Goal: Task Accomplishment & Management: Manage account settings

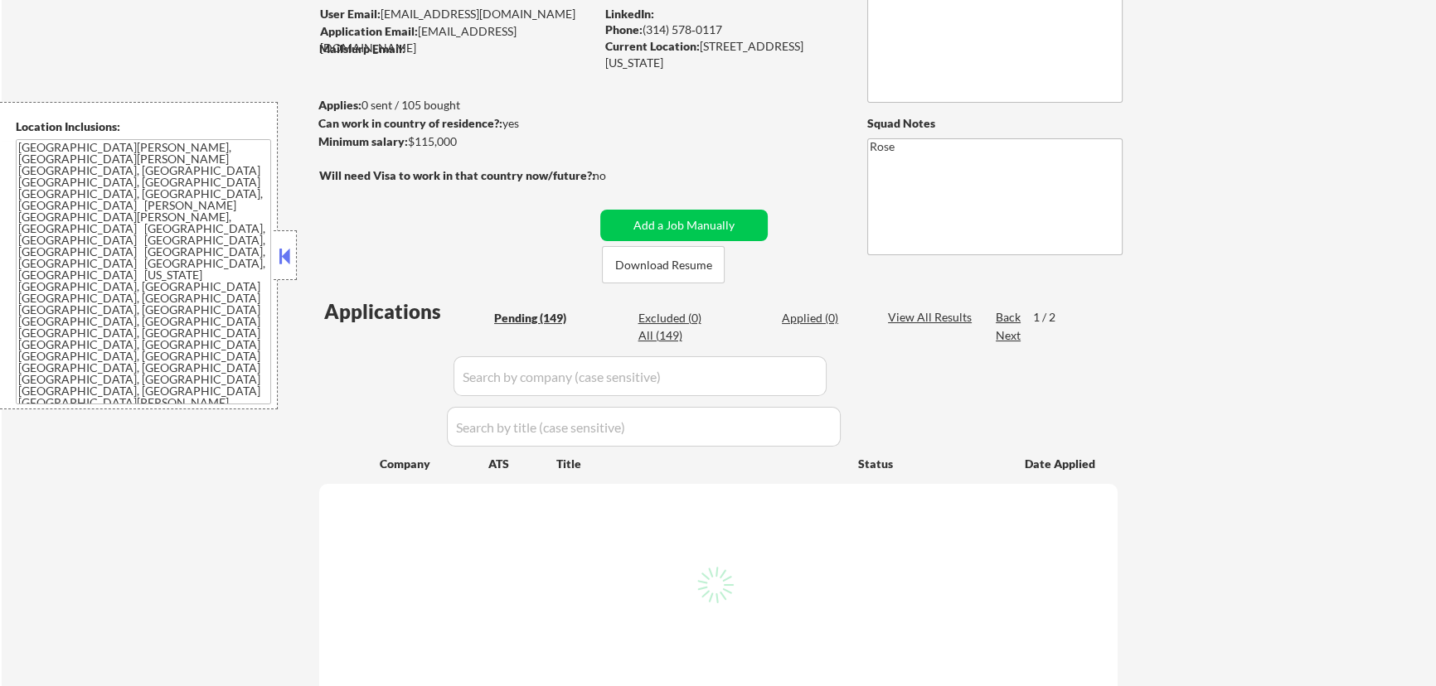
scroll to position [150, 0]
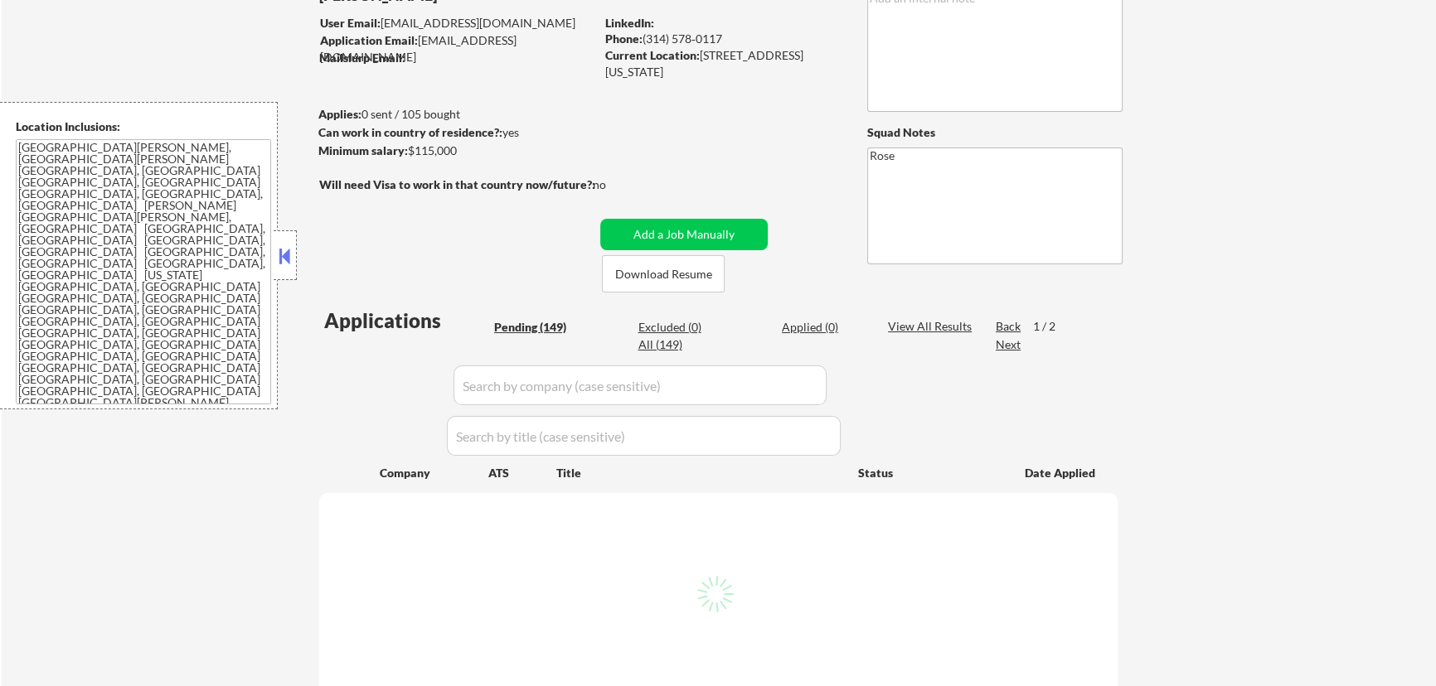
select select ""pending""
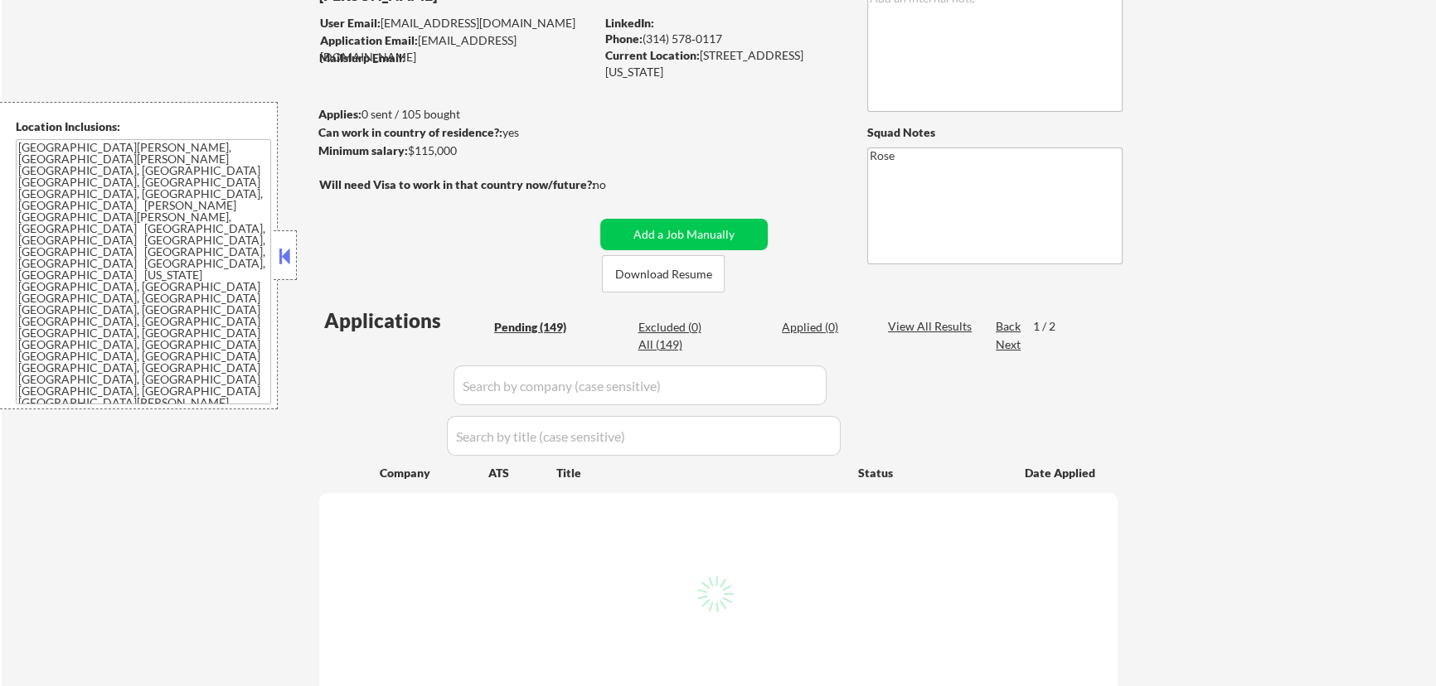
select select ""pending""
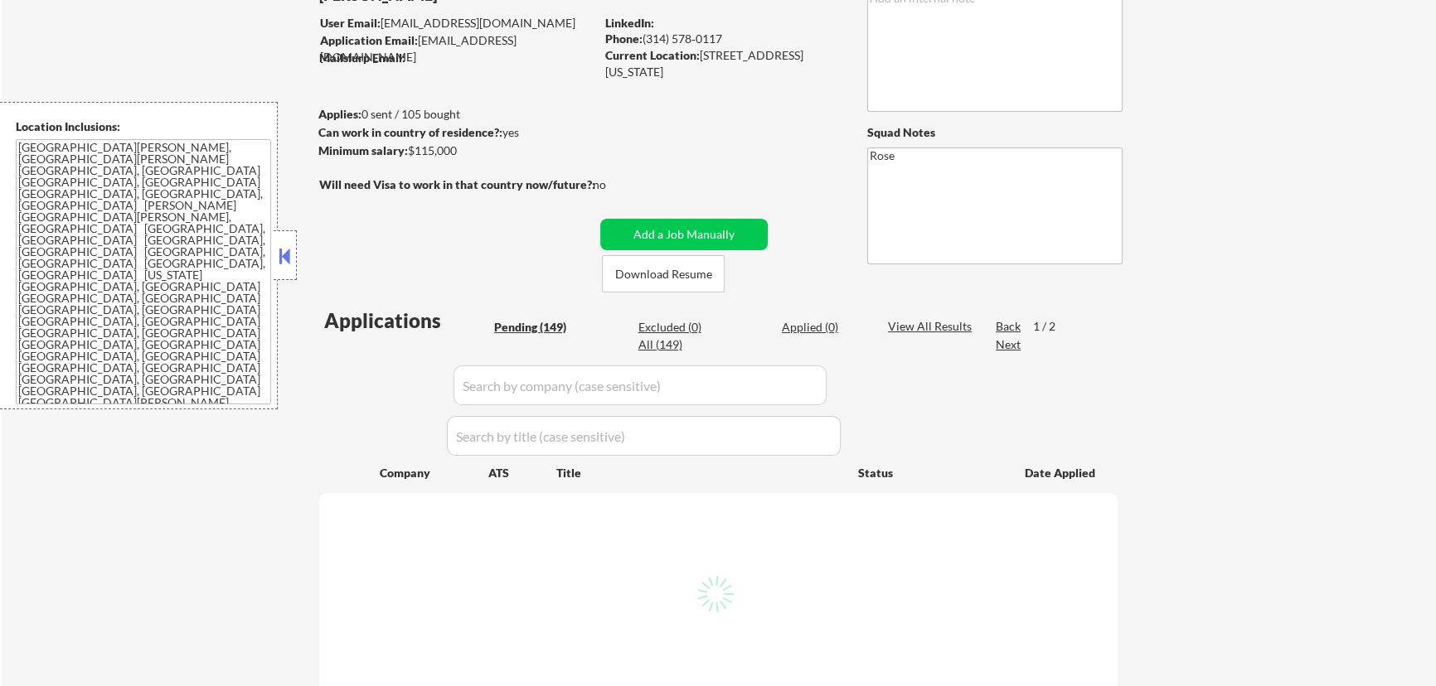
select select ""pending""
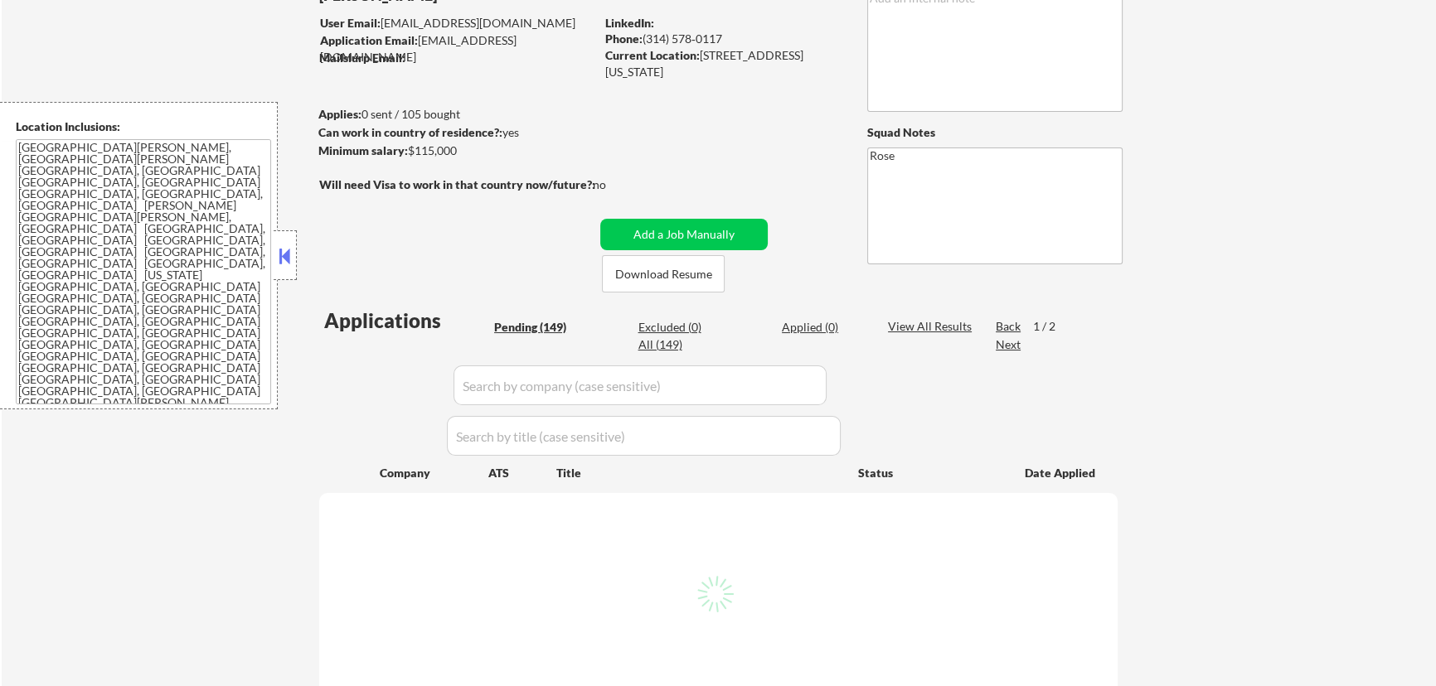
select select ""pending""
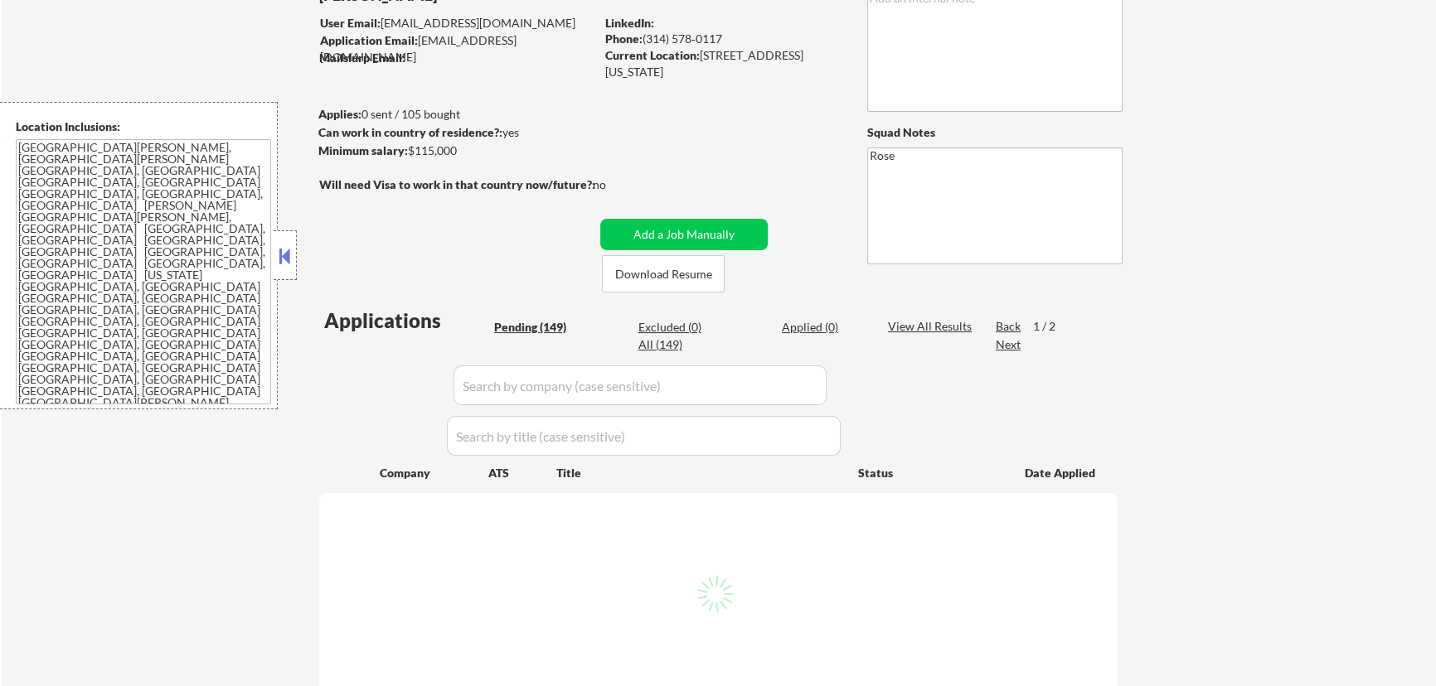
select select ""pending""
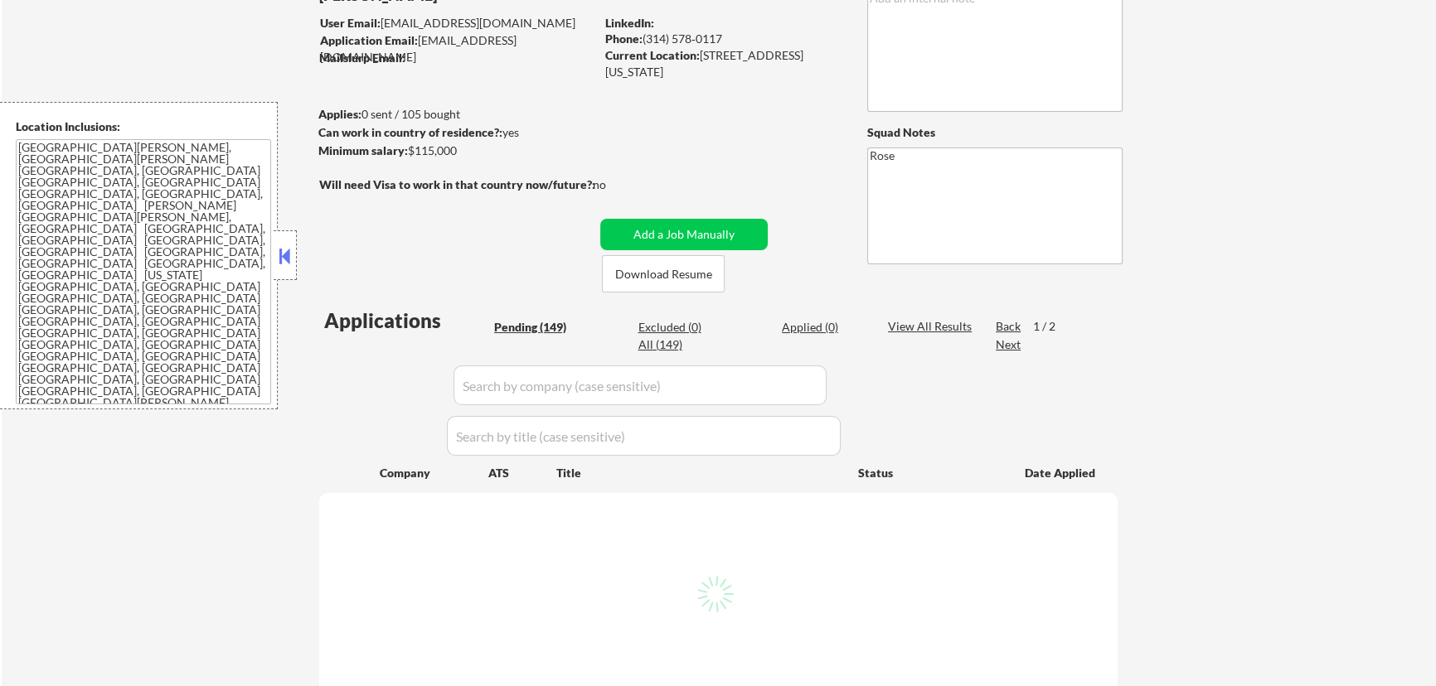
select select ""pending""
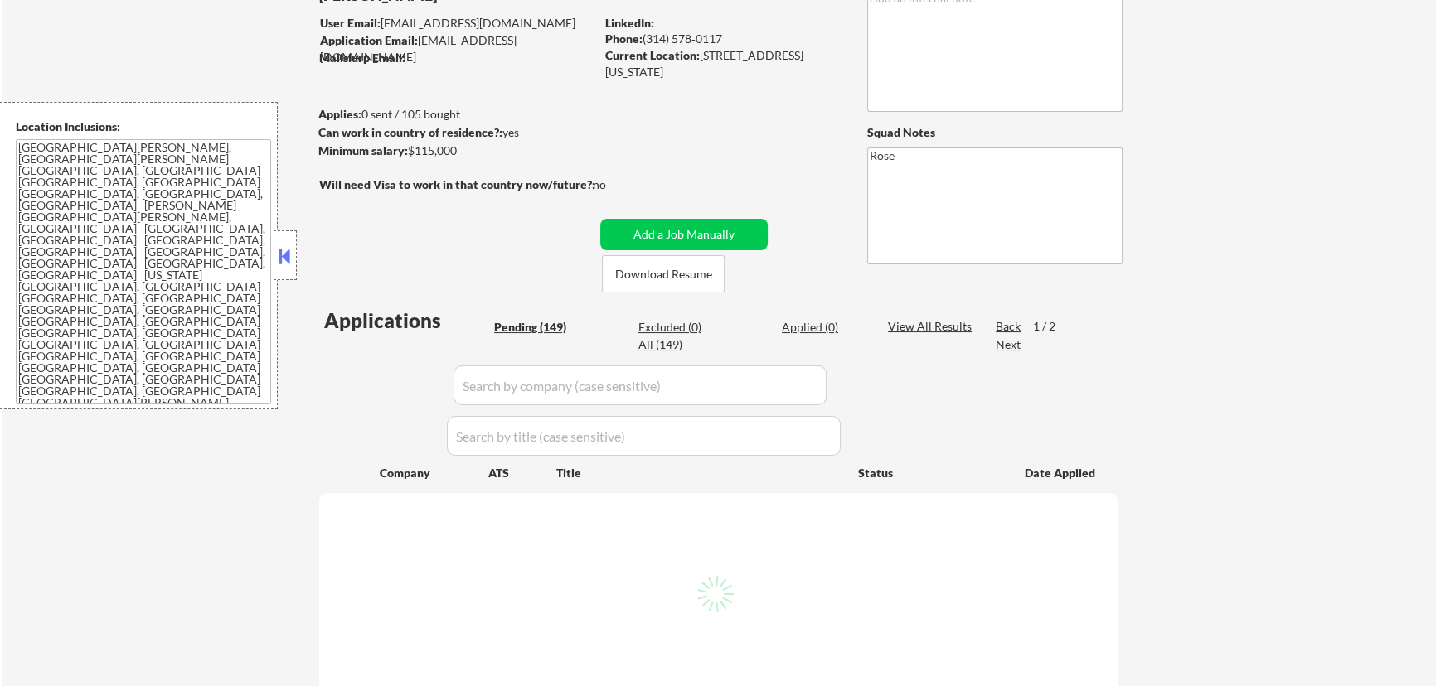
select select ""pending""
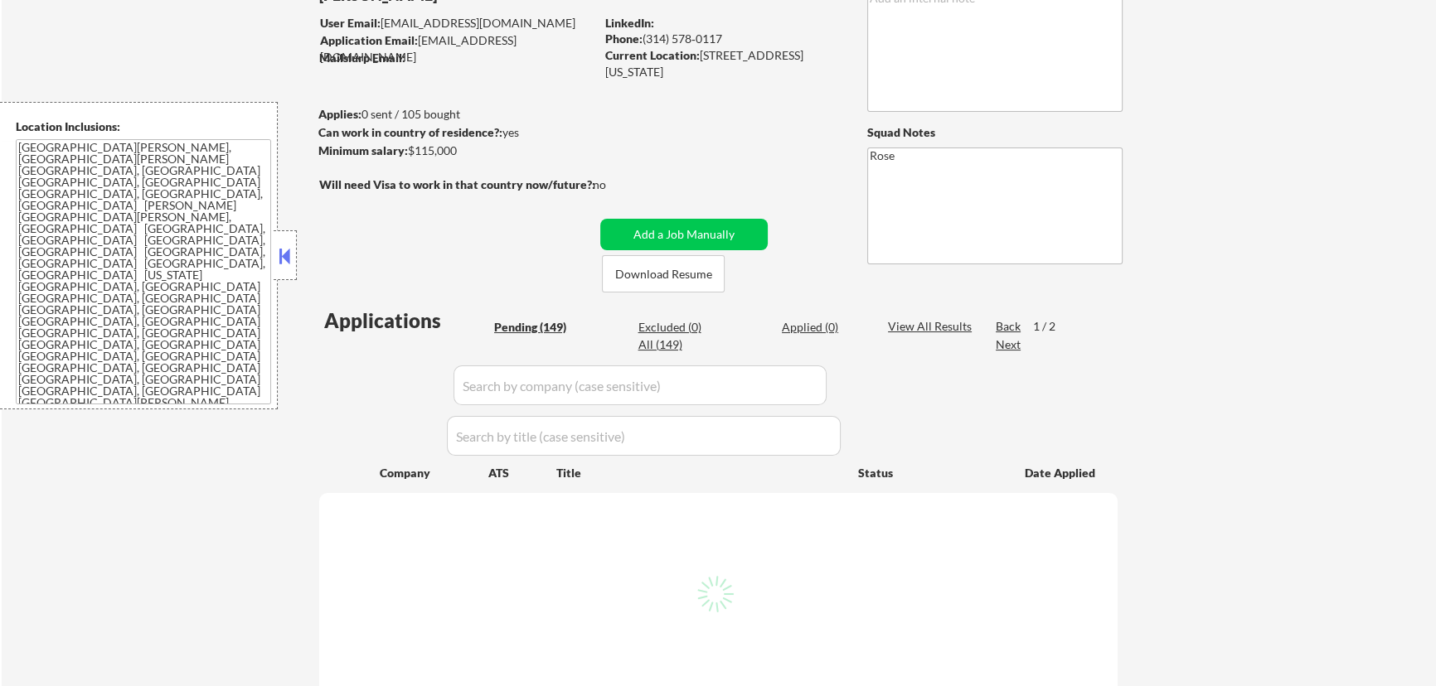
select select ""pending""
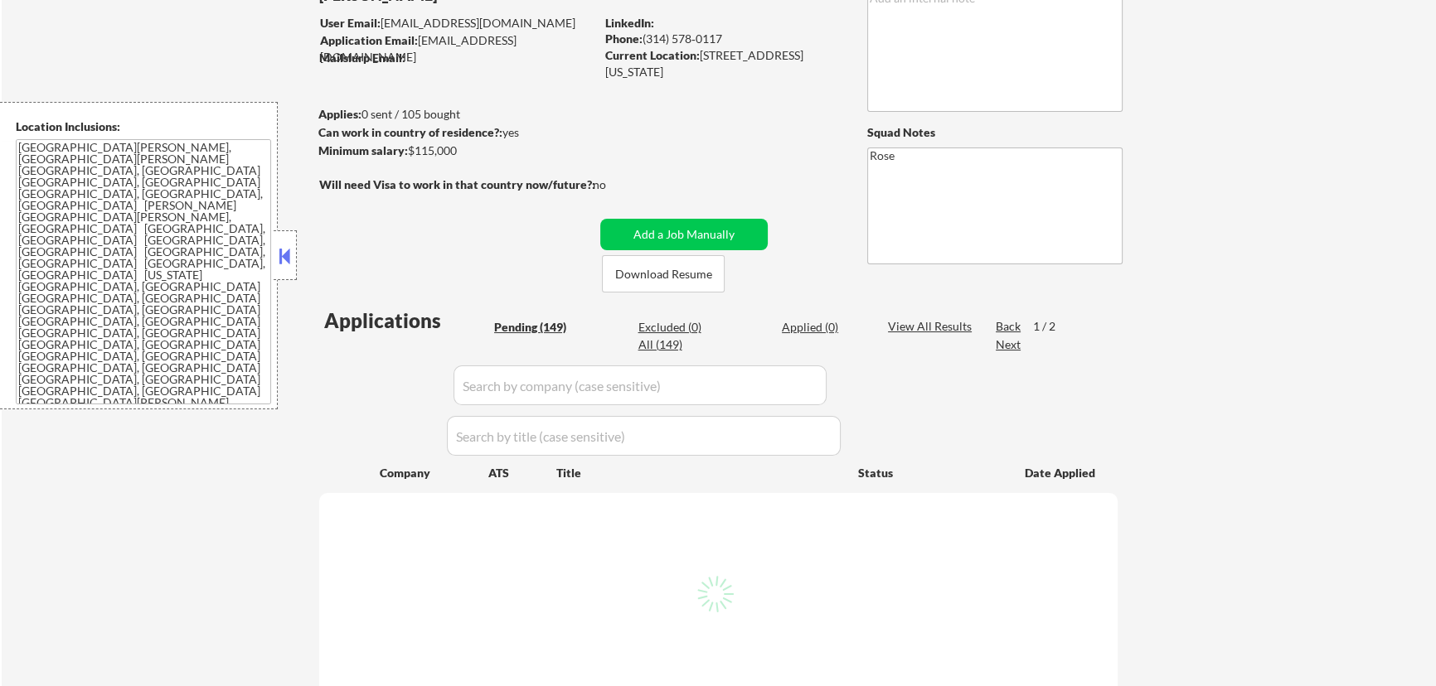
select select ""pending""
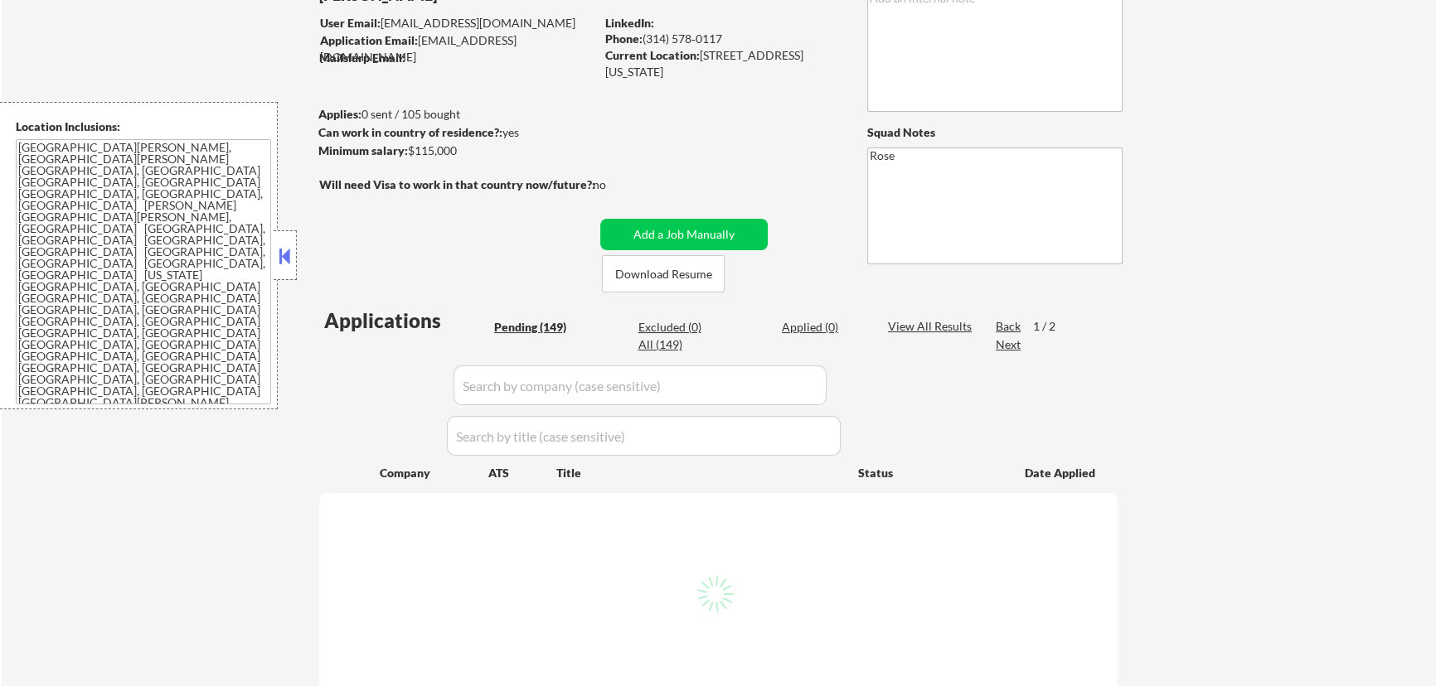
select select ""pending""
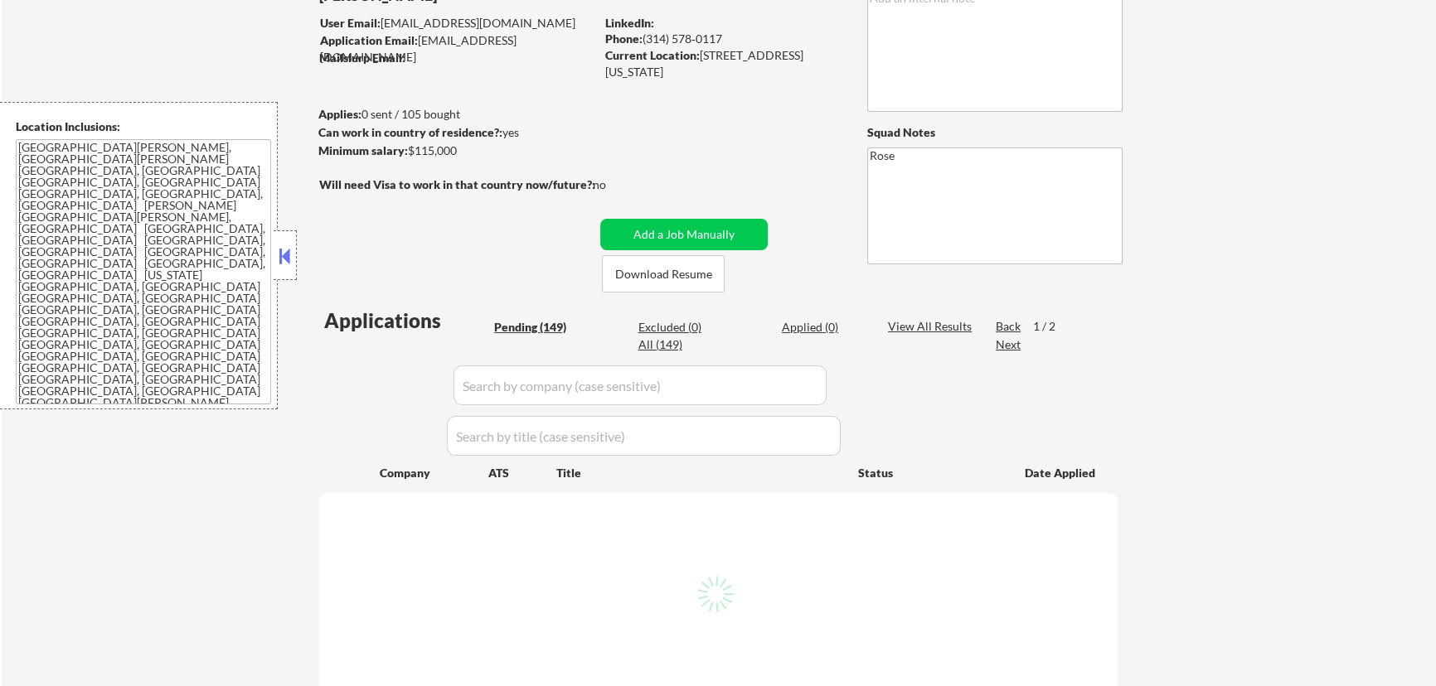
select select ""pending""
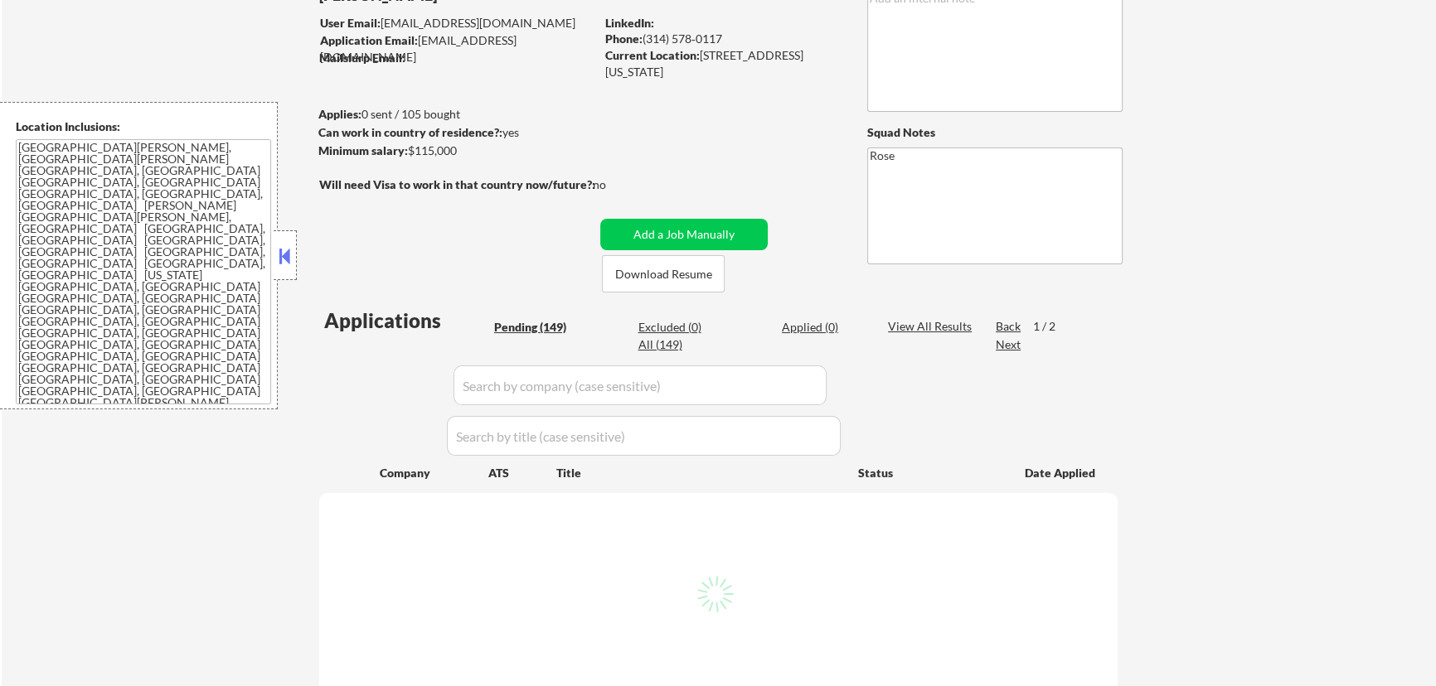
select select ""pending""
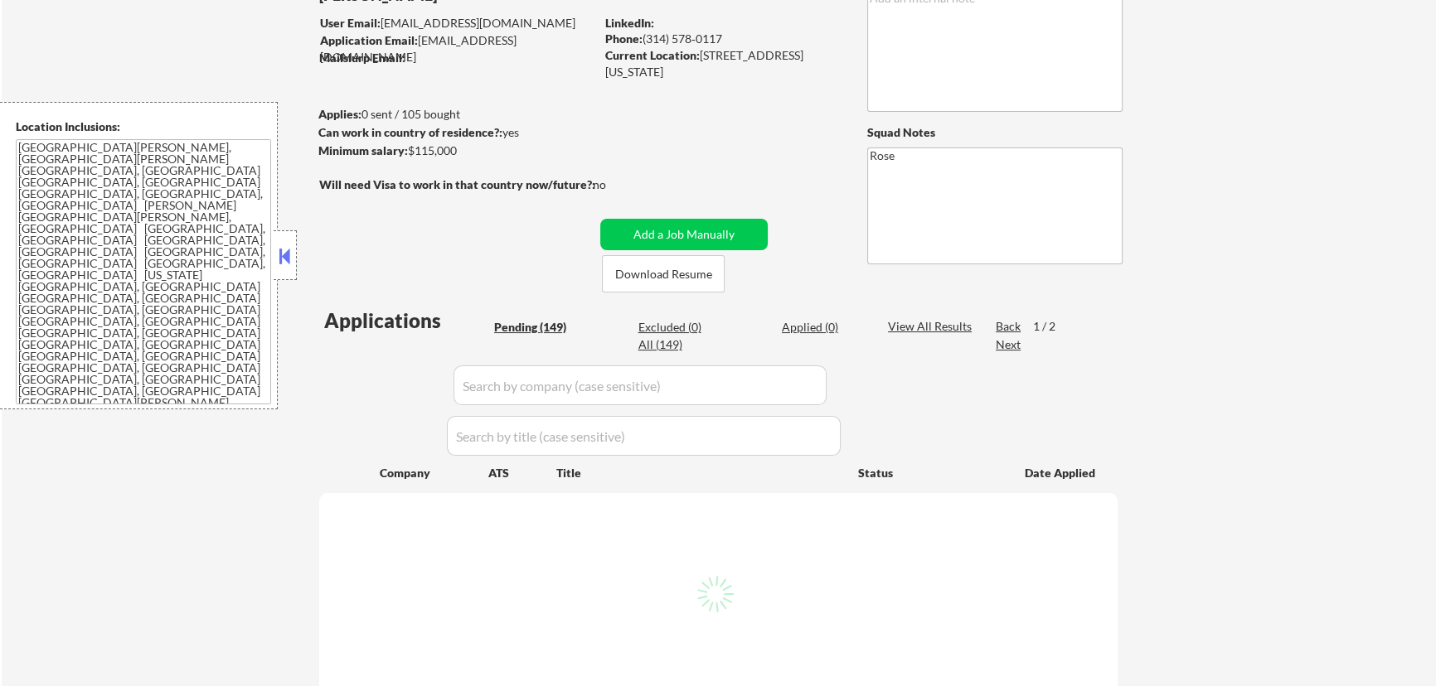
select select ""pending""
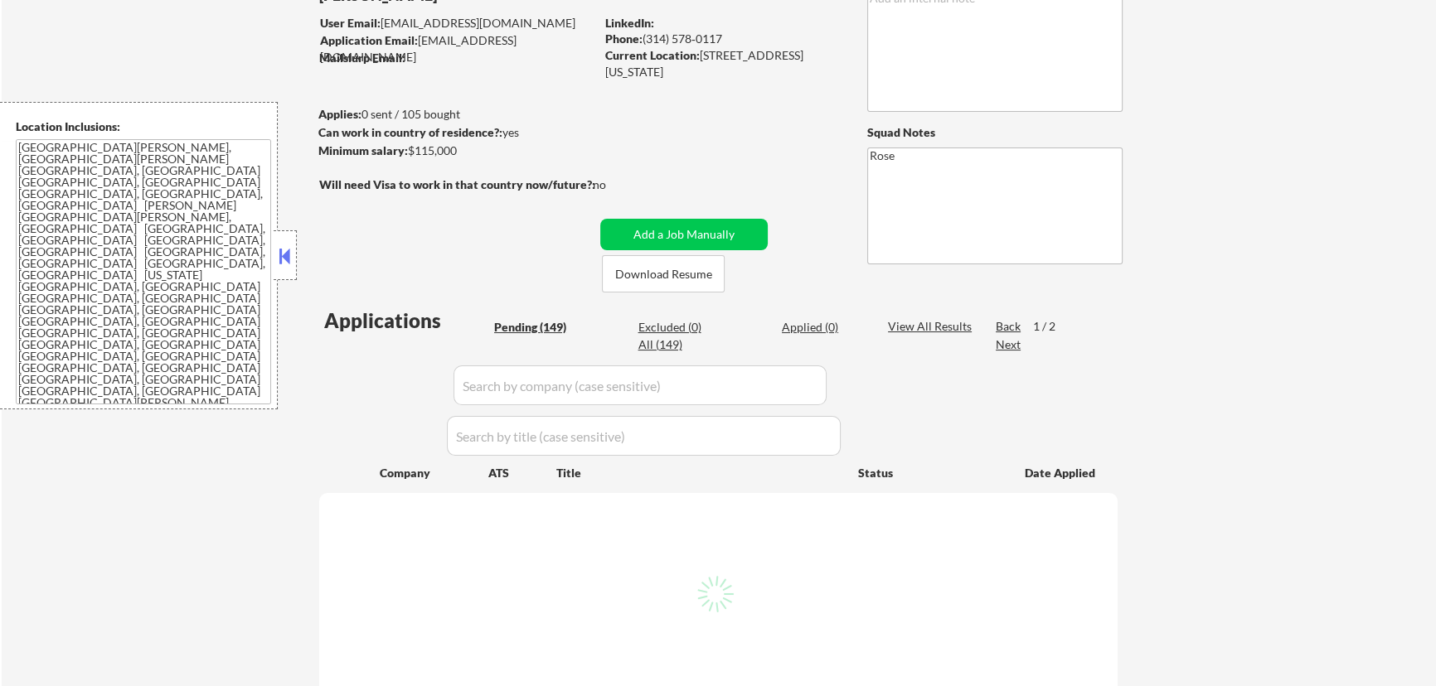
select select ""pending""
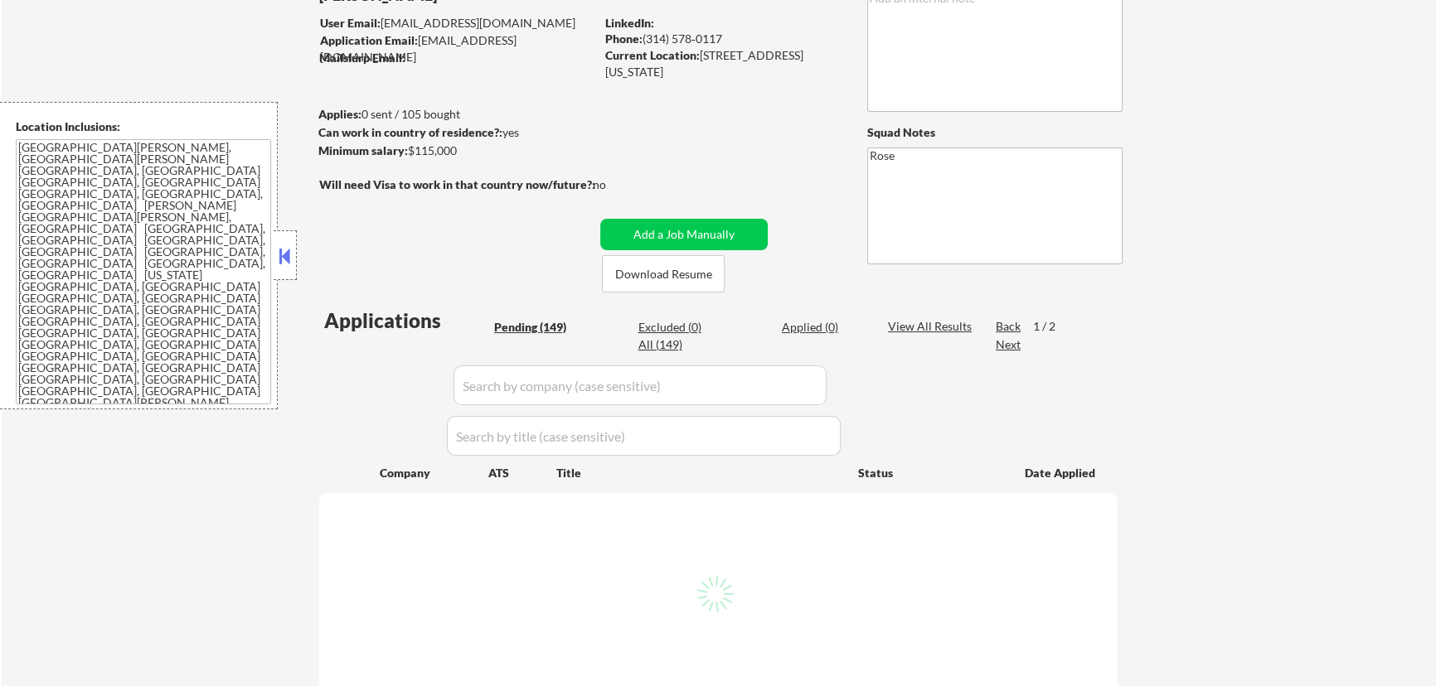
select select ""pending""
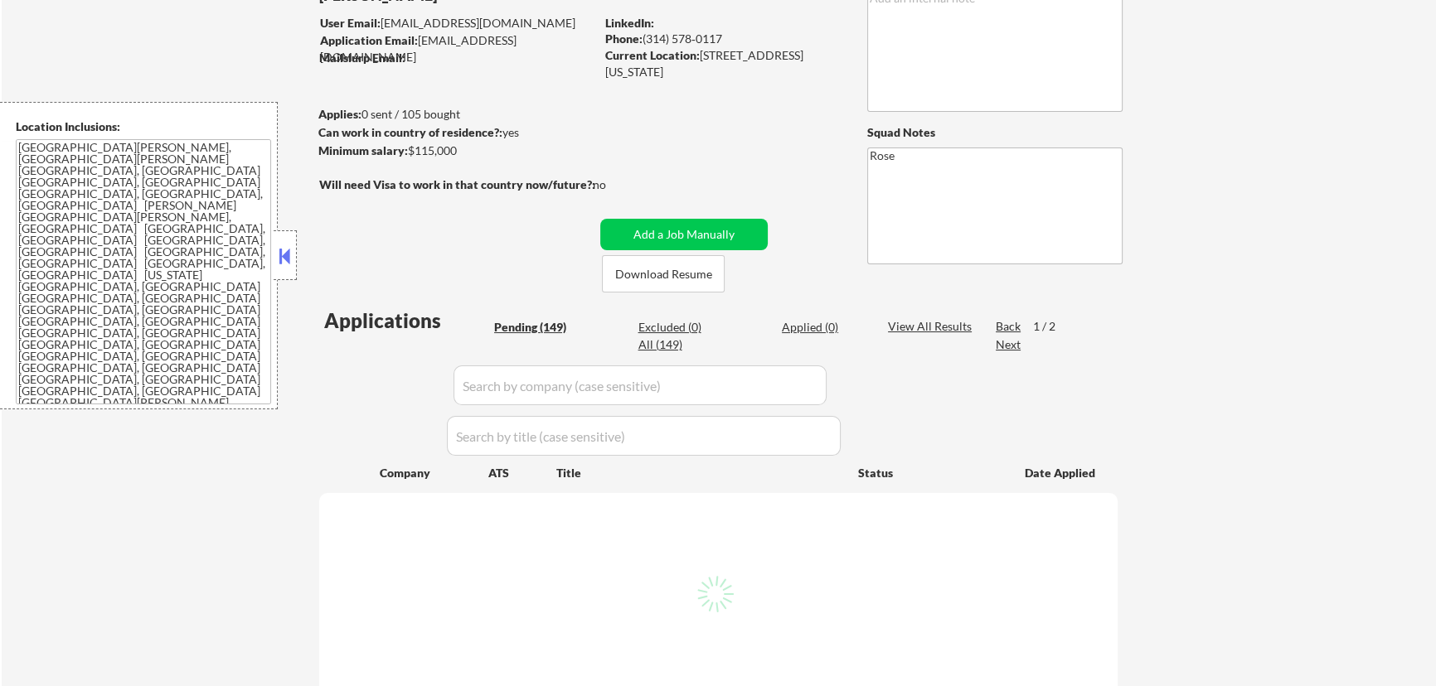
select select ""pending""
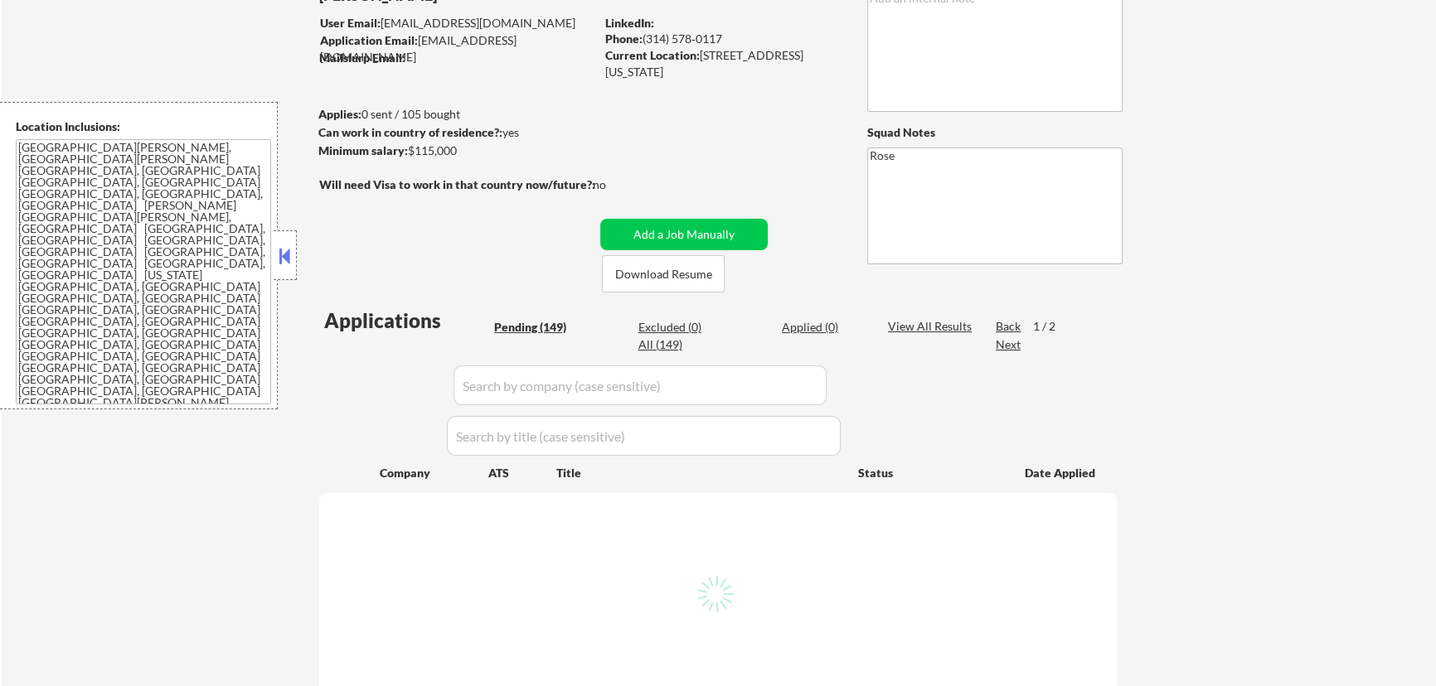
select select ""pending""
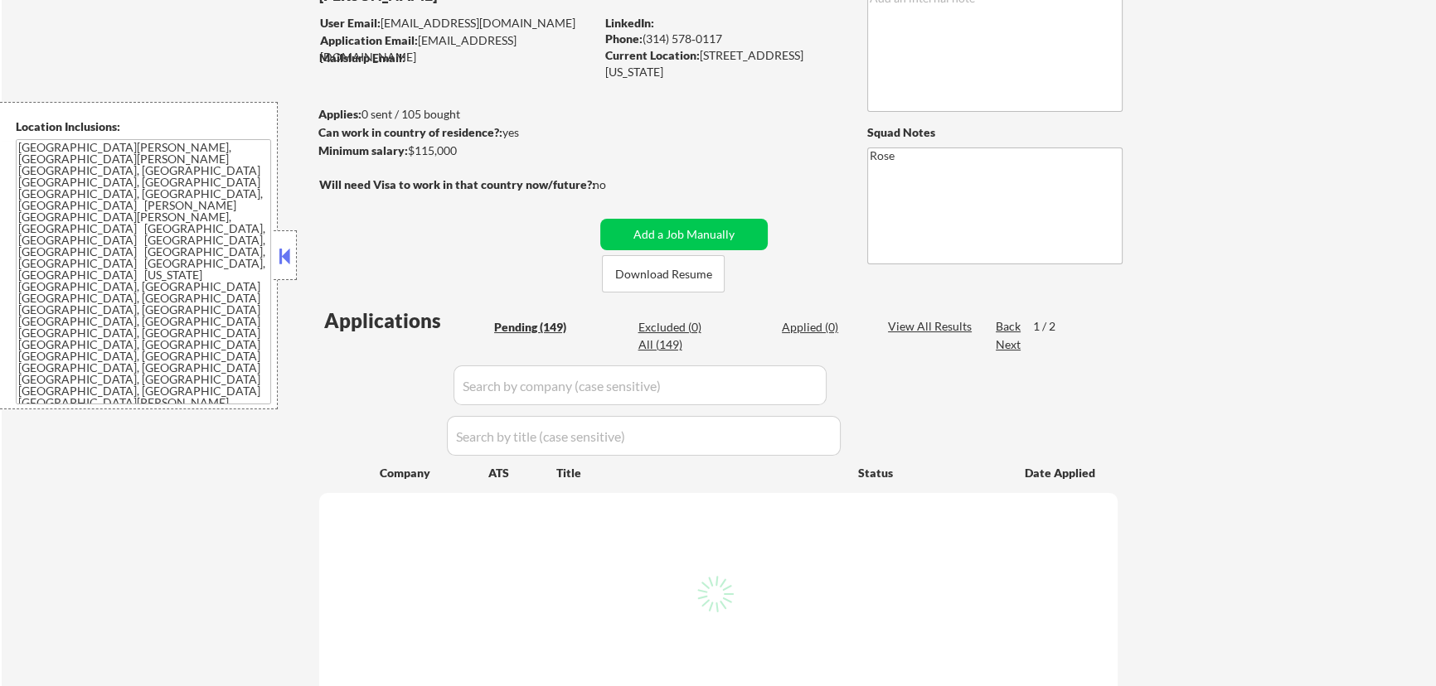
select select ""pending""
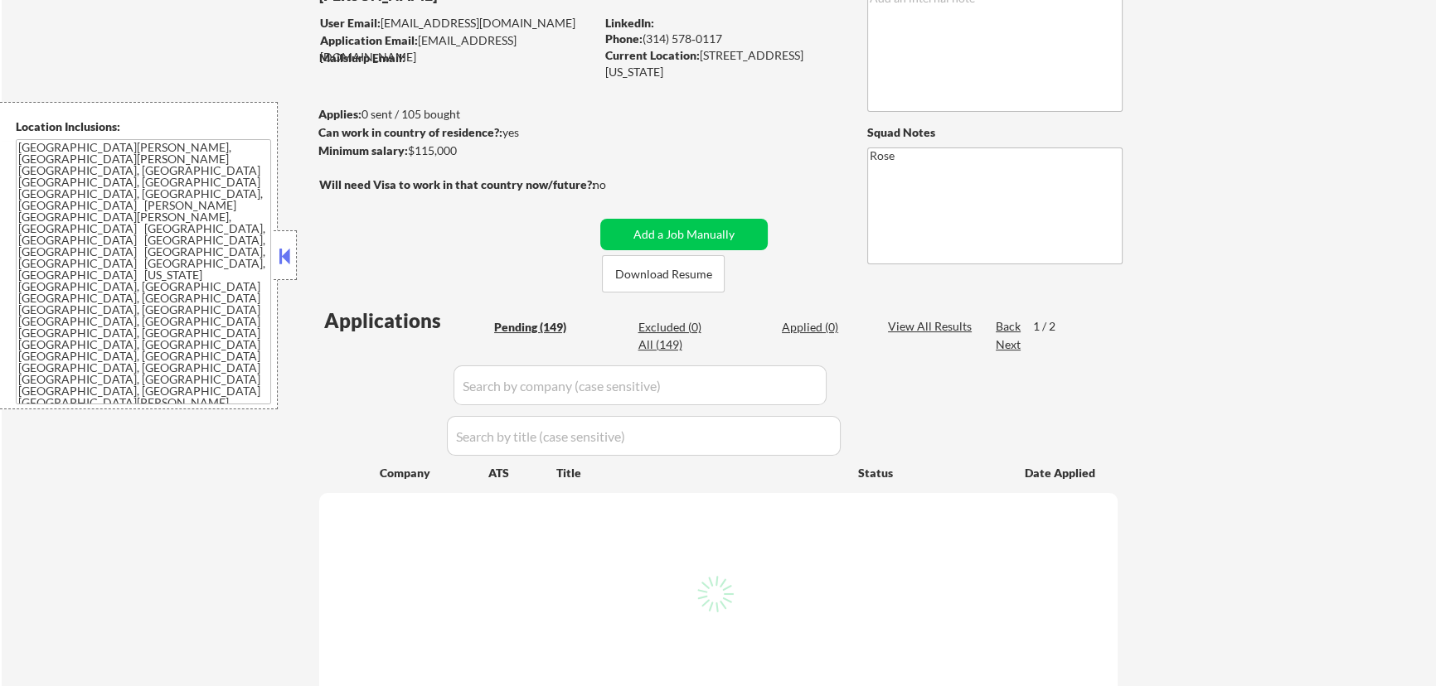
select select ""pending""
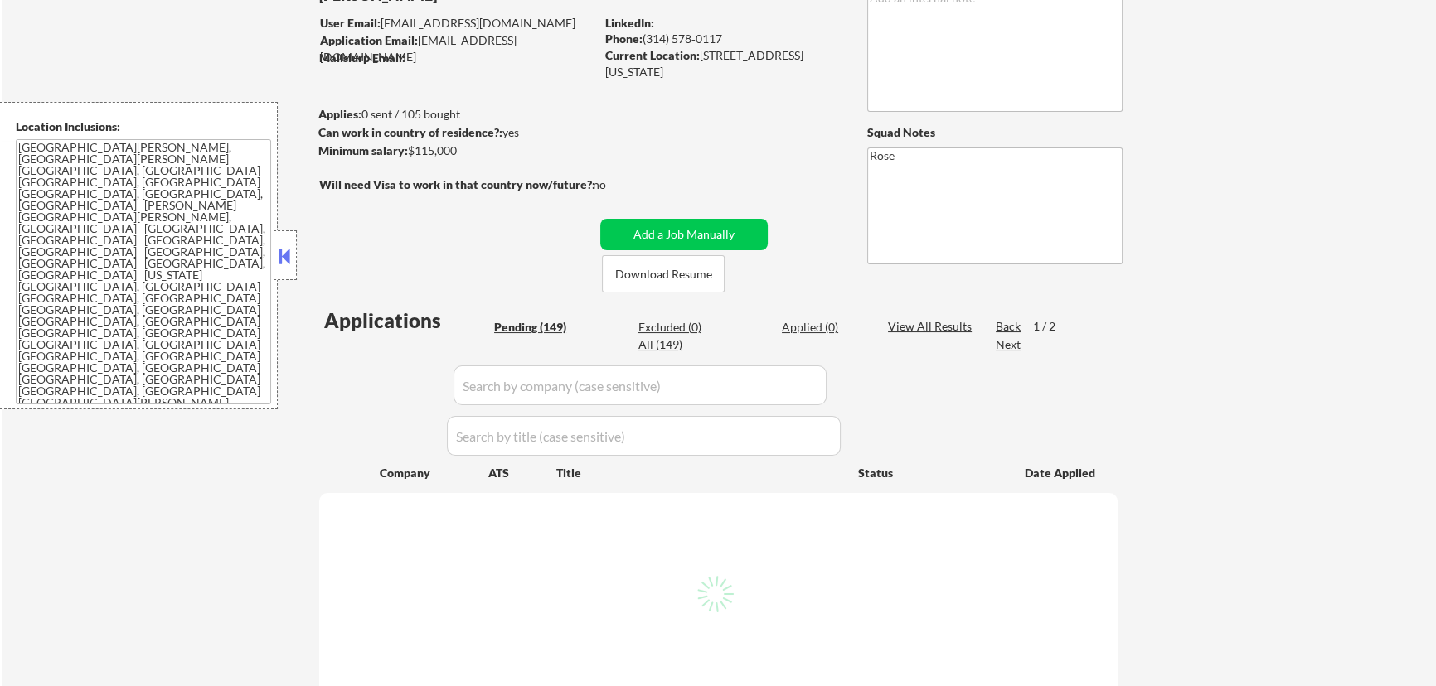
select select ""pending""
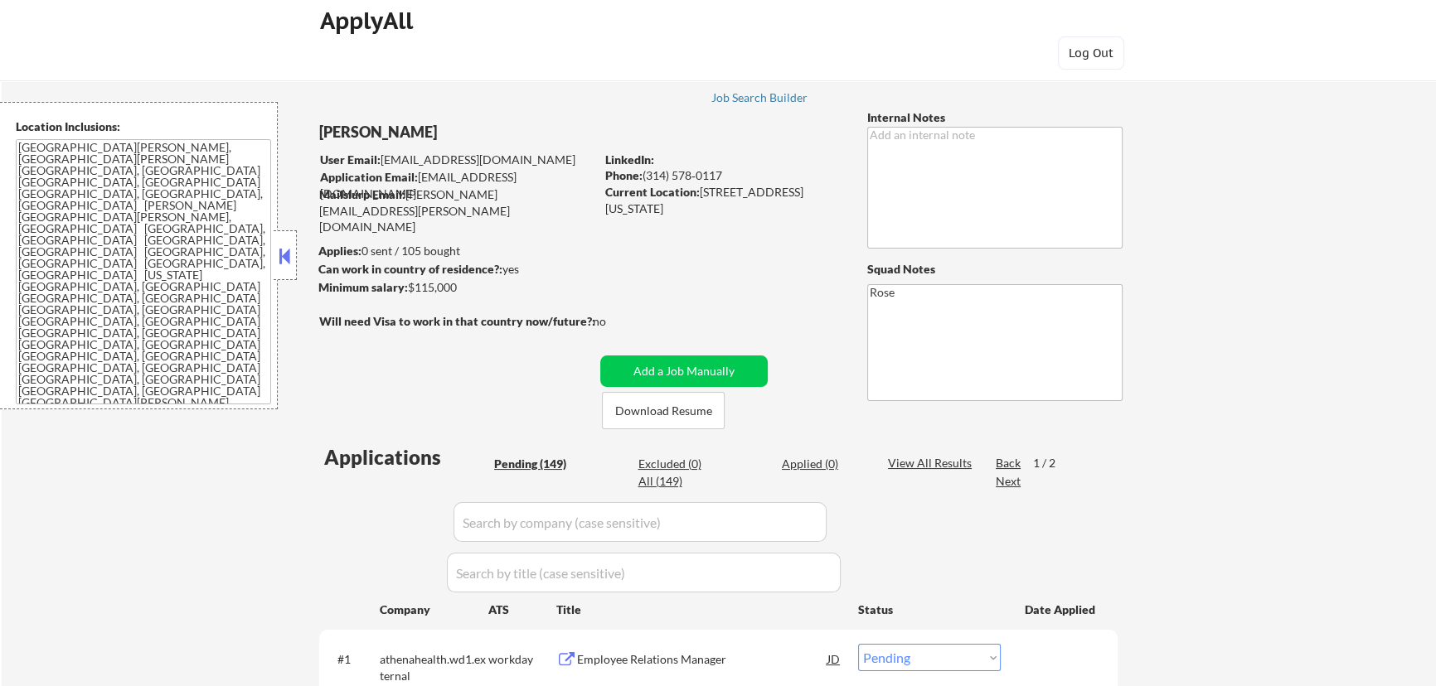
scroll to position [0, 0]
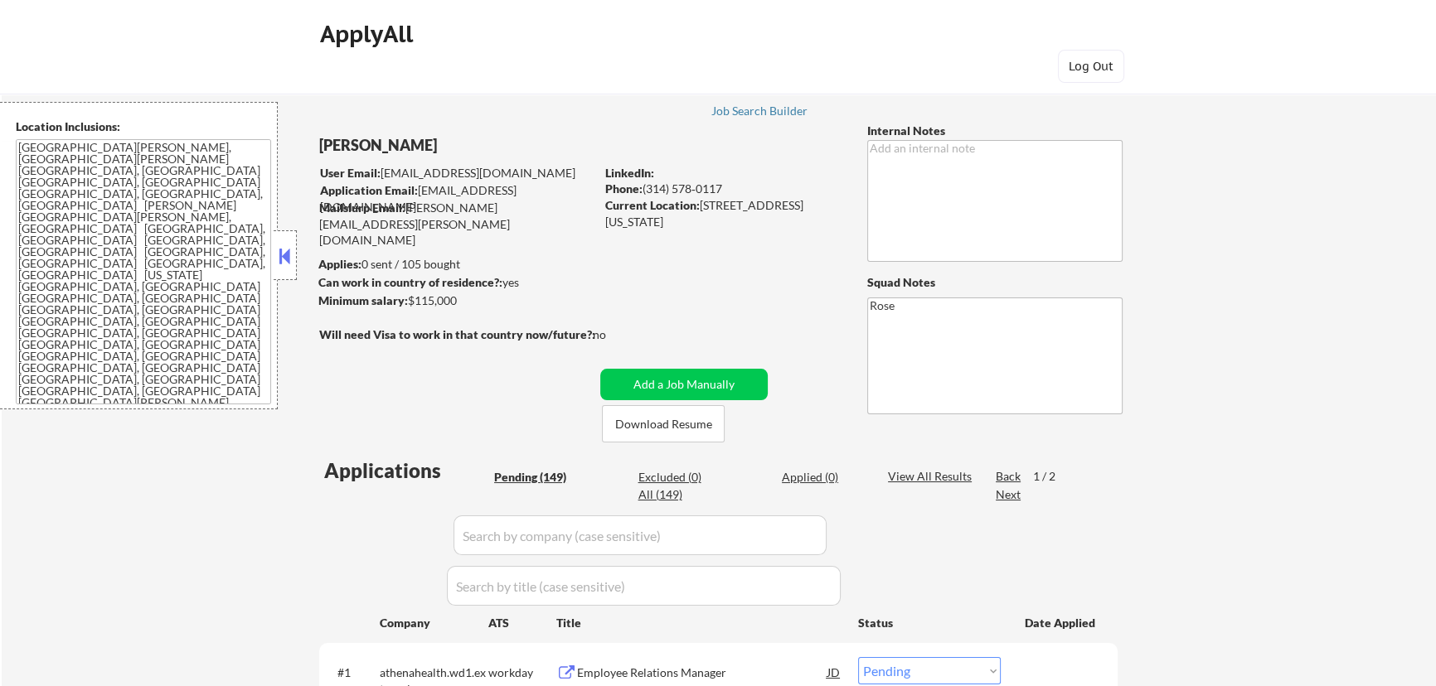
drag, startPoint x: 434, startPoint y: 141, endPoint x: 316, endPoint y: 158, distance: 119.8
copy div "[PERSON_NAME]"
click at [161, 255] on textarea "[GEOGRAPHIC_DATA][PERSON_NAME], [GEOGRAPHIC_DATA][PERSON_NAME][GEOGRAPHIC_DATA]…" at bounding box center [143, 271] width 255 height 265
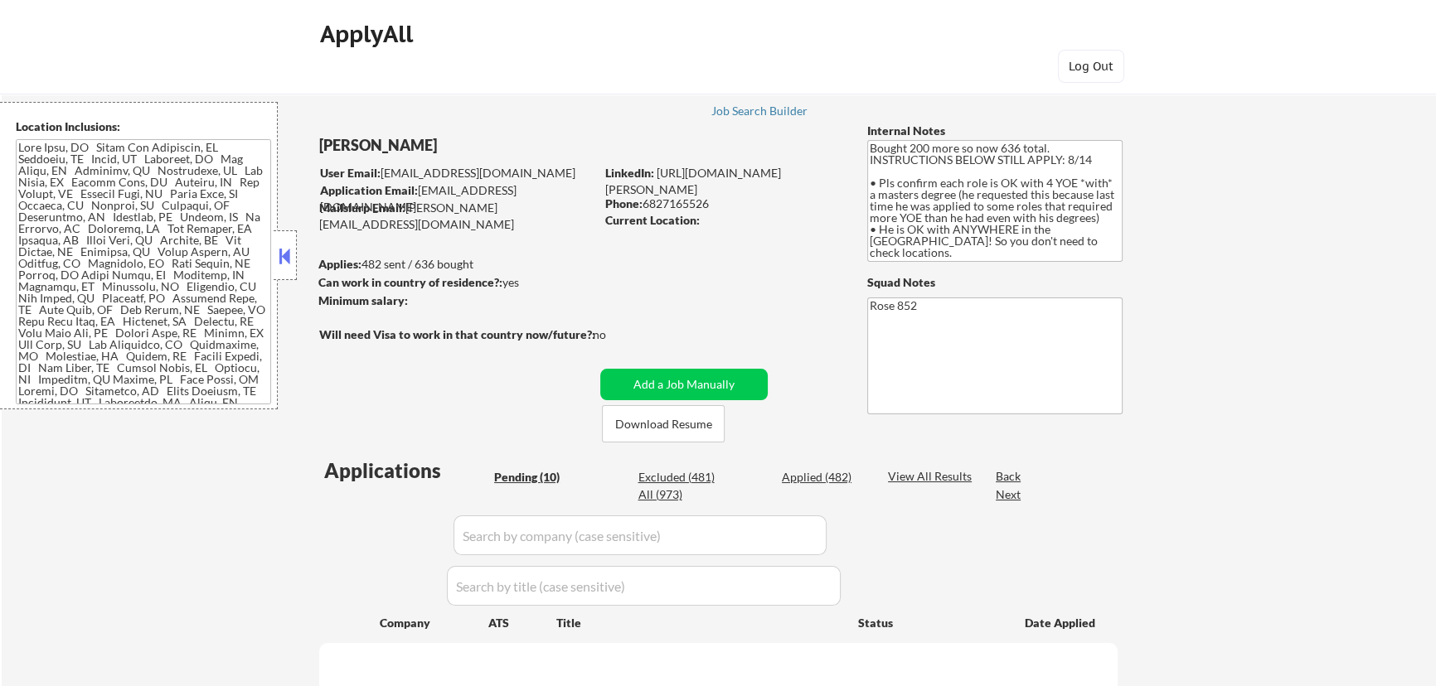
select select ""pending""
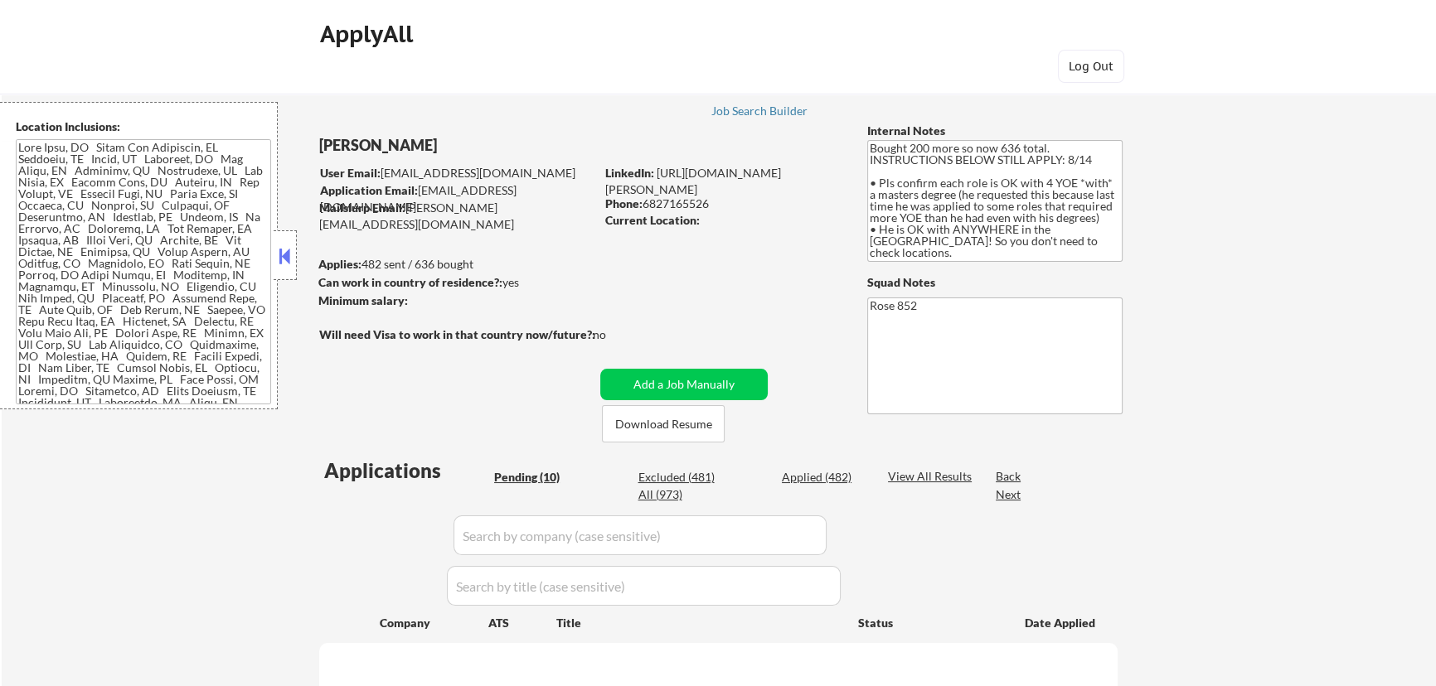
select select ""pending""
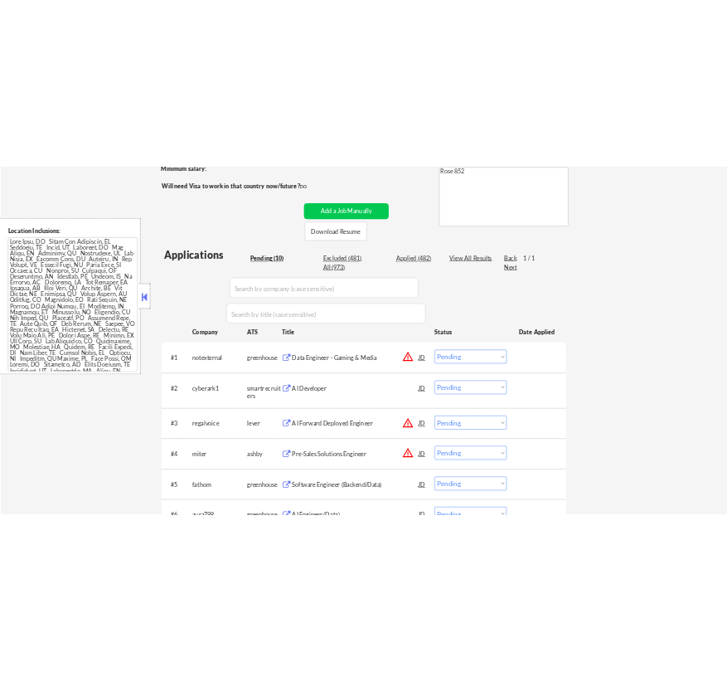
scroll to position [301, 0]
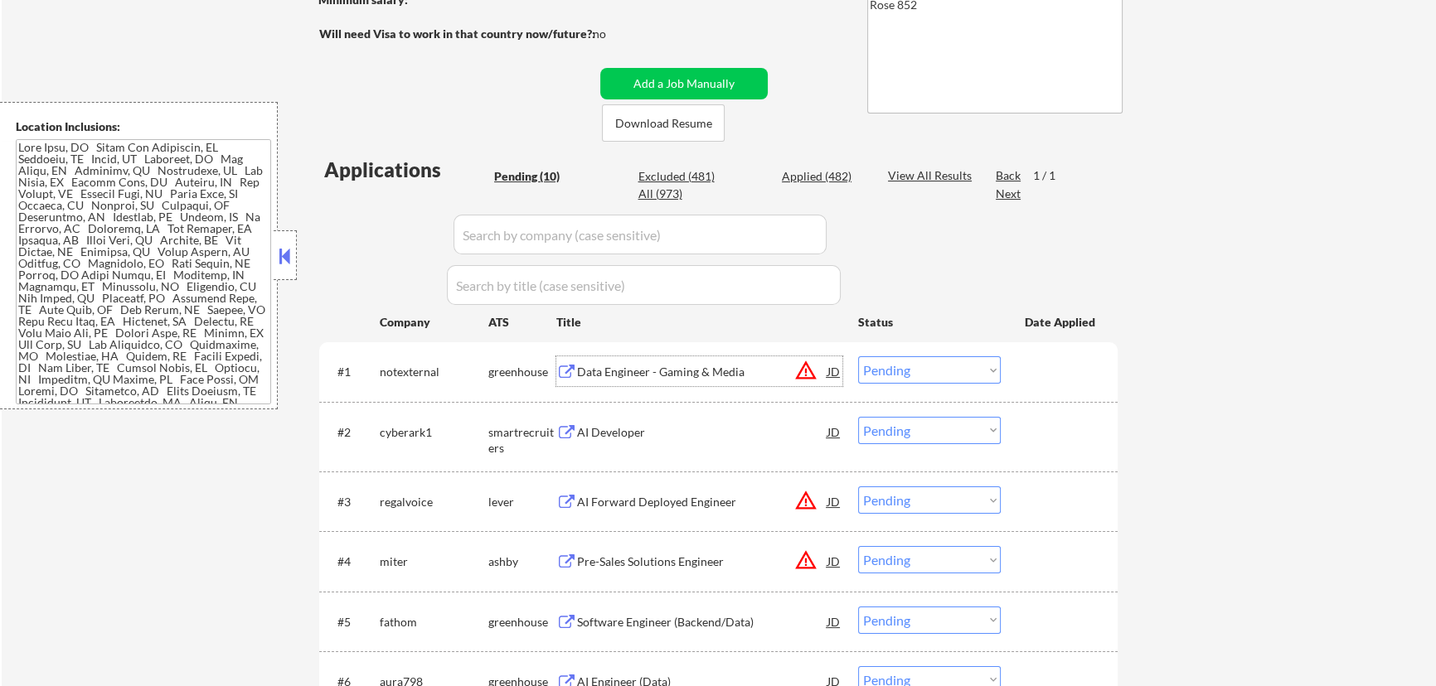
click at [742, 380] on div "Data Engineer - Gaming & Media" at bounding box center [702, 371] width 250 height 30
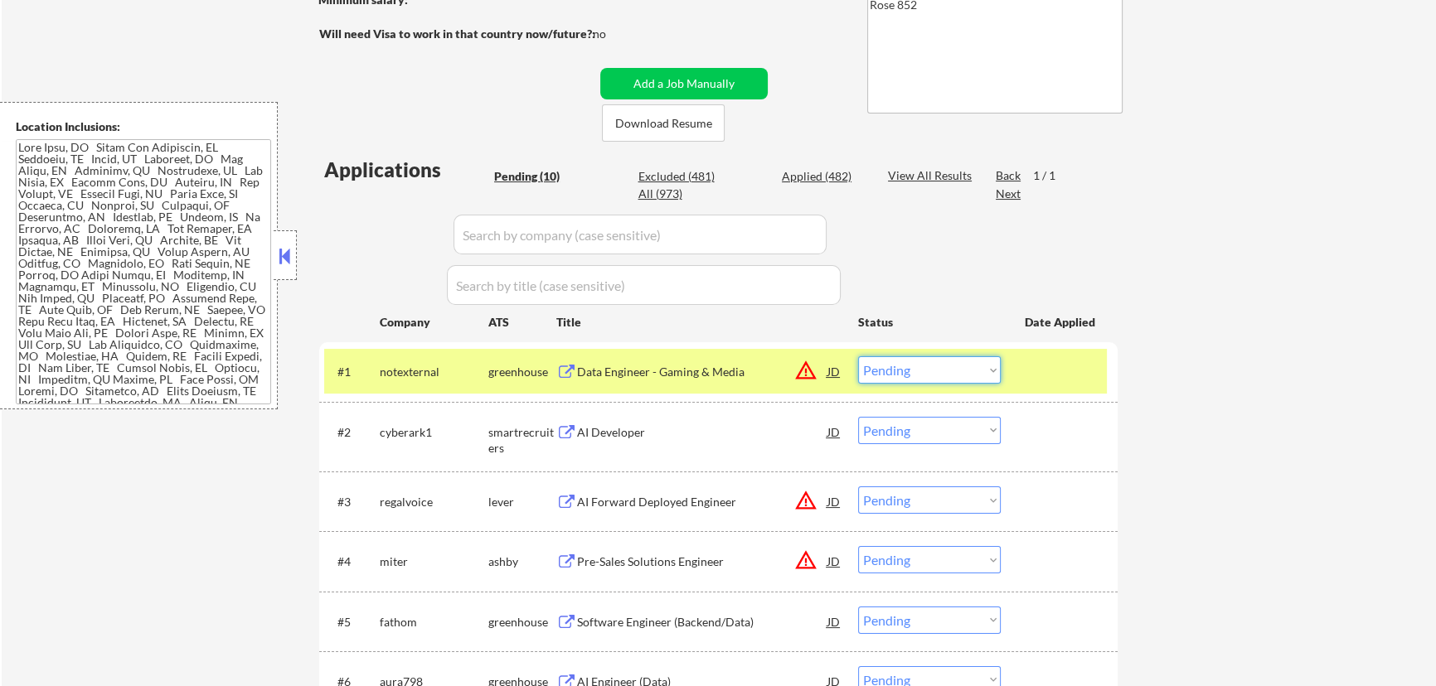
click at [929, 365] on select "Choose an option... Pending Applied Excluded (Questions) Excluded (Expired) Exc…" at bounding box center [929, 369] width 143 height 27
click at [858, 356] on select "Choose an option... Pending Applied Excluded (Questions) Excluded (Expired) Exc…" at bounding box center [929, 369] width 143 height 27
select select ""pending""
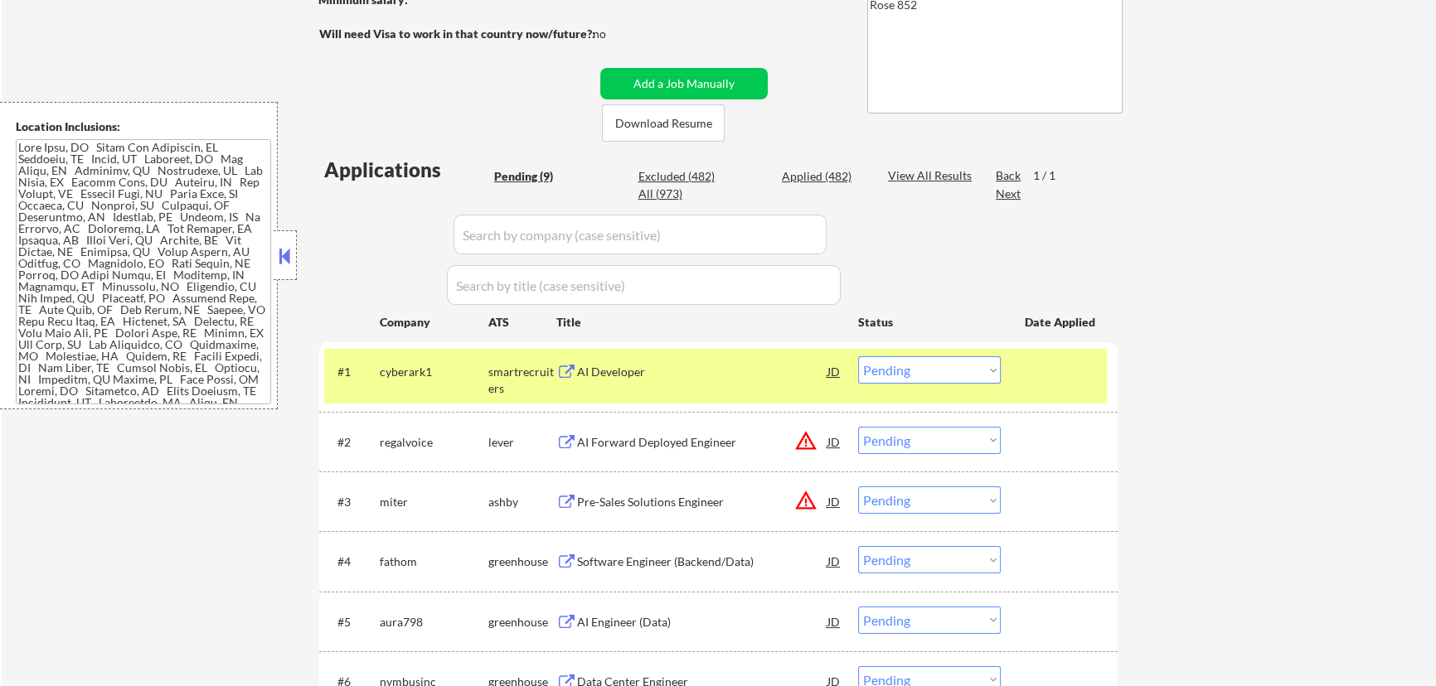
click at [669, 369] on div "AI Developer" at bounding box center [702, 372] width 250 height 17
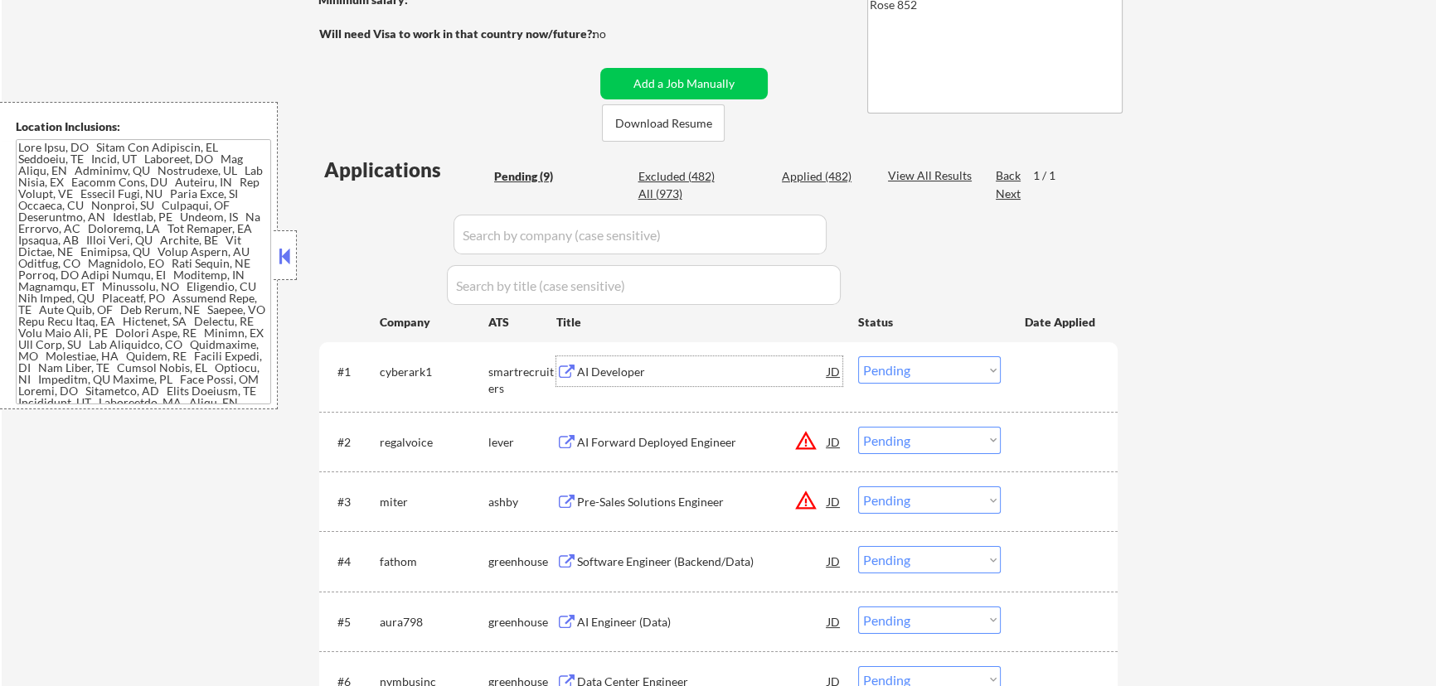
select select ""pending""
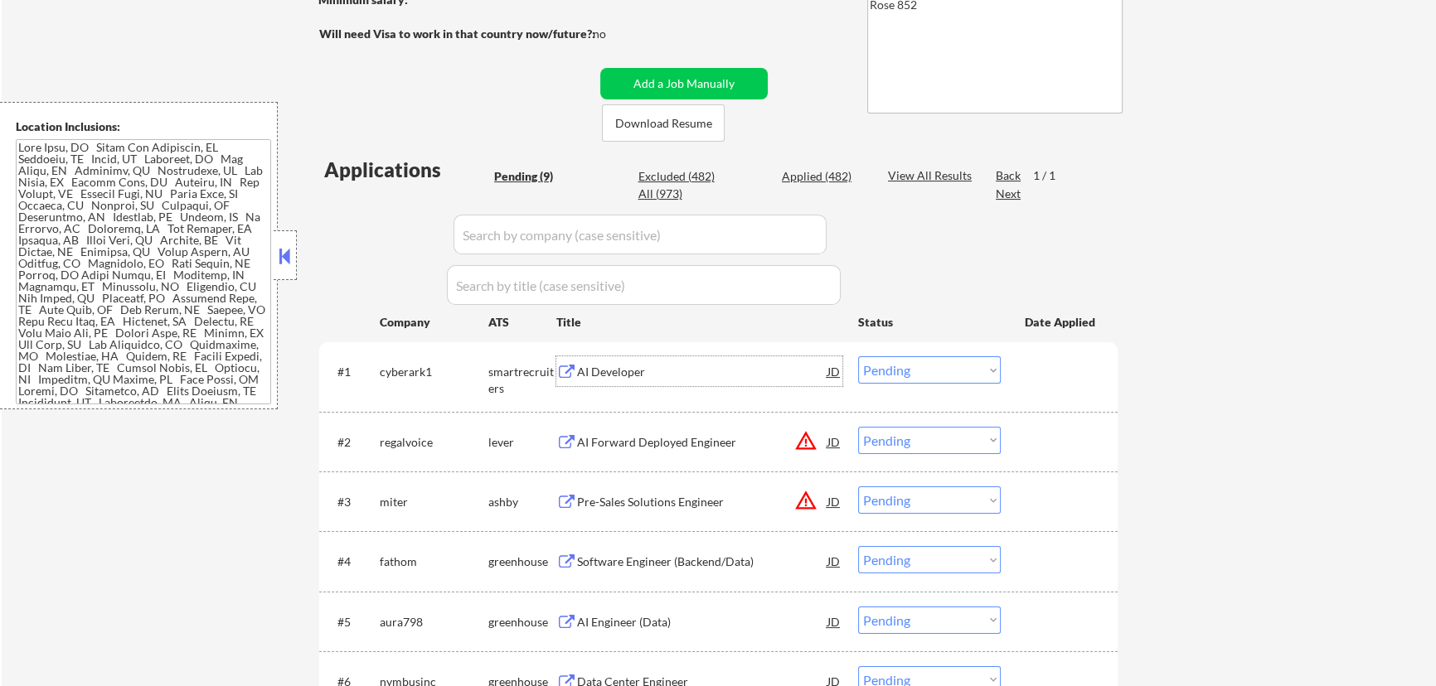
select select ""pending""
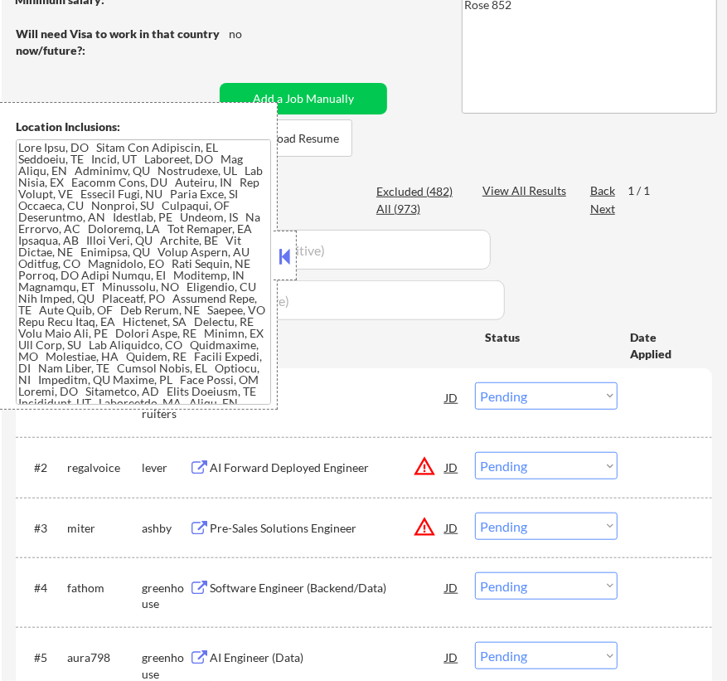
click at [284, 258] on button at bounding box center [285, 256] width 18 height 25
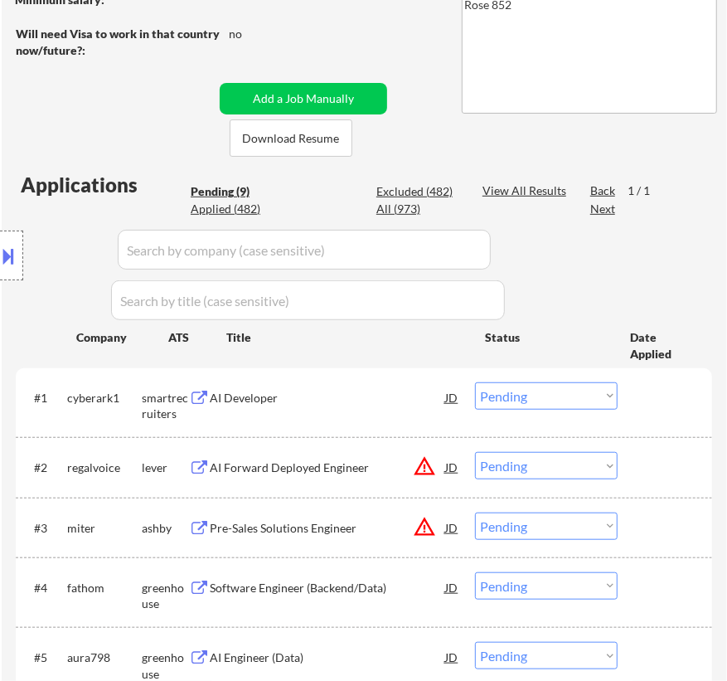
click at [541, 399] on select "Choose an option... Pending Applied Excluded (Questions) Excluded (Expired) Exc…" at bounding box center [546, 395] width 143 height 27
click at [475, 382] on select "Choose an option... Pending Applied Excluded (Questions) Excluded (Expired) Exc…" at bounding box center [546, 395] width 143 height 27
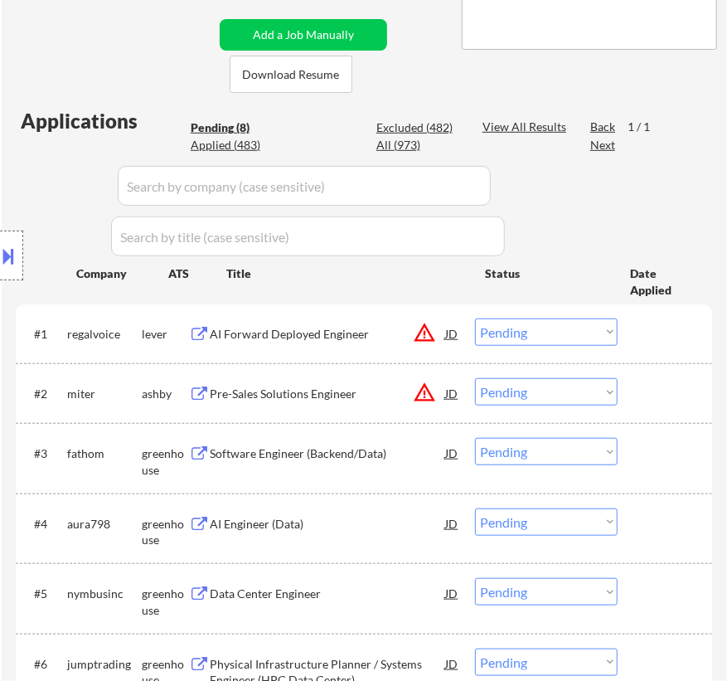
scroll to position [452, 0]
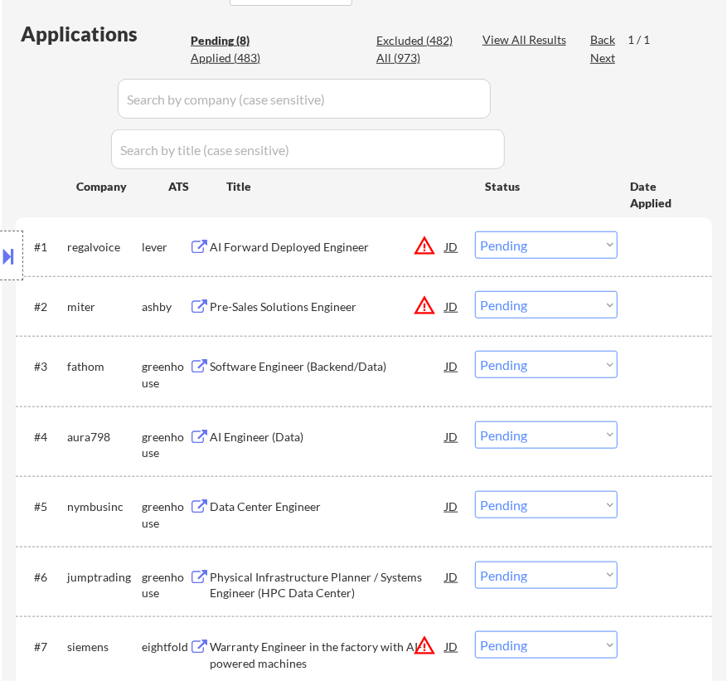
click at [347, 255] on div "AI Forward Deployed Engineer" at bounding box center [327, 246] width 235 height 30
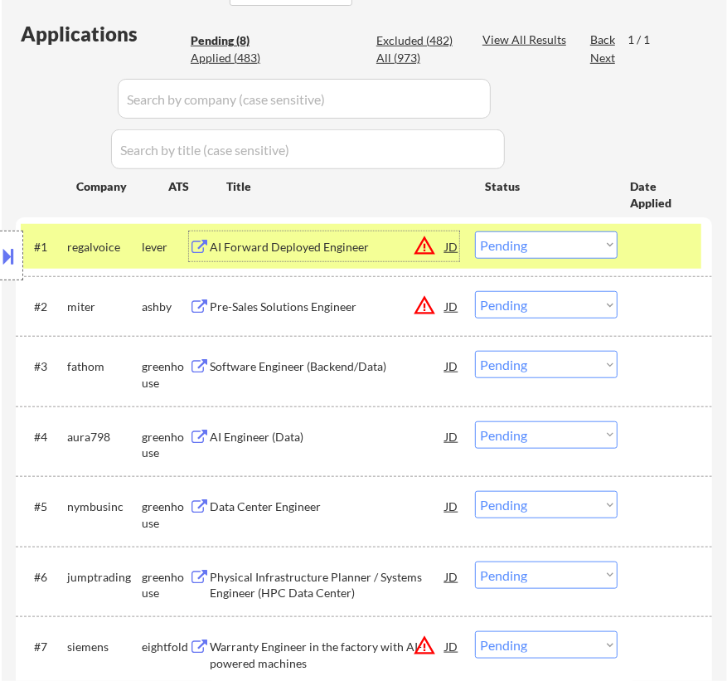
click at [507, 247] on select "Choose an option... Pending Applied Excluded (Questions) Excluded (Expired) Exc…" at bounding box center [546, 244] width 143 height 27
click at [475, 231] on select "Choose an option... Pending Applied Excluded (Questions) Excluded (Expired) Exc…" at bounding box center [546, 244] width 143 height 27
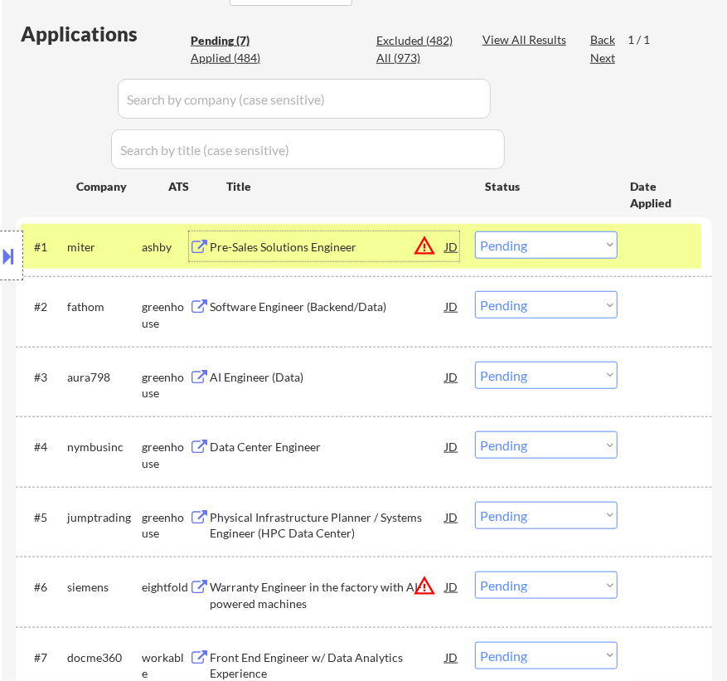
click at [342, 246] on div "Pre-Sales Solutions Engineer" at bounding box center [327, 247] width 235 height 17
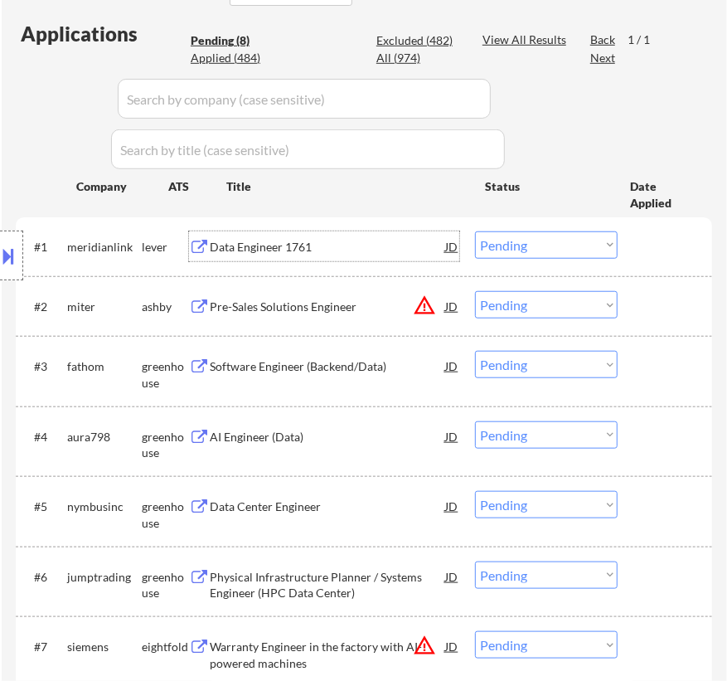
click at [522, 237] on select "Choose an option... Pending Applied Excluded (Questions) Excluded (Expired) Exc…" at bounding box center [546, 244] width 143 height 27
click at [475, 231] on select "Choose an option... Pending Applied Excluded (Questions) Excluded (Expired) Exc…" at bounding box center [546, 244] width 143 height 27
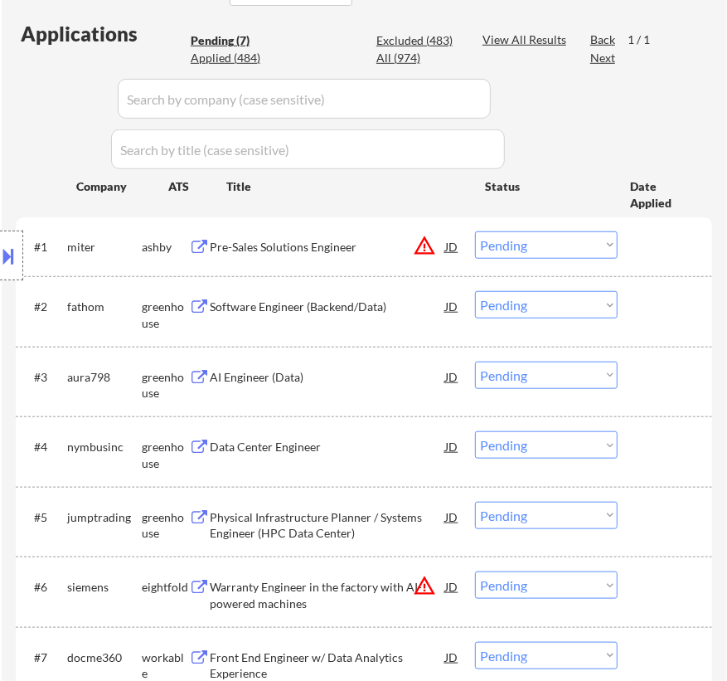
click at [323, 243] on div "Pre-Sales Solutions Engineer" at bounding box center [327, 247] width 235 height 17
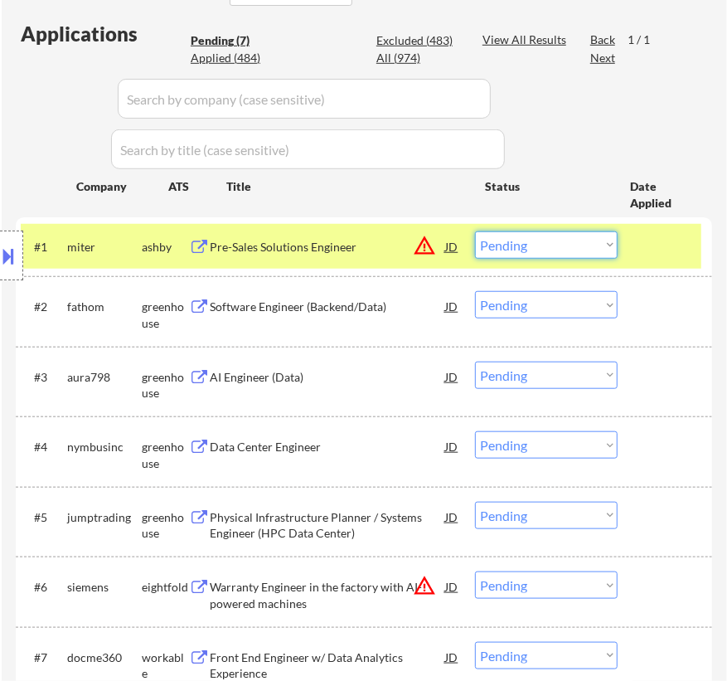
drag, startPoint x: 534, startPoint y: 241, endPoint x: 536, endPoint y: 253, distance: 11.9
click at [534, 241] on select "Choose an option... Pending Applied Excluded (Questions) Excluded (Expired) Exc…" at bounding box center [546, 244] width 143 height 27
click at [475, 231] on select "Choose an option... Pending Applied Excluded (Questions) Excluded (Expired) Exc…" at bounding box center [546, 244] width 143 height 27
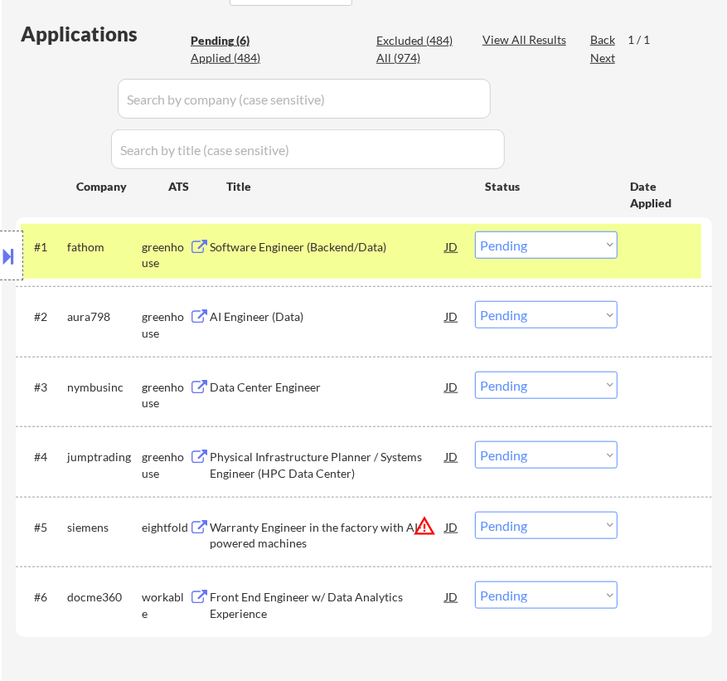
click at [359, 255] on div "Software Engineer (Backend/Data)" at bounding box center [327, 246] width 235 height 30
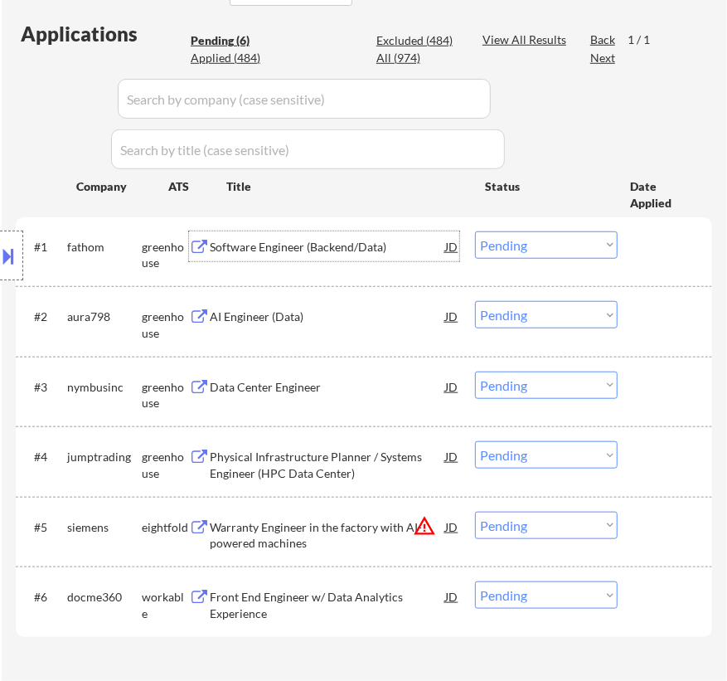
click at [523, 232] on select "Choose an option... Pending Applied Excluded (Questions) Excluded (Expired) Exc…" at bounding box center [546, 244] width 143 height 27
click at [475, 231] on select "Choose an option... Pending Applied Excluded (Questions) Excluded (Expired) Exc…" at bounding box center [546, 244] width 143 height 27
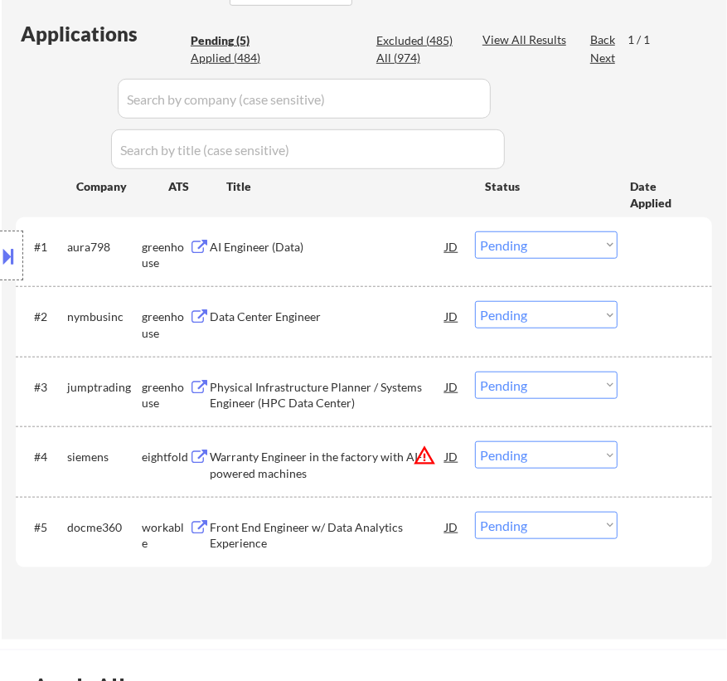
click at [354, 250] on div "AI Engineer (Data)" at bounding box center [327, 247] width 235 height 17
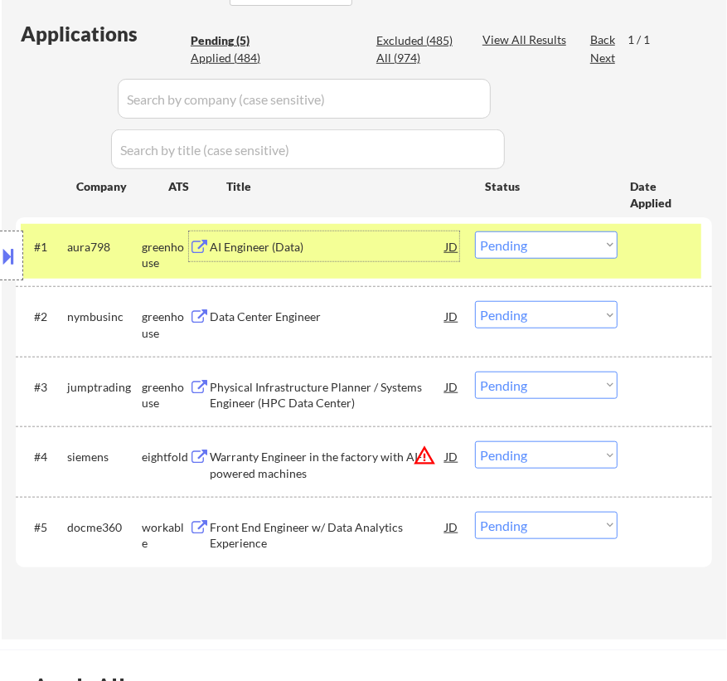
click at [570, 242] on select "Choose an option... Pending Applied Excluded (Questions) Excluded (Expired) Exc…" at bounding box center [546, 244] width 143 height 27
click at [475, 231] on select "Choose an option... Pending Applied Excluded (Questions) Excluded (Expired) Exc…" at bounding box center [546, 244] width 143 height 27
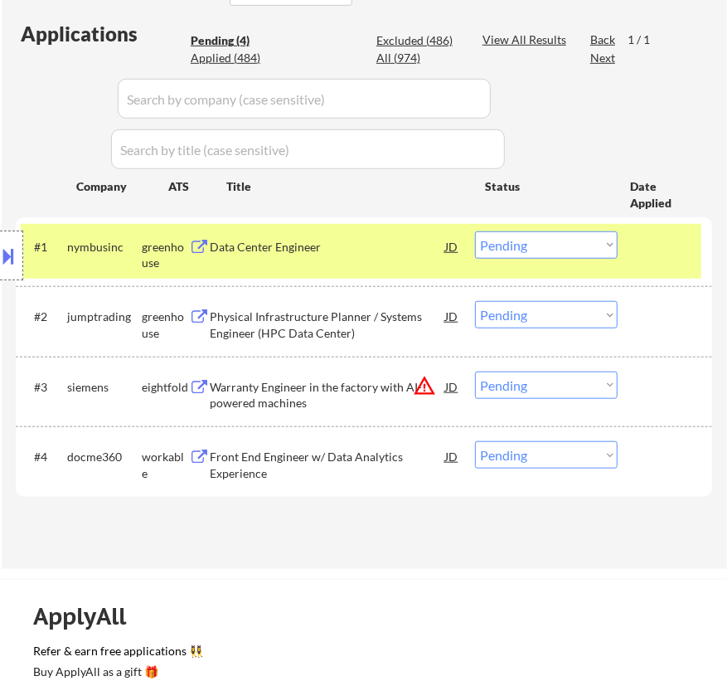
click at [393, 243] on div "Data Center Engineer" at bounding box center [327, 247] width 235 height 17
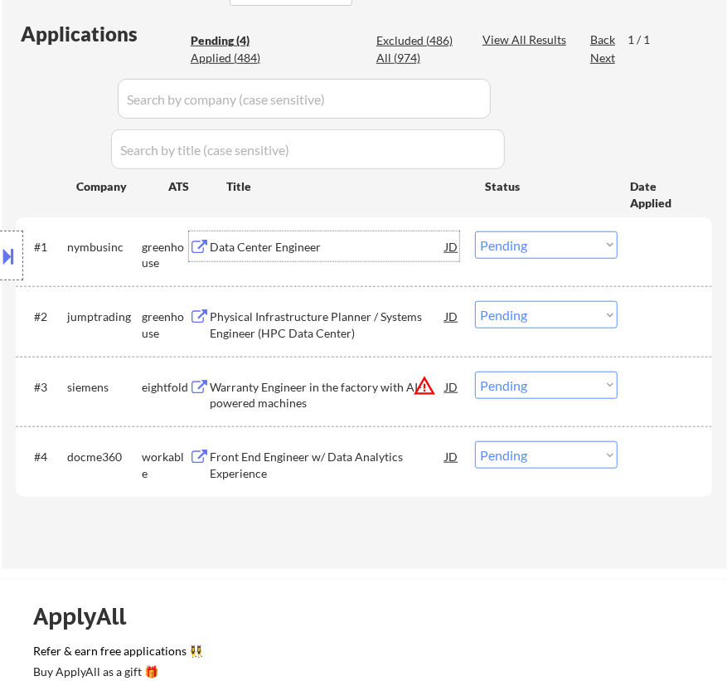
click at [514, 237] on select "Choose an option... Pending Applied Excluded (Questions) Excluded (Expired) Exc…" at bounding box center [546, 244] width 143 height 27
click at [475, 231] on select "Choose an option... Pending Applied Excluded (Questions) Excluded (Expired) Exc…" at bounding box center [546, 244] width 143 height 27
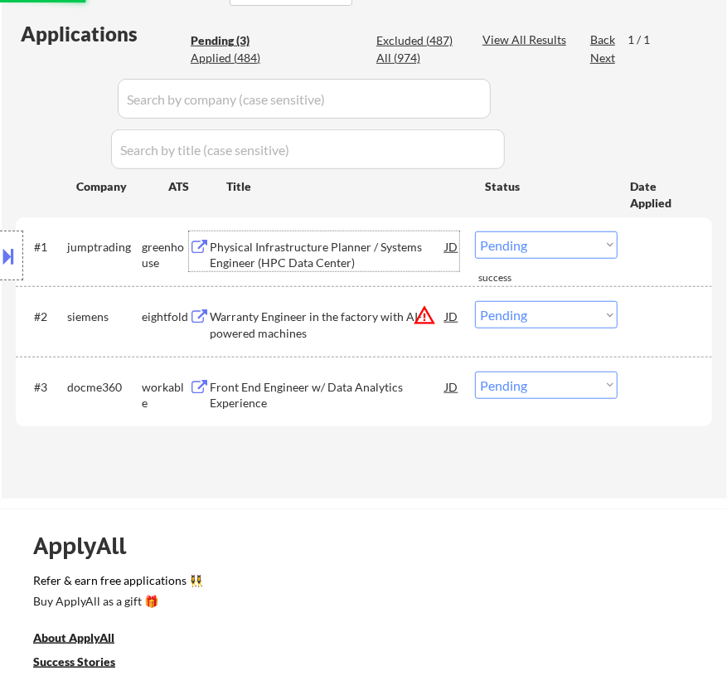
click at [355, 254] on div "Physical Infrastructure Planner / Systems Engineer (HPC Data Center)" at bounding box center [327, 255] width 235 height 32
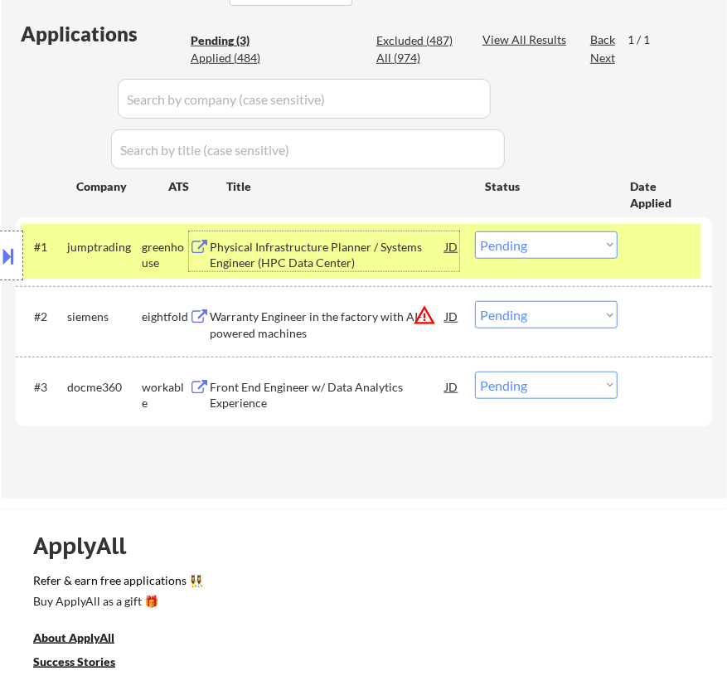
click at [518, 235] on select "Choose an option... Pending Applied Excluded (Questions) Excluded (Expired) Exc…" at bounding box center [546, 244] width 143 height 27
click at [475, 231] on select "Choose an option... Pending Applied Excluded (Questions) Excluded (Expired) Exc…" at bounding box center [546, 244] width 143 height 27
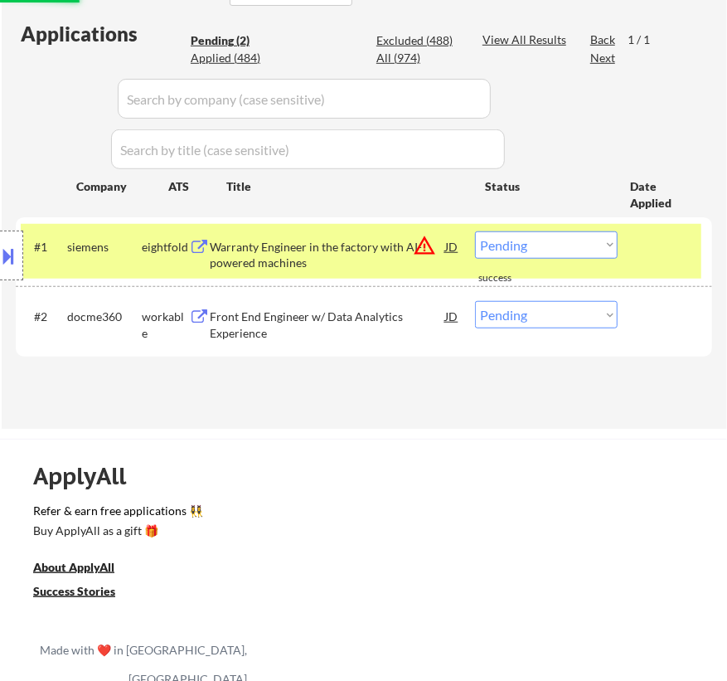
click at [344, 264] on div "Warranty Engineer in the factory with AI-powered machines" at bounding box center [327, 255] width 235 height 32
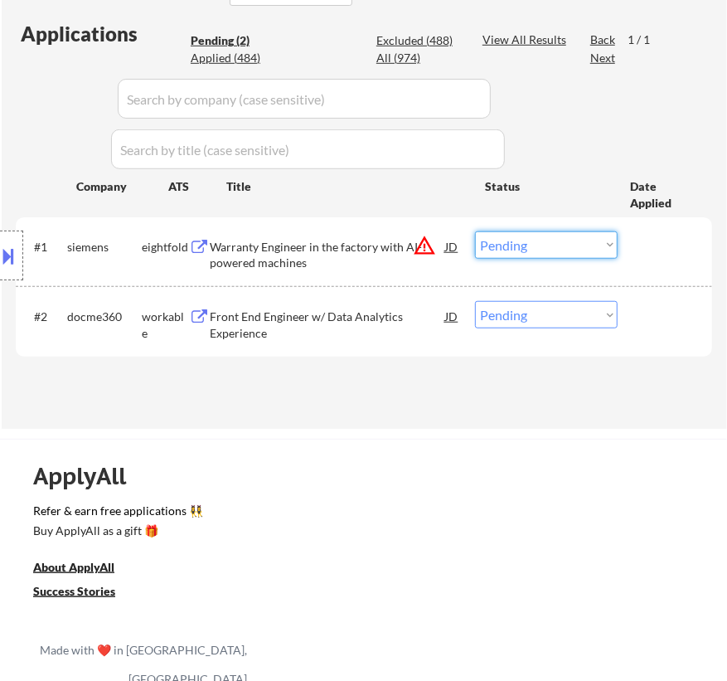
click at [554, 251] on select "Choose an option... Pending Applied Excluded (Questions) Excluded (Expired) Exc…" at bounding box center [546, 244] width 143 height 27
click at [475, 231] on select "Choose an option... Pending Applied Excluded (Questions) Excluded (Expired) Exc…" at bounding box center [546, 244] width 143 height 27
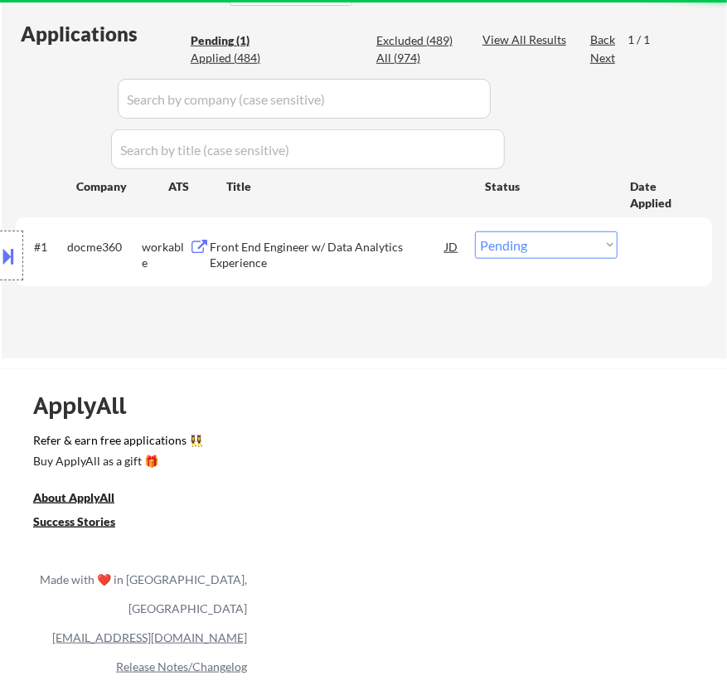
click at [336, 253] on div "Front End Engineer w/ Data Analytics Experience" at bounding box center [327, 255] width 235 height 32
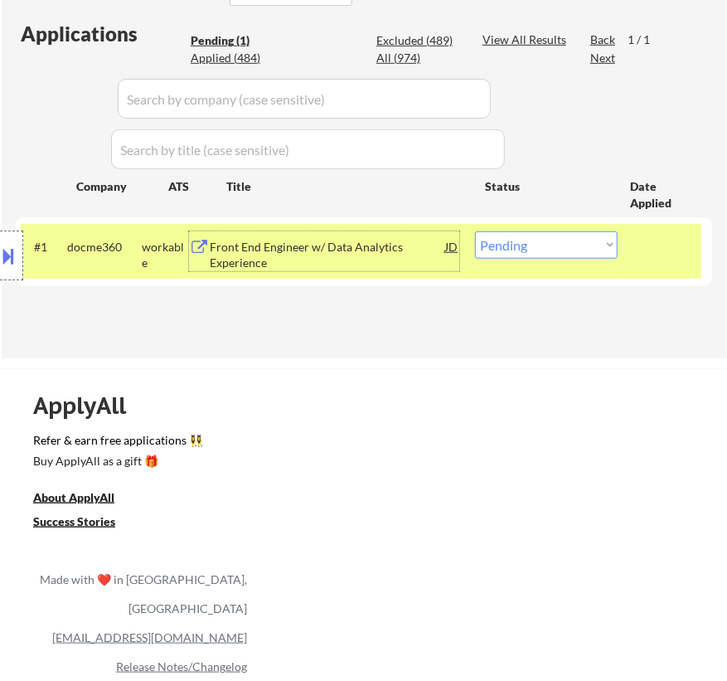
click at [522, 241] on select "Choose an option... Pending Applied Excluded (Questions) Excluded (Expired) Exc…" at bounding box center [546, 244] width 143 height 27
select select ""excluded__expired_""
click at [475, 231] on select "Choose an option... Pending Applied Excluded (Questions) Excluded (Expired) Exc…" at bounding box center [546, 244] width 143 height 27
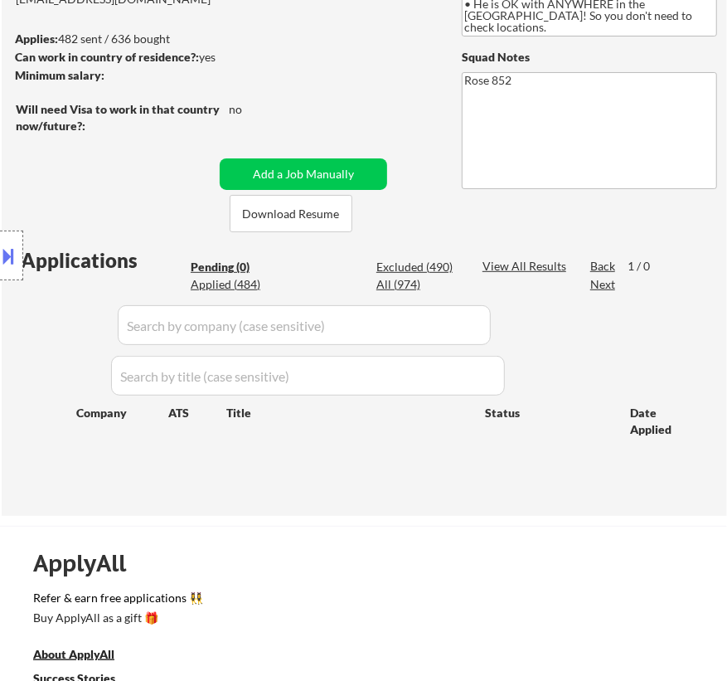
scroll to position [150, 0]
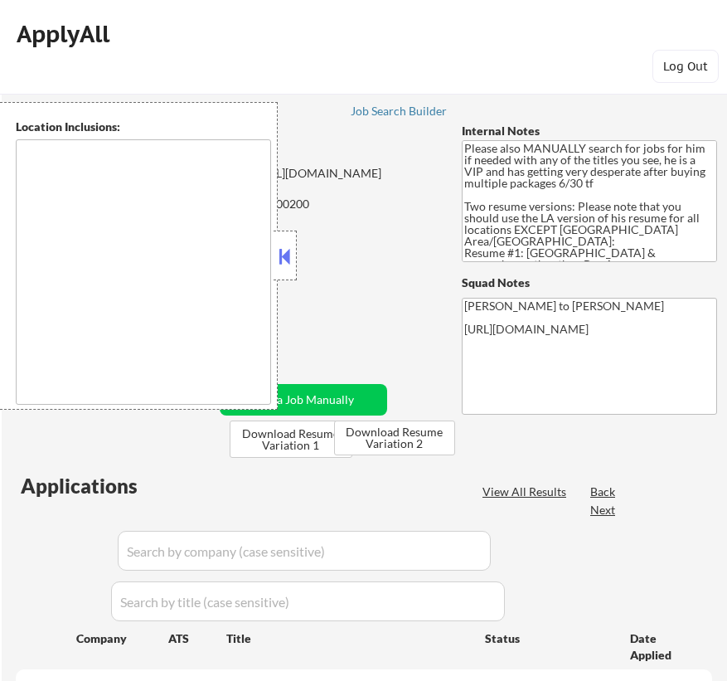
type textarea "Los Angeles, CA Glendale, CA Burbank, CA Pasadena, CA Santa Monica, CA Beverly …"
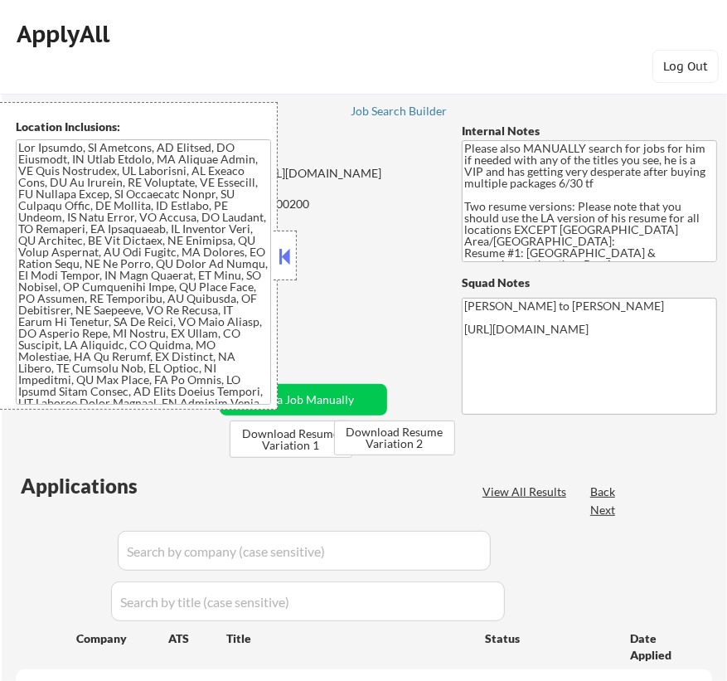
select select ""pending""
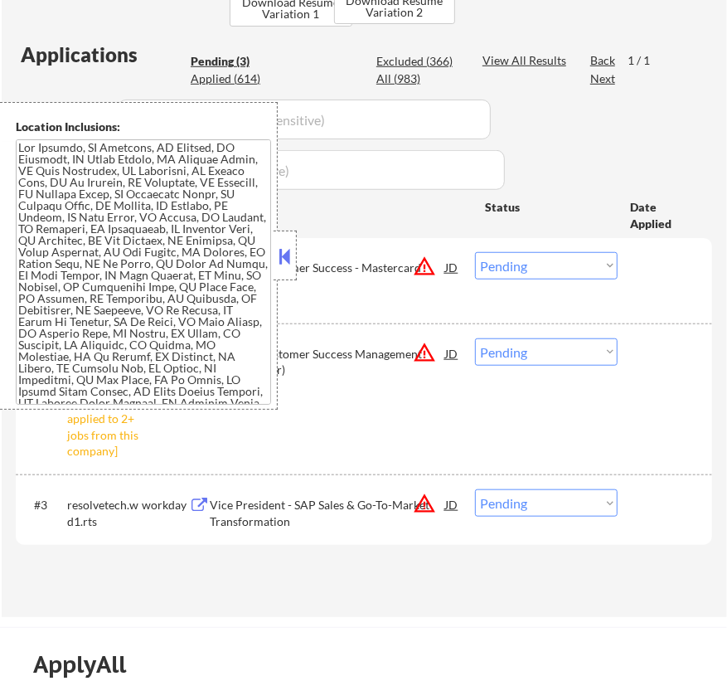
scroll to position [452, 0]
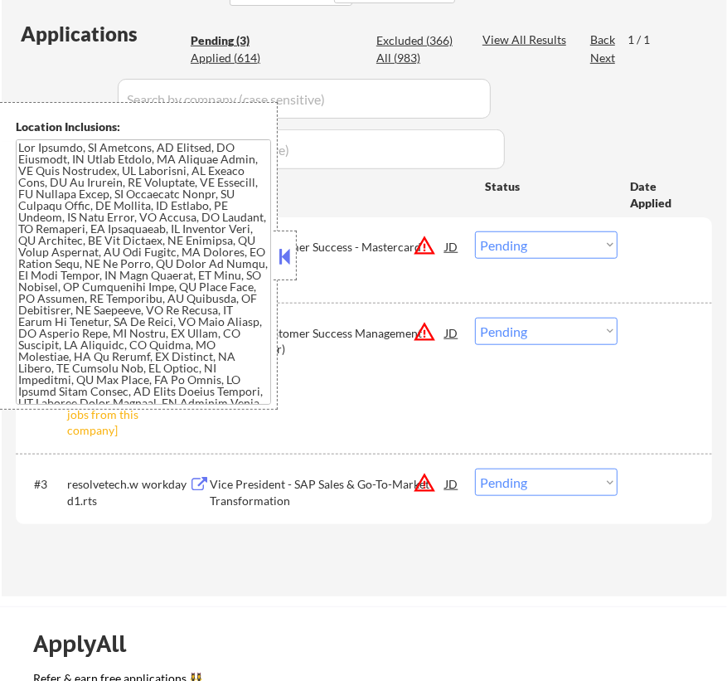
click at [575, 337] on select "Choose an option... Pending Applied Excluded (Questions) Excluded (Expired) Exc…" at bounding box center [546, 331] width 143 height 27
click at [475, 318] on select "Choose an option... Pending Applied Excluded (Questions) Excluded (Expired) Exc…" at bounding box center [546, 331] width 143 height 27
select select ""pending""
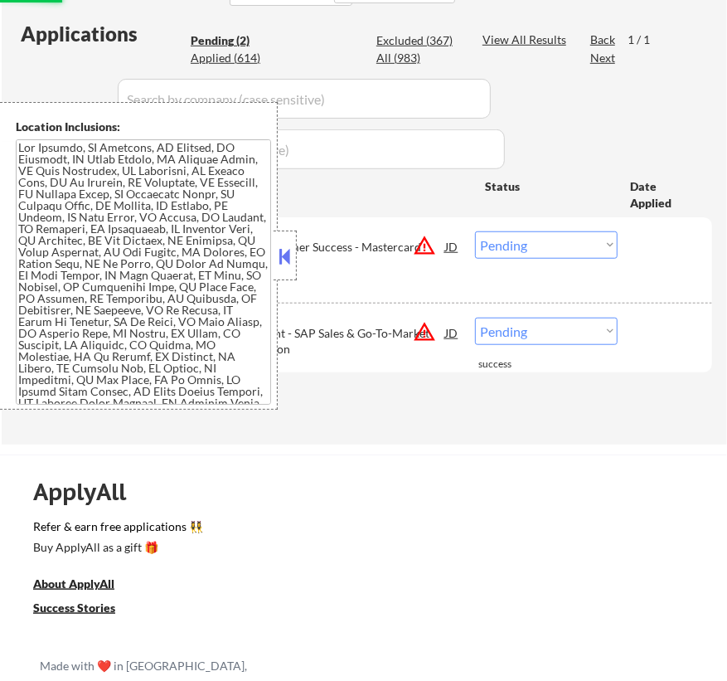
click at [282, 249] on button at bounding box center [285, 256] width 18 height 25
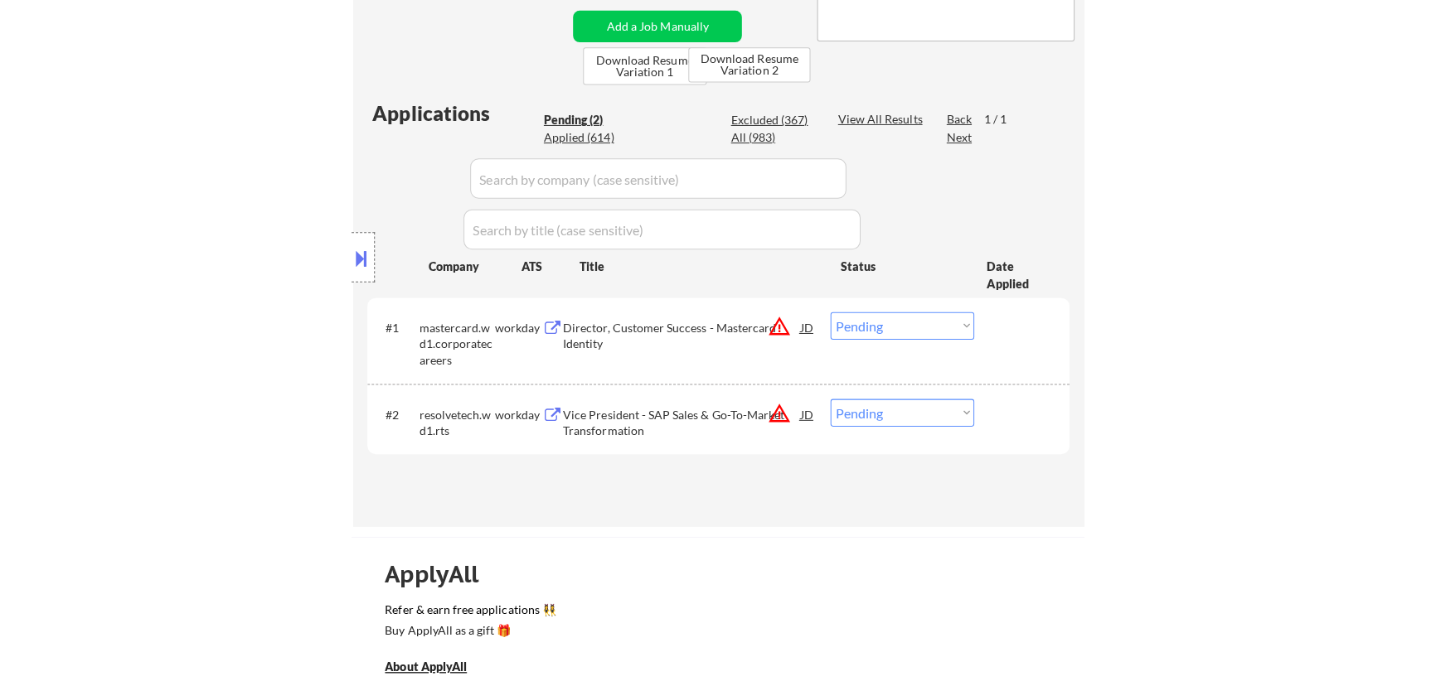
scroll to position [225, 0]
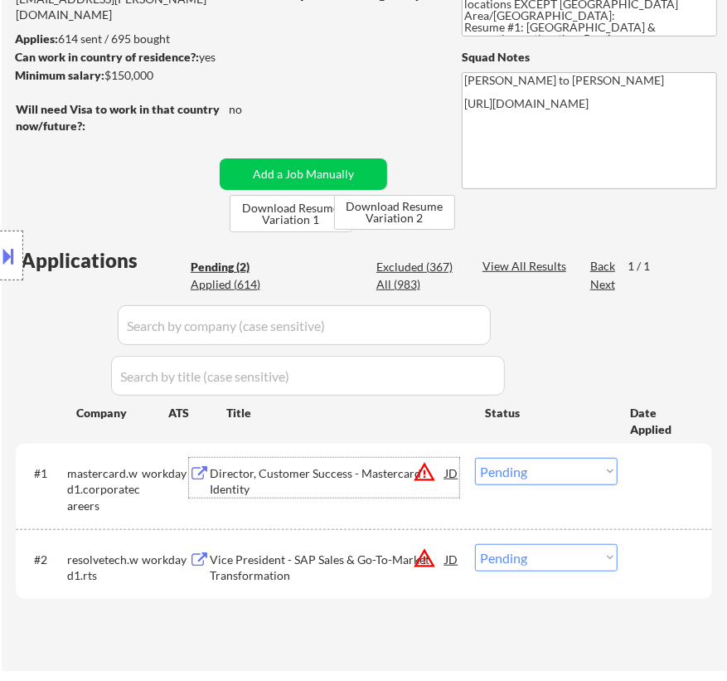
click at [344, 483] on div "Director, Customer Success - Mastercard Identity" at bounding box center [327, 481] width 235 height 32
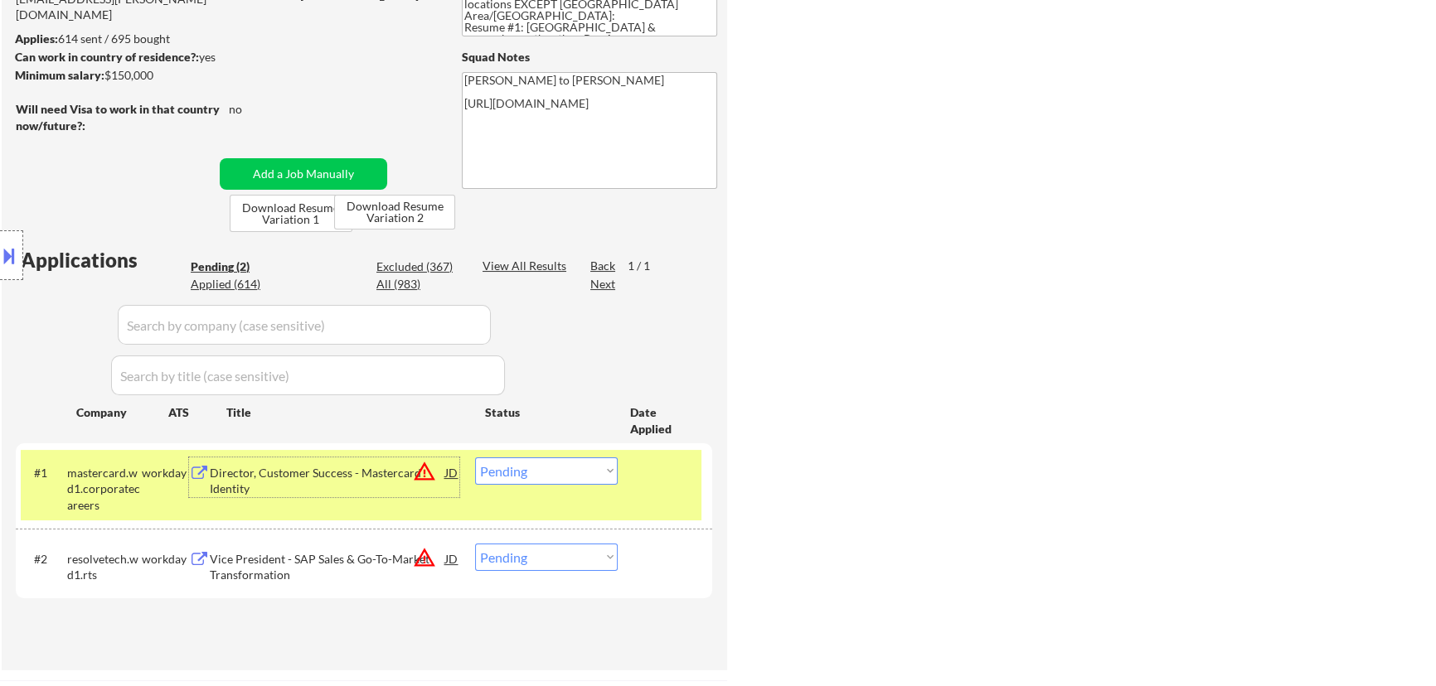
select select ""pending""
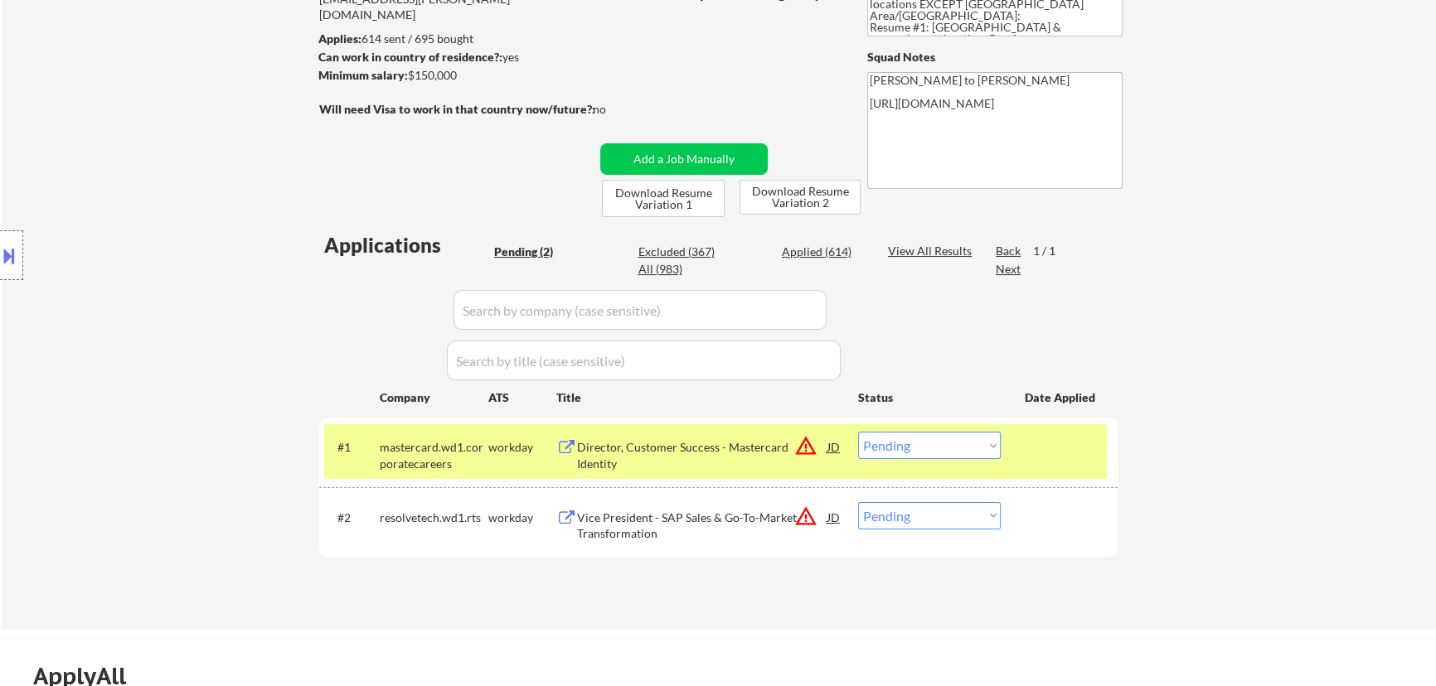
click at [7, 260] on button at bounding box center [9, 255] width 18 height 27
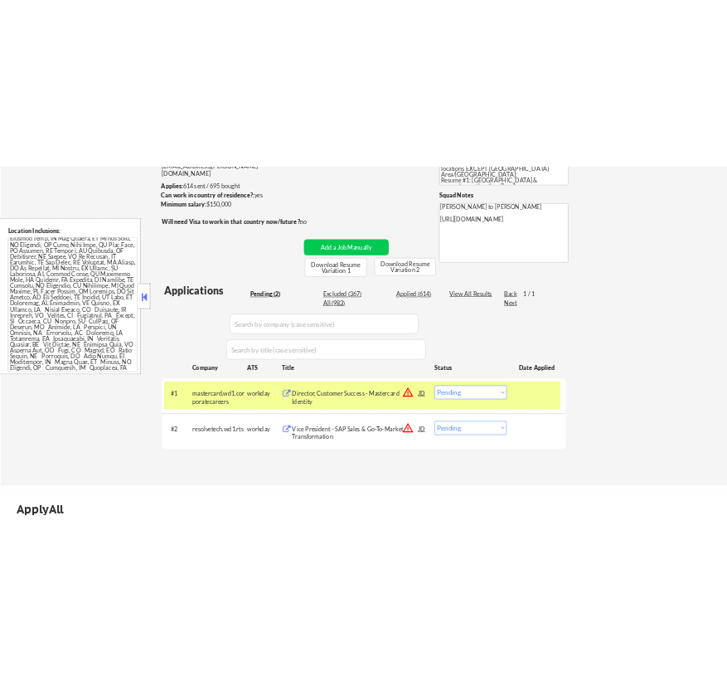
scroll to position [452, 0]
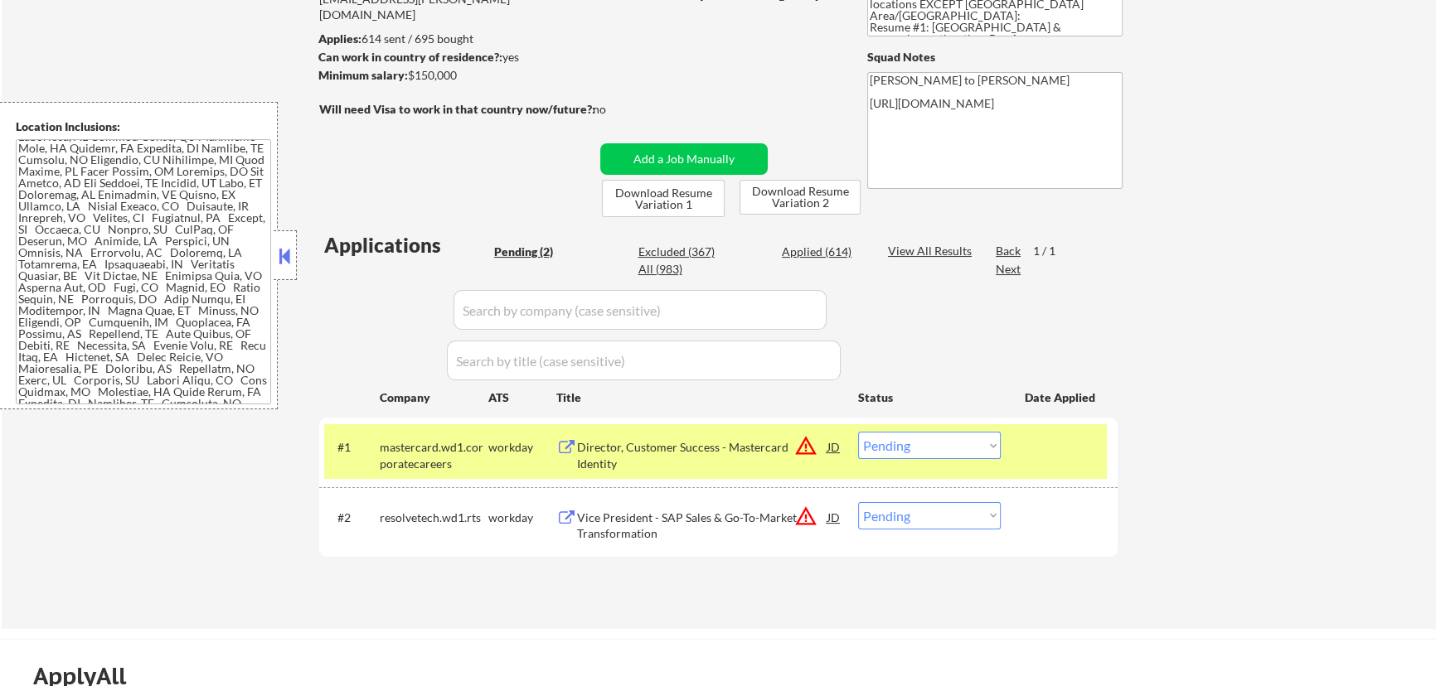
click at [280, 257] on button at bounding box center [285, 256] width 18 height 25
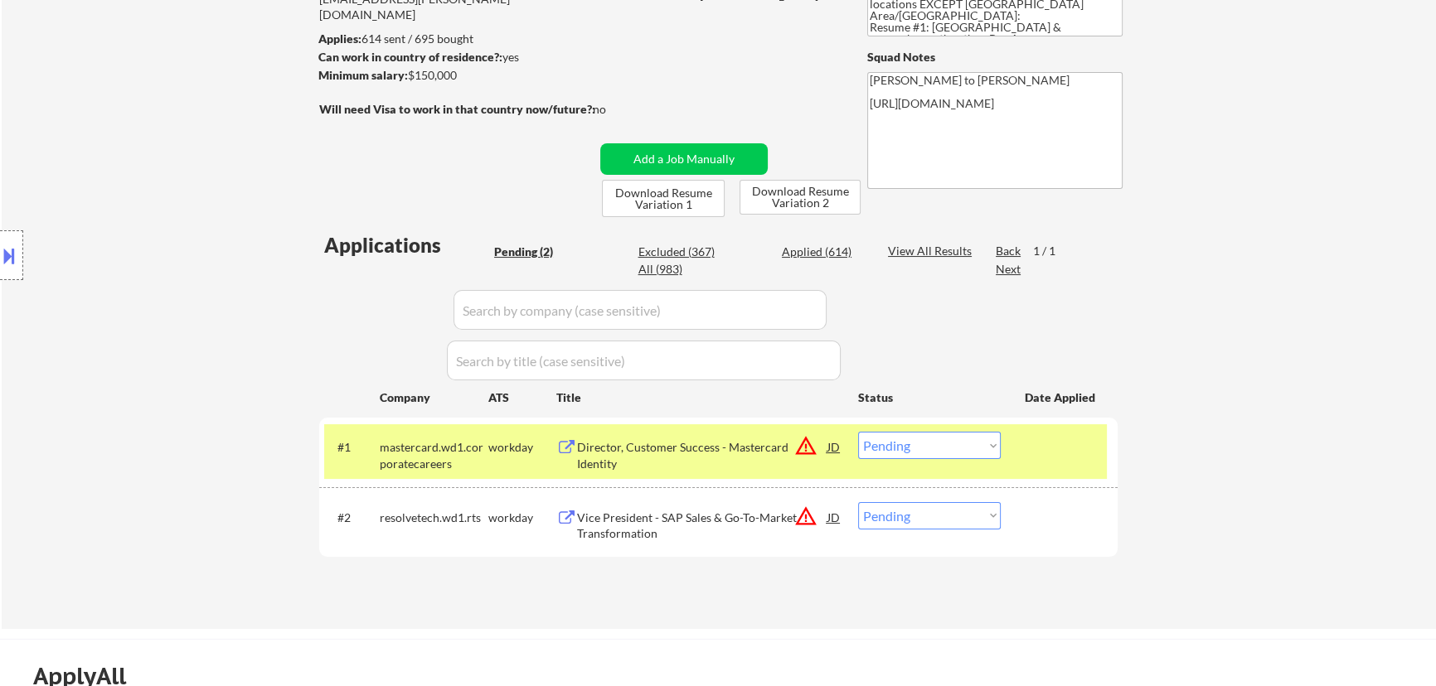
select select ""pending""
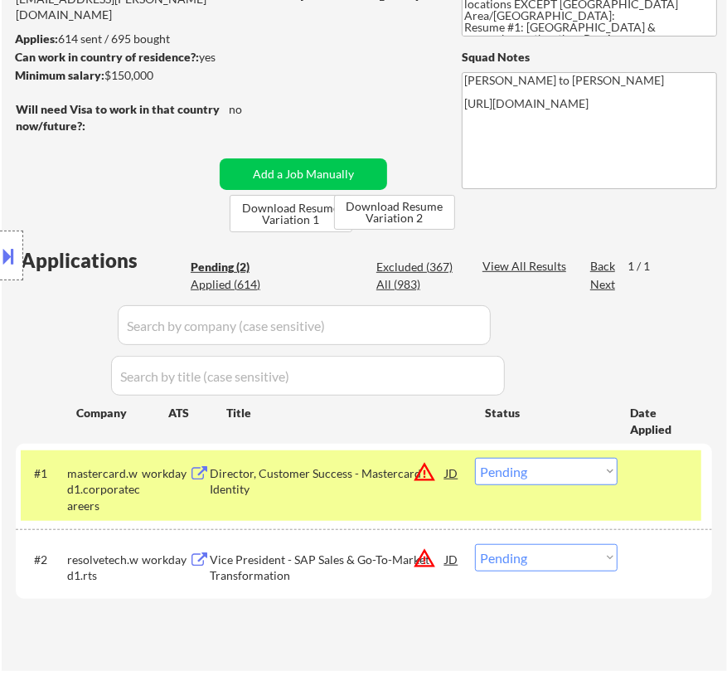
click at [533, 469] on select "Choose an option... Pending Applied Excluded (Questions) Excluded (Expired) Exc…" at bounding box center [546, 471] width 143 height 27
click at [475, 458] on select "Choose an option... Pending Applied Excluded (Questions) Excluded (Expired) Exc…" at bounding box center [546, 471] width 143 height 27
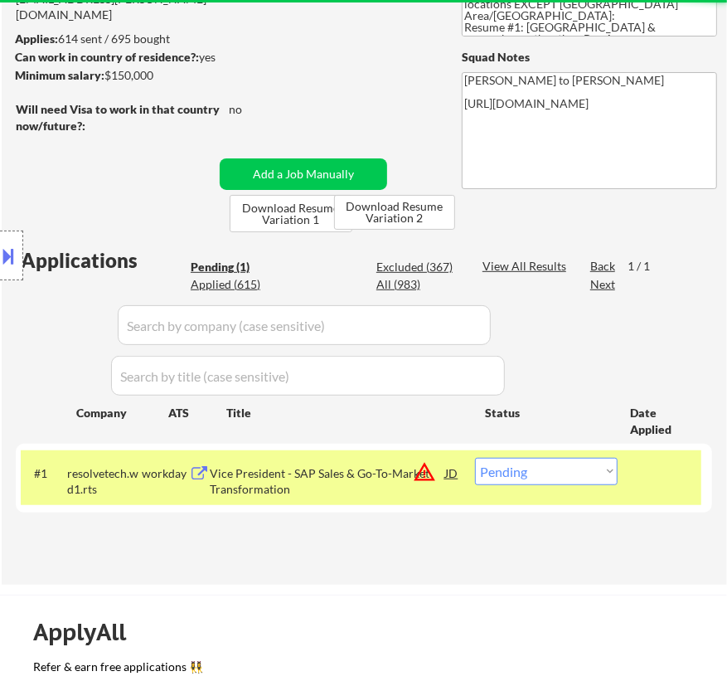
click at [319, 478] on div "Vice President - SAP Sales & Go-To-Market Transformation" at bounding box center [327, 481] width 235 height 32
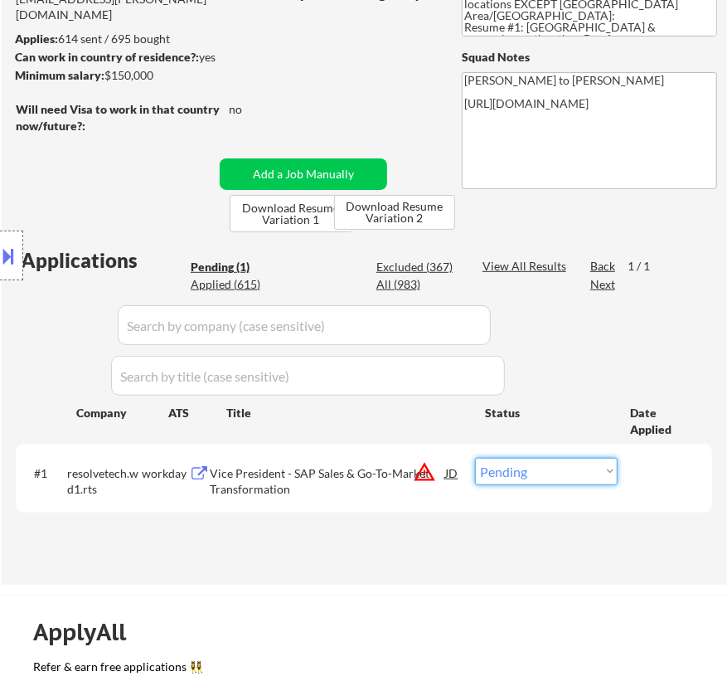
click at [566, 468] on select "Choose an option... Pending Applied Excluded (Questions) Excluded (Expired) Exc…" at bounding box center [546, 471] width 143 height 27
select select ""excluded__bad_match_""
click at [475, 458] on select "Choose an option... Pending Applied Excluded (Questions) Excluded (Expired) Exc…" at bounding box center [546, 471] width 143 height 27
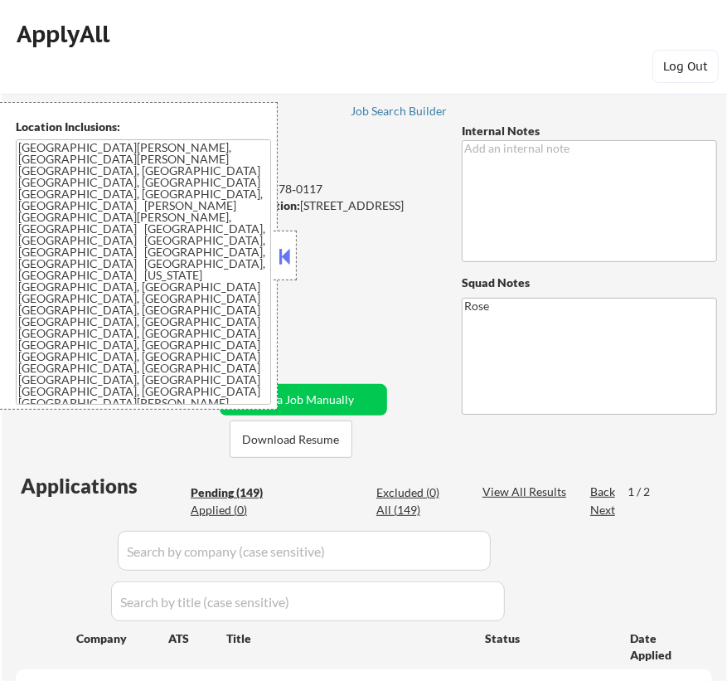
click at [288, 255] on button at bounding box center [285, 256] width 18 height 25
click at [286, 255] on button at bounding box center [285, 256] width 18 height 25
select select ""pending""
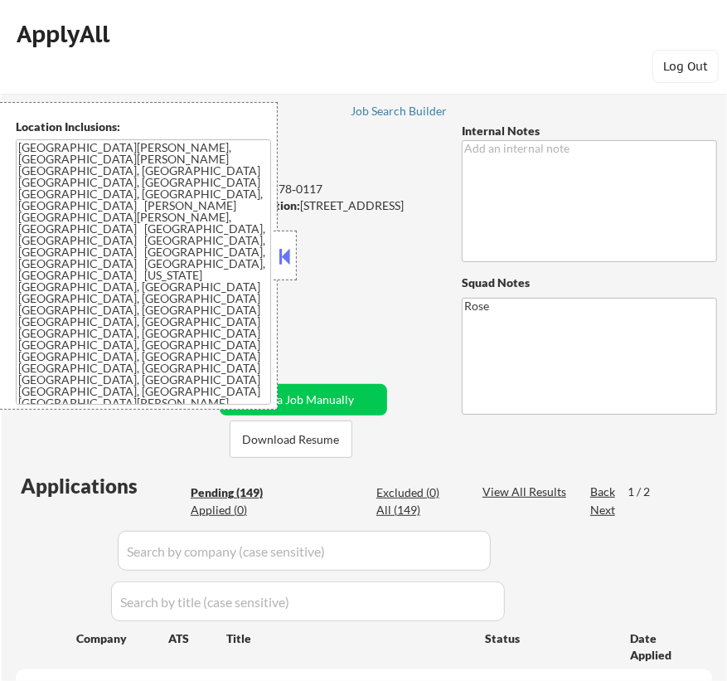
select select ""pending""
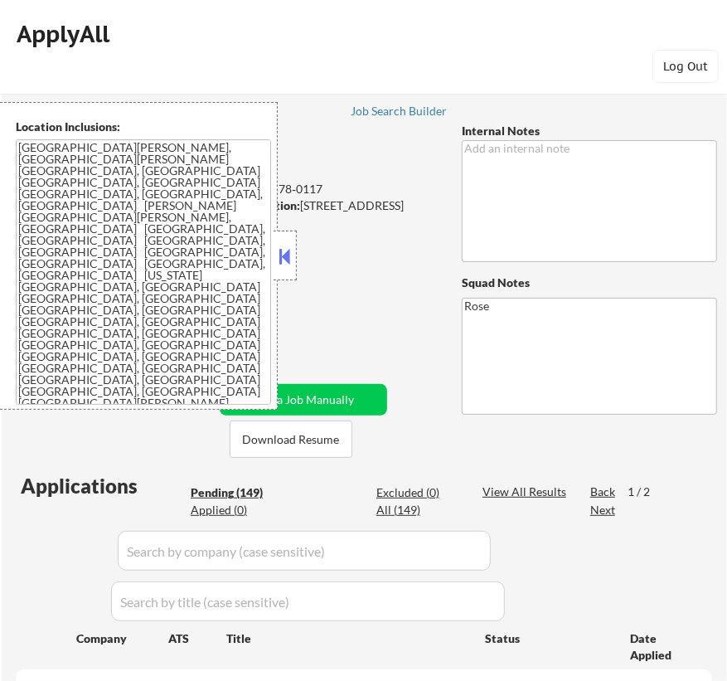
select select ""pending""
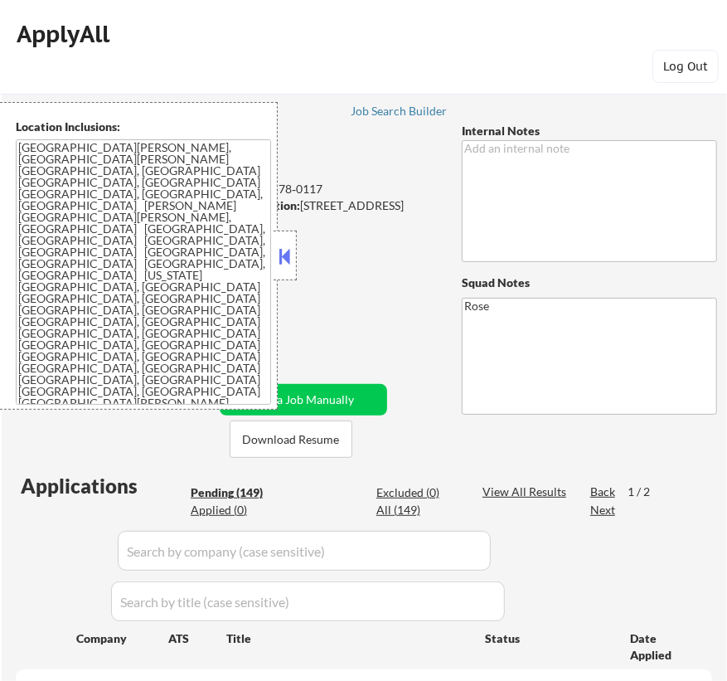
select select ""pending""
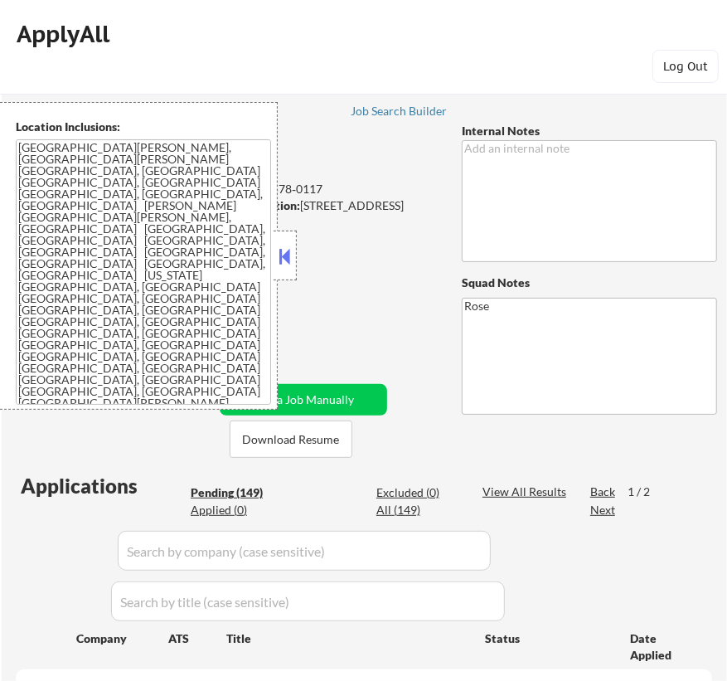
select select ""pending""
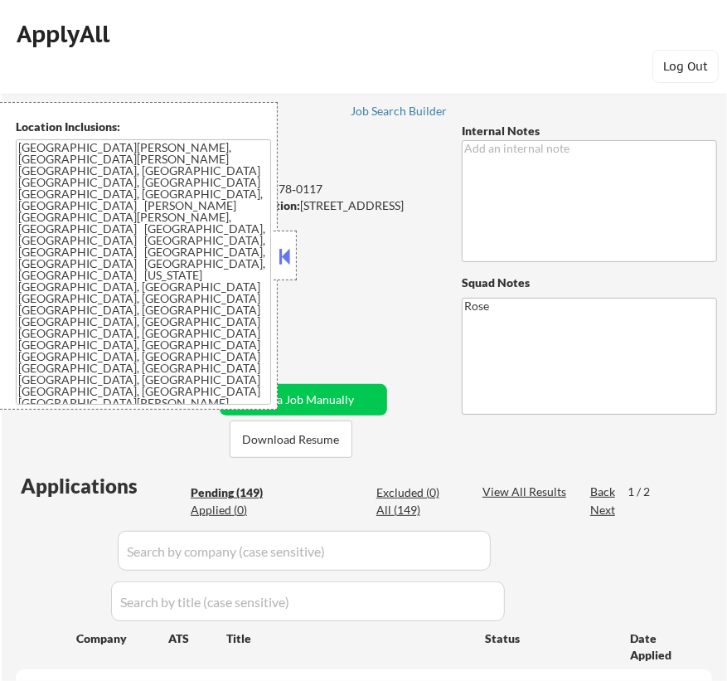
select select ""pending""
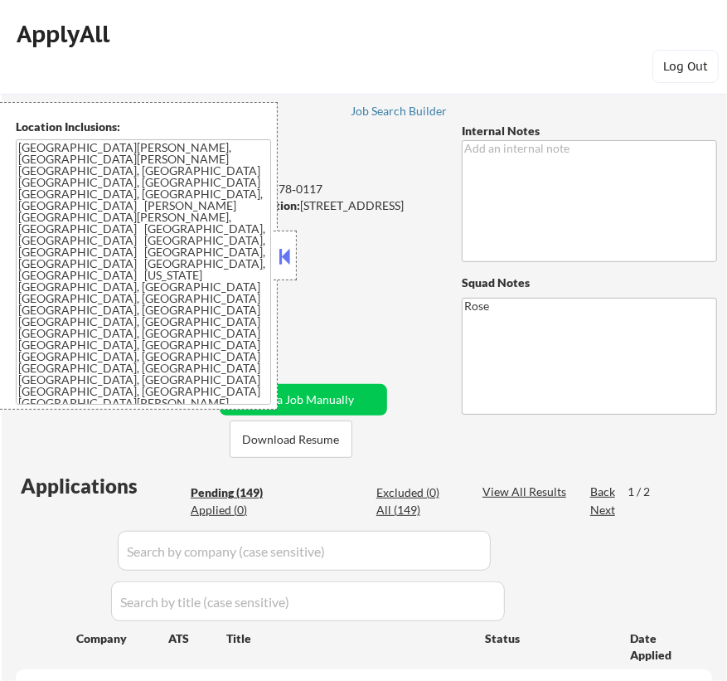
select select ""pending""
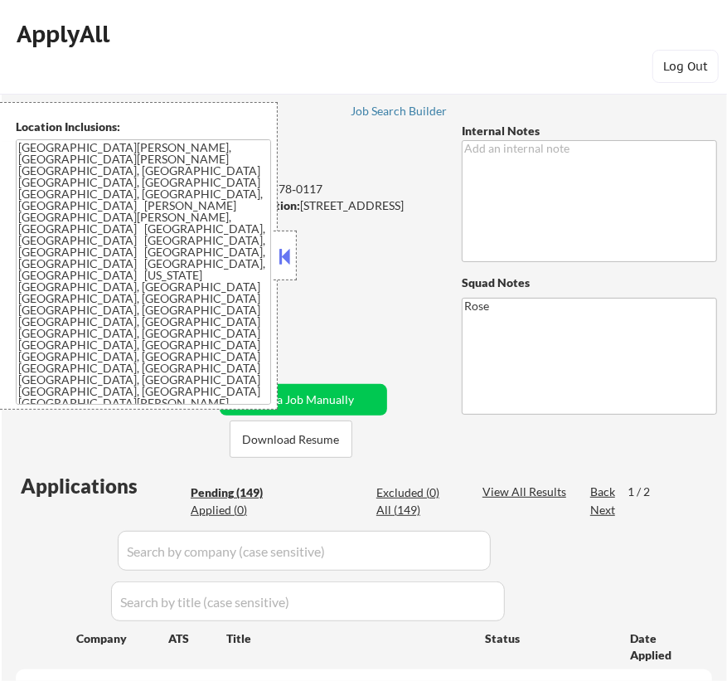
select select ""pending""
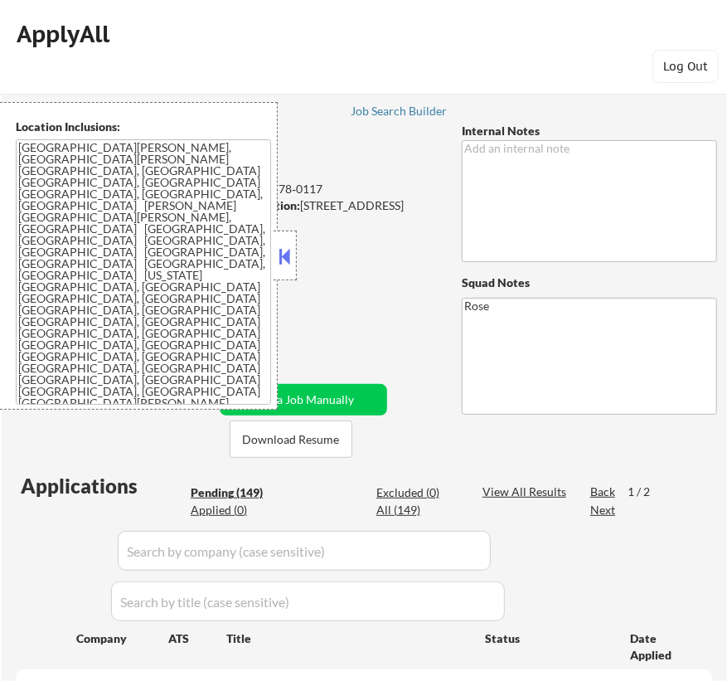
select select ""pending""
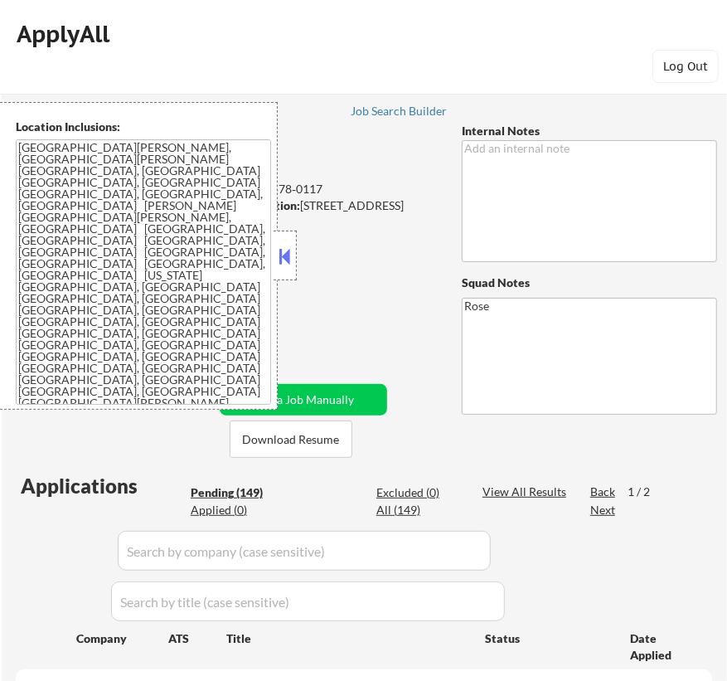
select select ""pending""
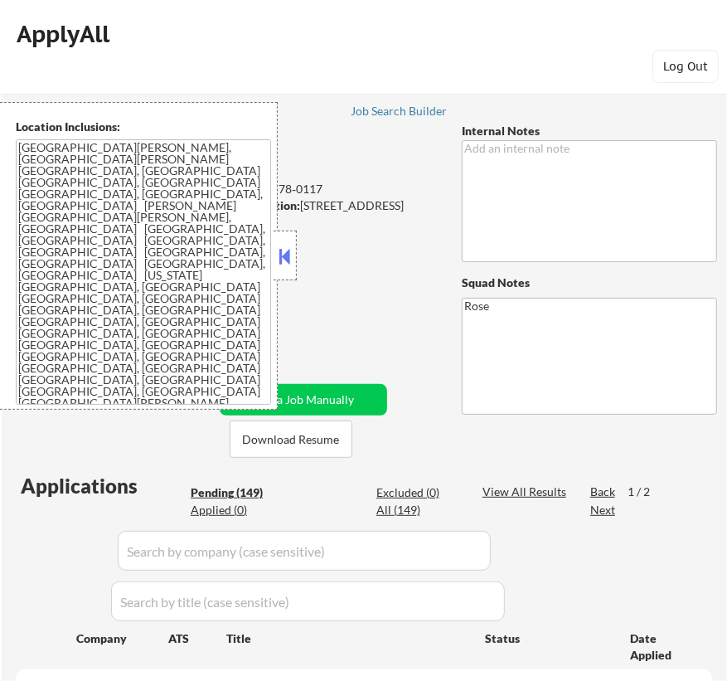
select select ""pending""
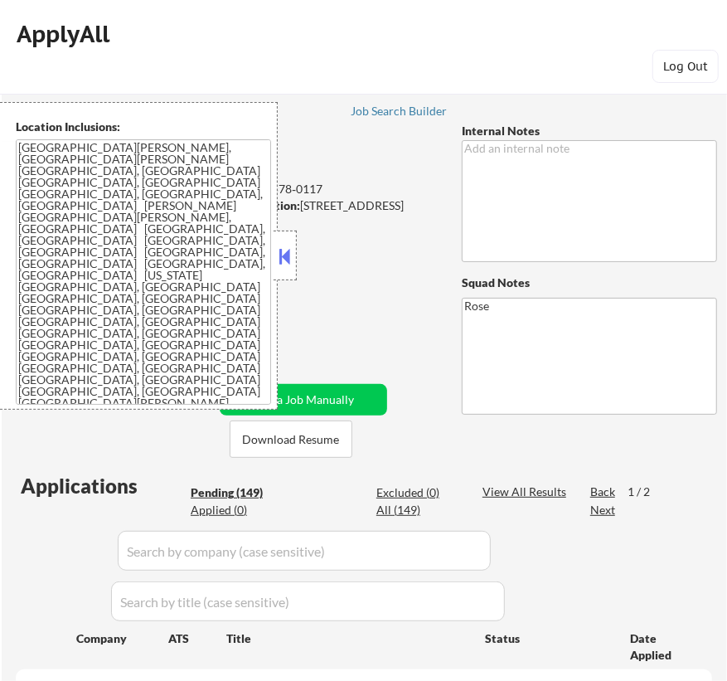
select select ""pending""
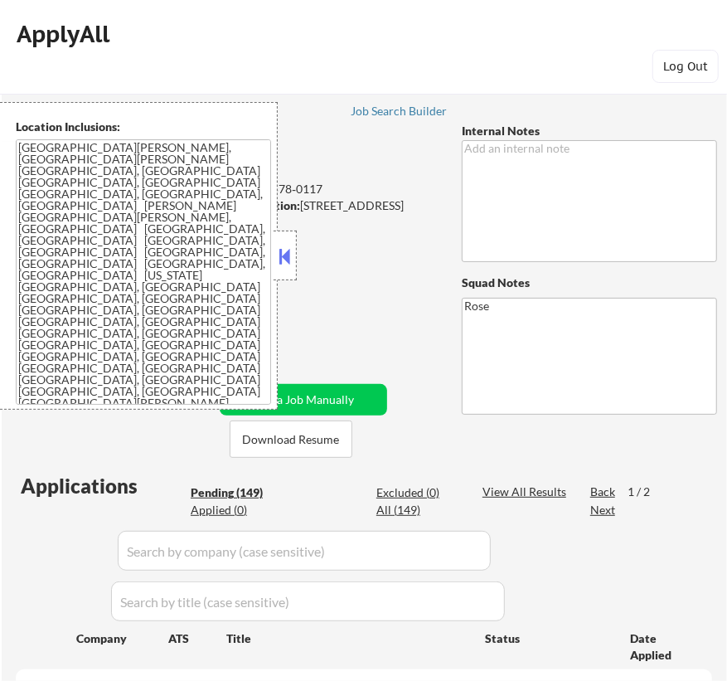
select select ""pending""
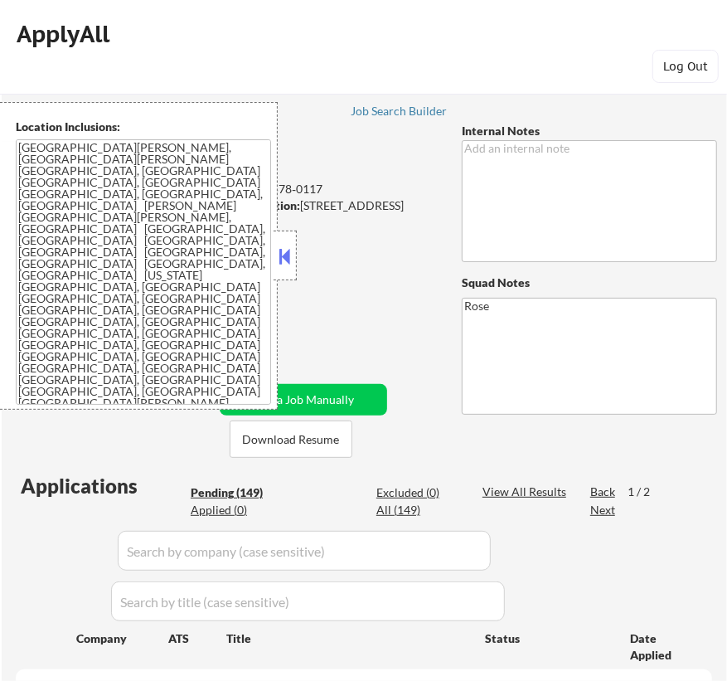
select select ""pending""
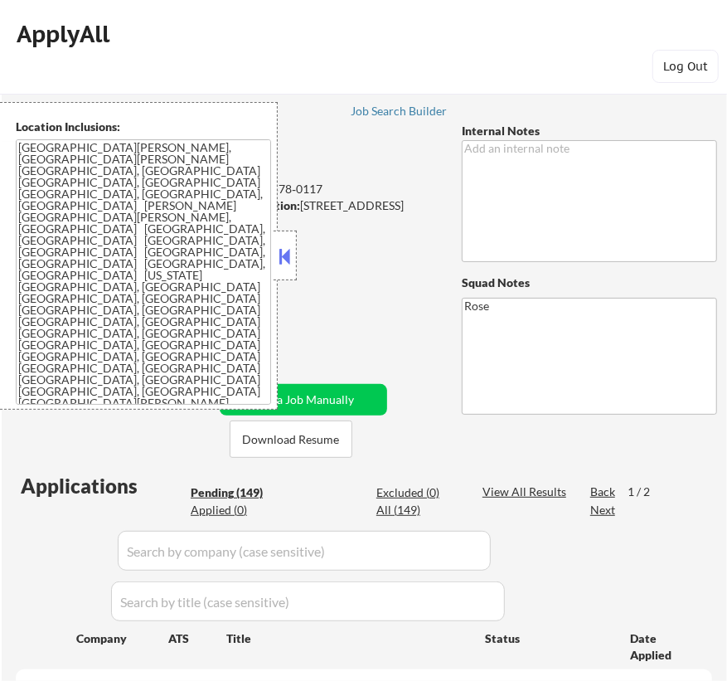
select select ""pending""
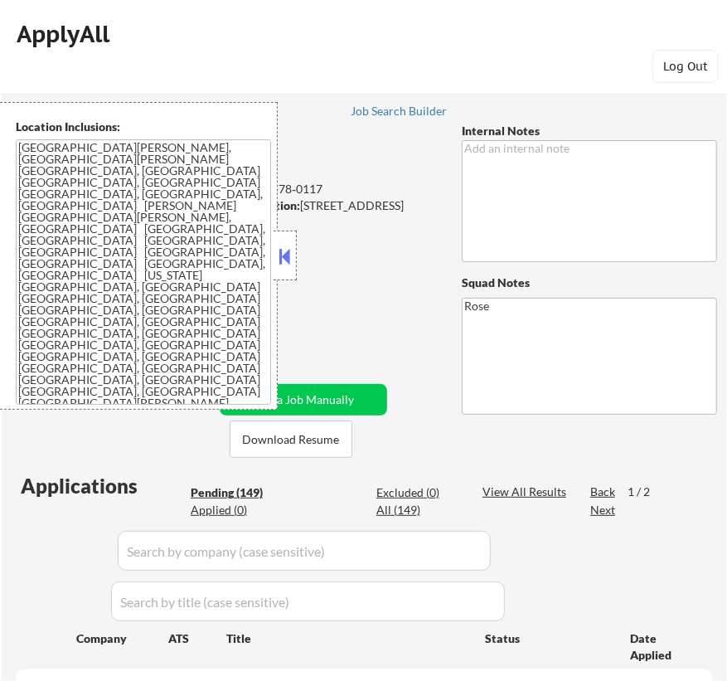
select select ""pending""
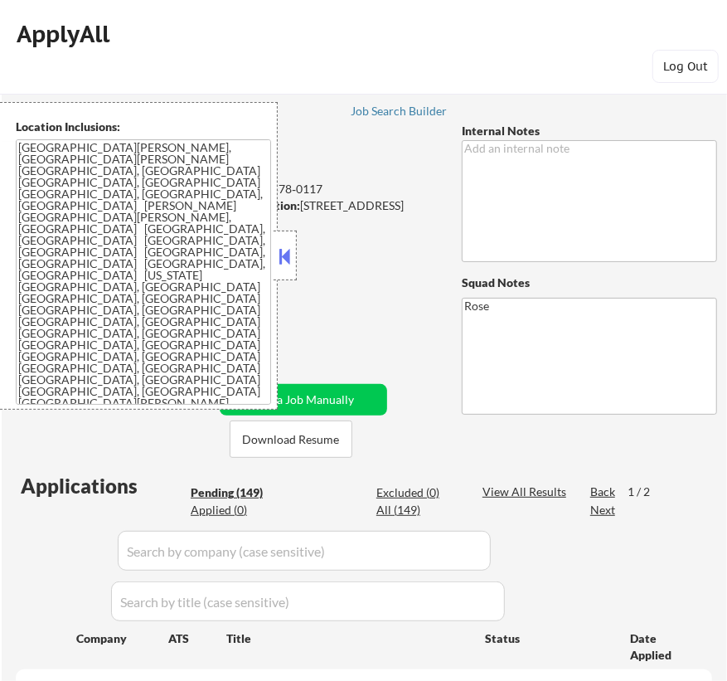
select select ""pending""
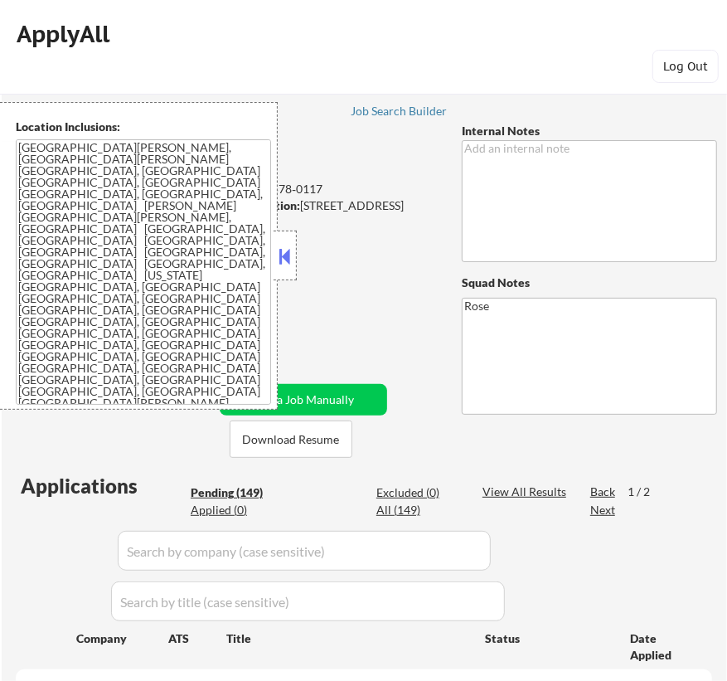
select select ""pending""
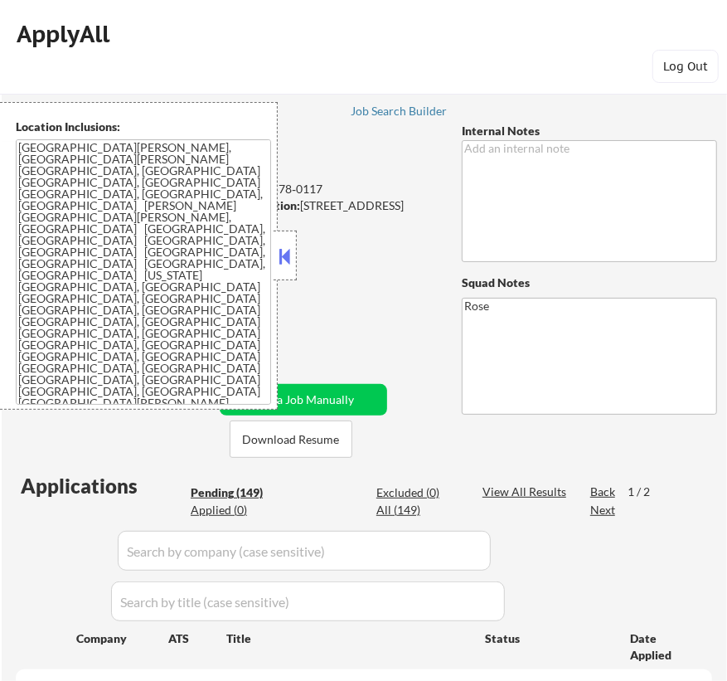
select select ""pending""
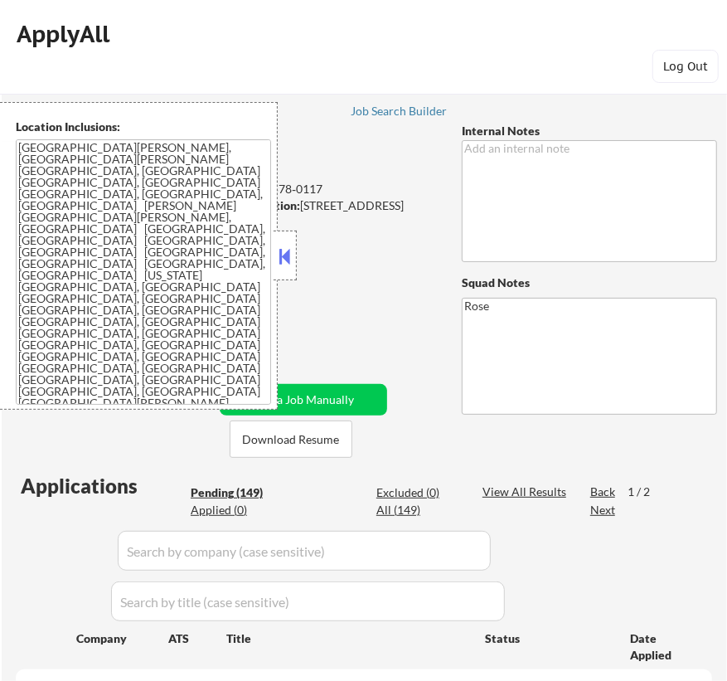
select select ""pending""
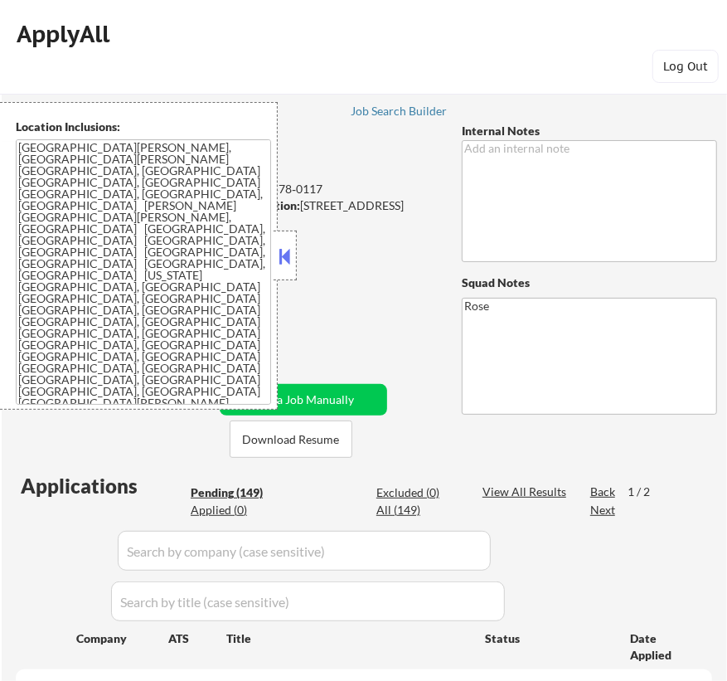
select select ""pending""
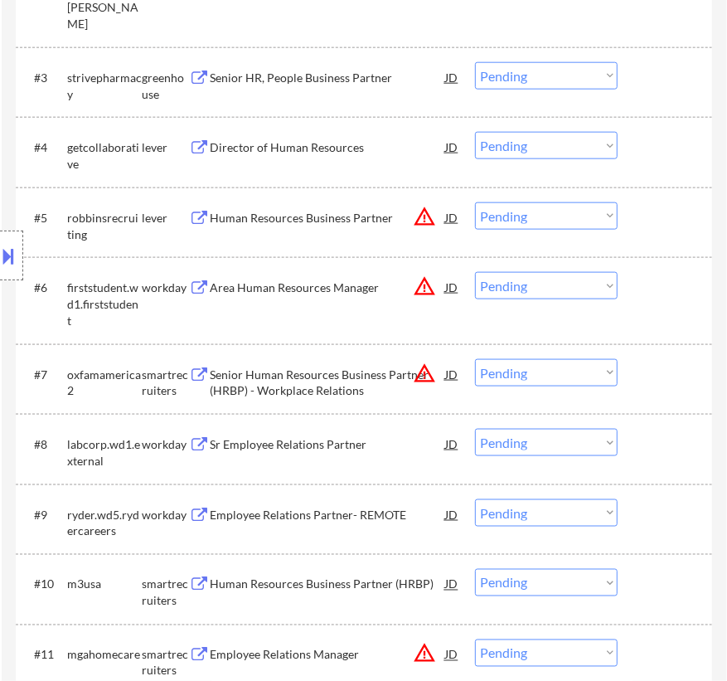
scroll to position [829, 0]
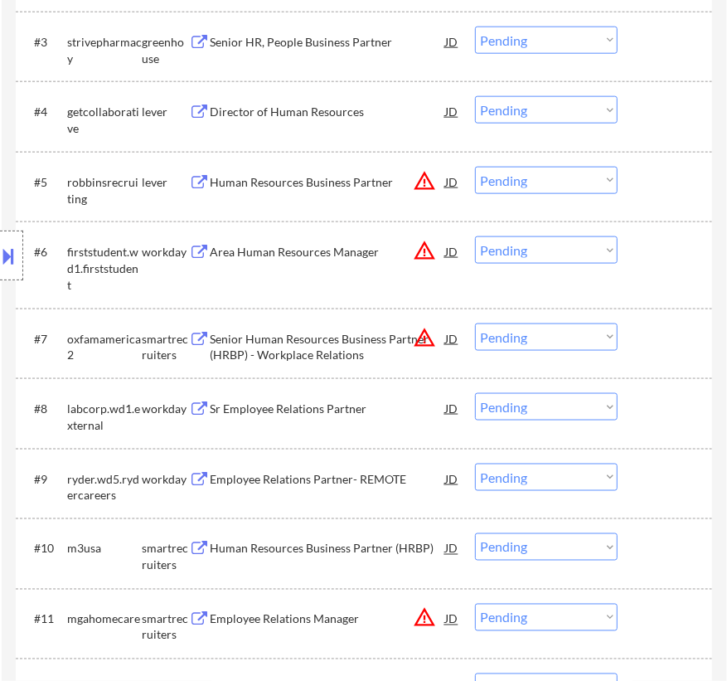
click at [356, 337] on div "Senior Human Resources Business Partner (HRBP) - Workplace Relations" at bounding box center [327, 347] width 235 height 32
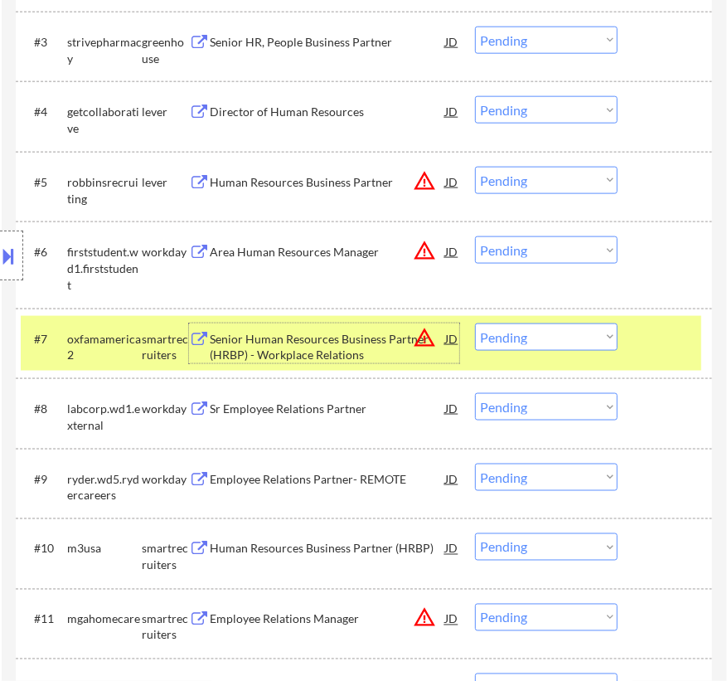
click at [540, 337] on select "Choose an option... Pending Applied Excluded (Questions) Excluded (Expired) Exc…" at bounding box center [546, 336] width 143 height 27
click at [475, 323] on select "Choose an option... Pending Applied Excluded (Questions) Excluded (Expired) Exc…" at bounding box center [546, 336] width 143 height 27
select select ""pending""
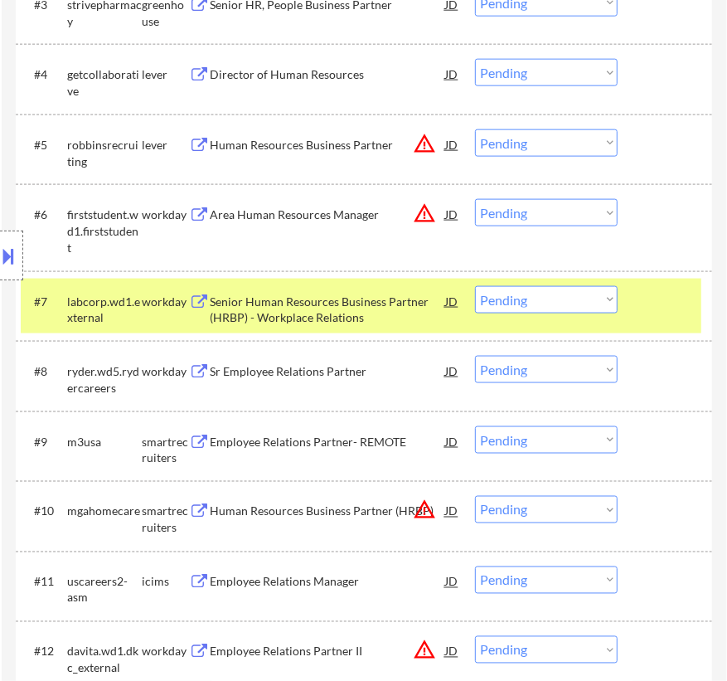
scroll to position [904, 0]
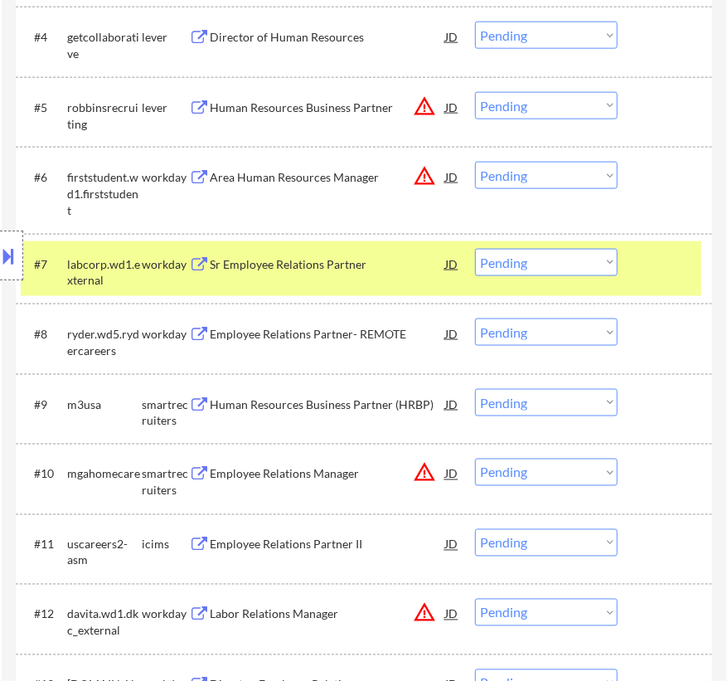
click at [366, 408] on div "Human Resources Business Partner (HRBP)" at bounding box center [327, 404] width 235 height 17
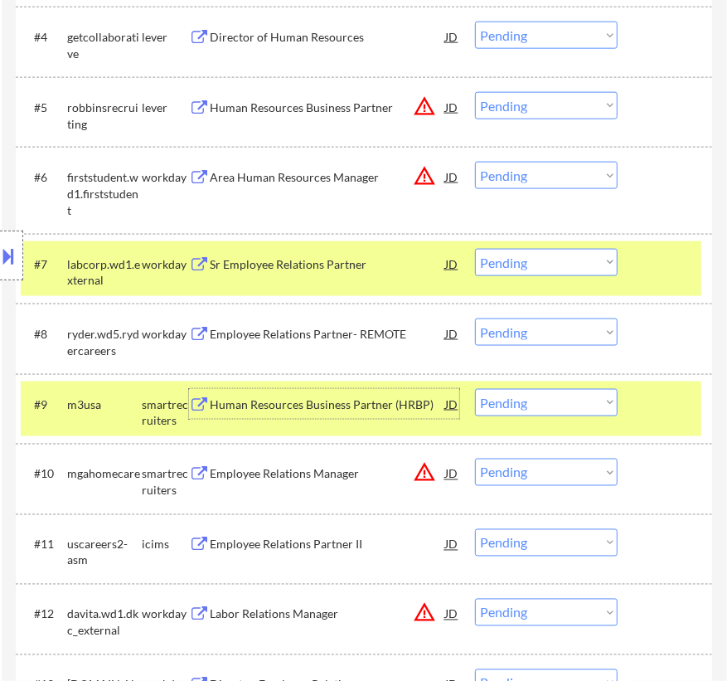
click at [536, 403] on select "Choose an option... Pending Applied Excluded (Questions) Excluded (Expired) Exc…" at bounding box center [546, 402] width 143 height 27
click at [475, 389] on select "Choose an option... Pending Applied Excluded (Questions) Excluded (Expired) Exc…" at bounding box center [546, 402] width 143 height 27
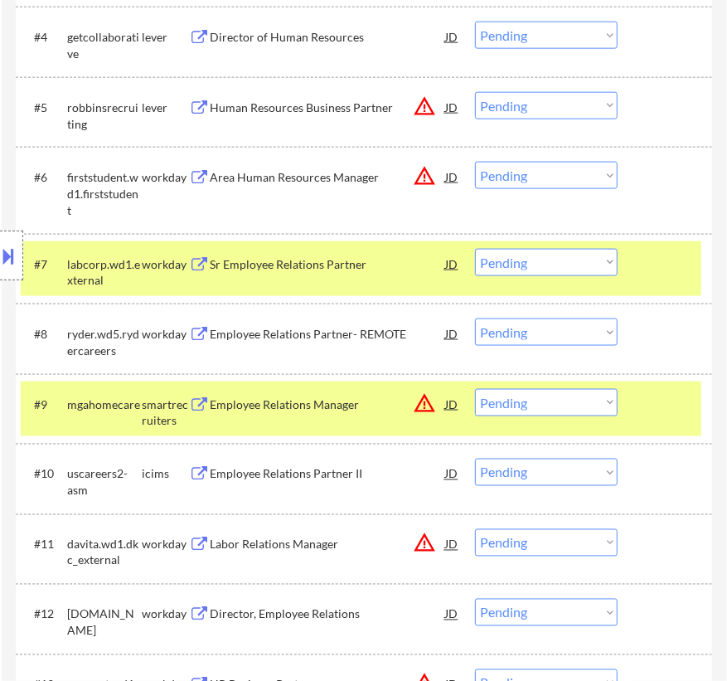
click at [365, 411] on div "Employee Relations Manager" at bounding box center [327, 404] width 235 height 30
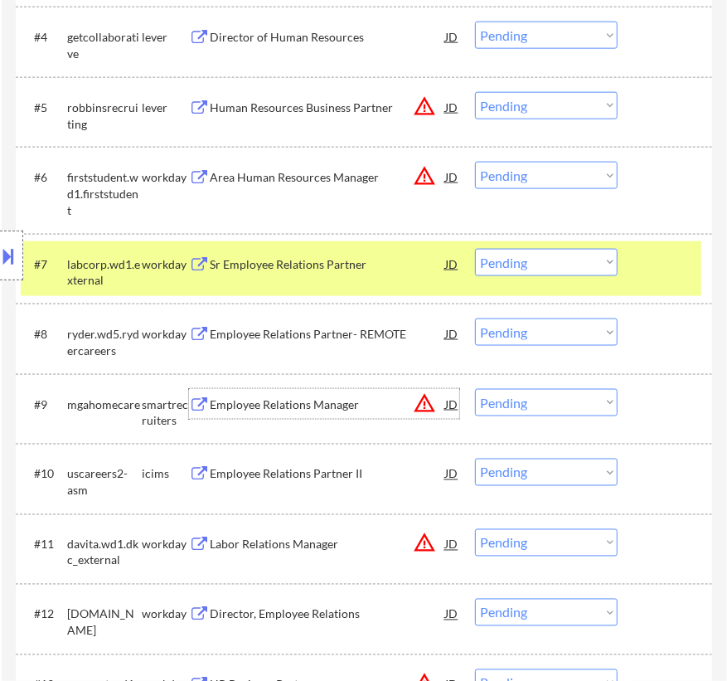
click at [523, 253] on select "Choose an option... Pending Applied Excluded (Questions) Excluded (Expired) Exc…" at bounding box center [546, 262] width 143 height 27
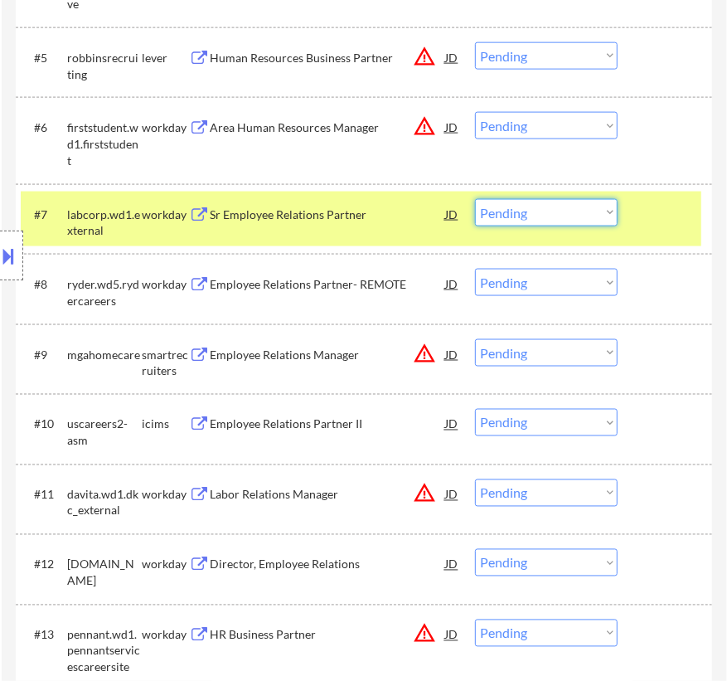
scroll to position [979, 0]
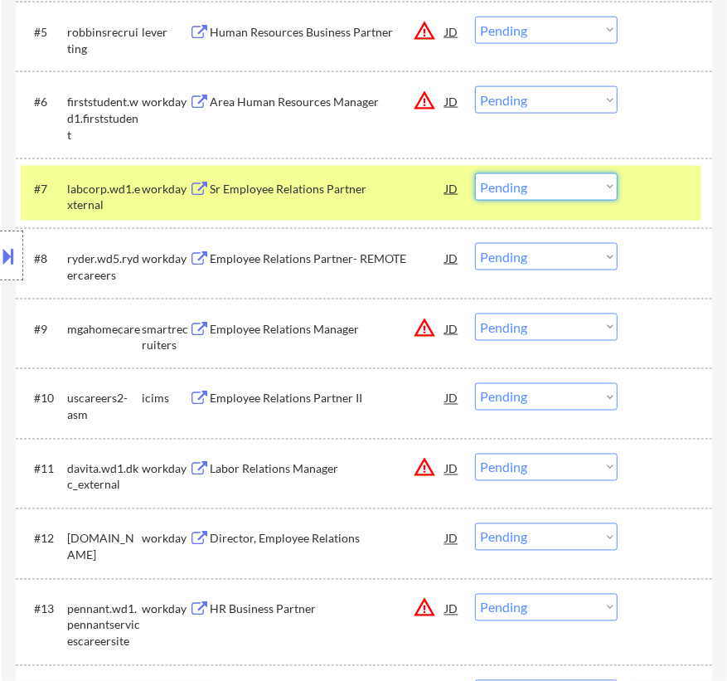
click at [367, 338] on div "Employee Relations Manager" at bounding box center [327, 328] width 235 height 30
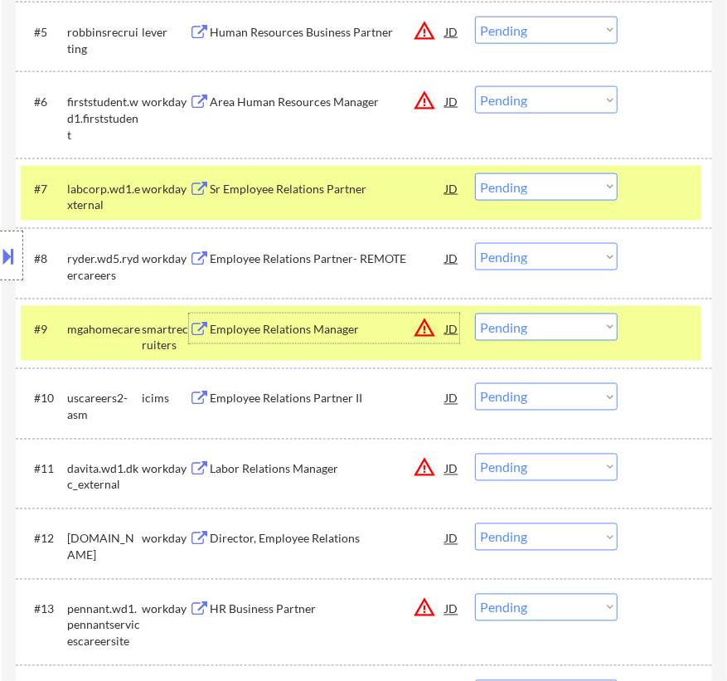
click at [539, 321] on select "Choose an option... Pending Applied Excluded (Questions) Excluded (Expired) Exc…" at bounding box center [546, 326] width 143 height 27
click at [475, 313] on select "Choose an option... Pending Applied Excluded (Questions) Excluded (Expired) Exc…" at bounding box center [546, 326] width 143 height 27
select select ""pending""
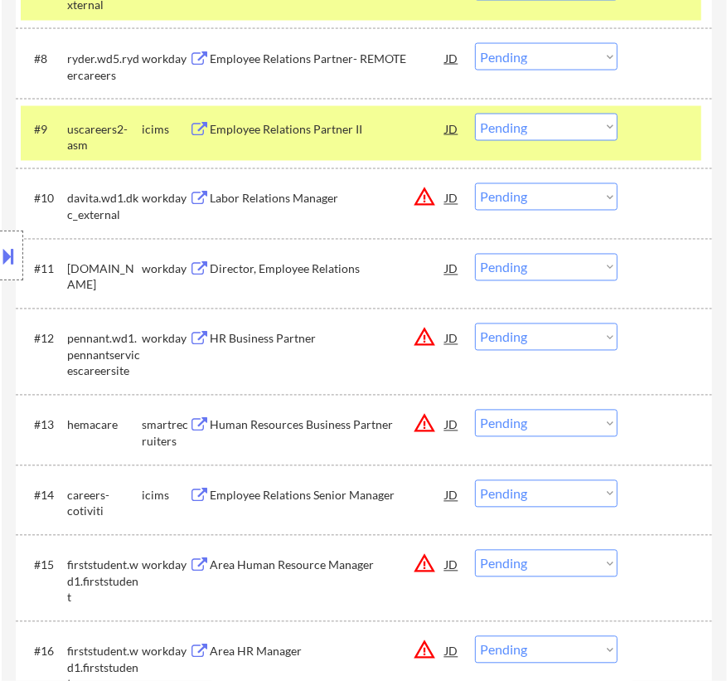
scroll to position [1205, 0]
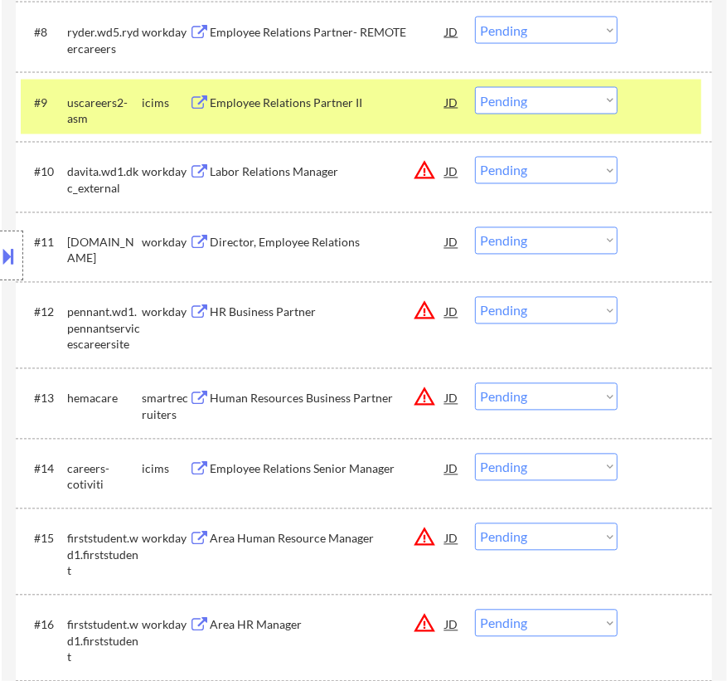
click at [366, 410] on div "Human Resources Business Partner" at bounding box center [327, 398] width 235 height 30
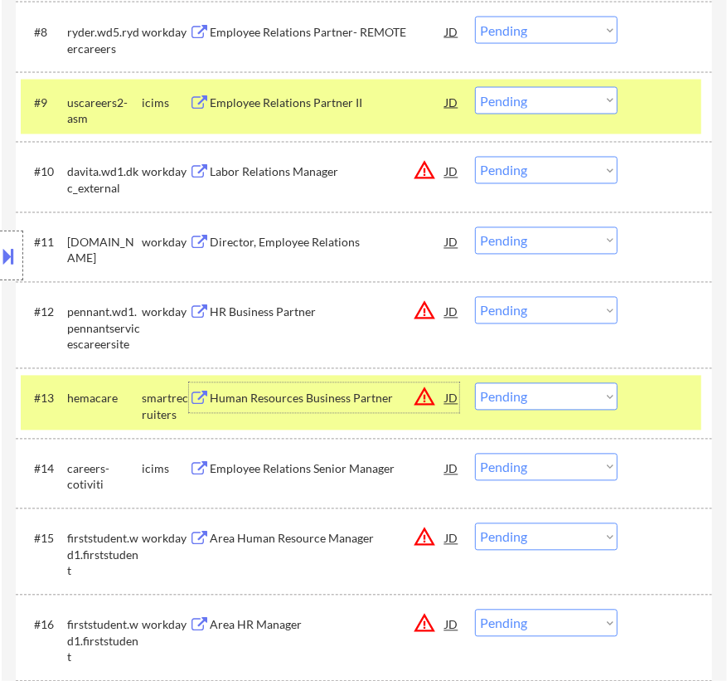
click at [551, 391] on select "Choose an option... Pending Applied Excluded (Questions) Excluded (Expired) Exc…" at bounding box center [546, 396] width 143 height 27
click at [475, 383] on select "Choose an option... Pending Applied Excluded (Questions) Excluded (Expired) Exc…" at bounding box center [546, 396] width 143 height 27
select select ""pending""
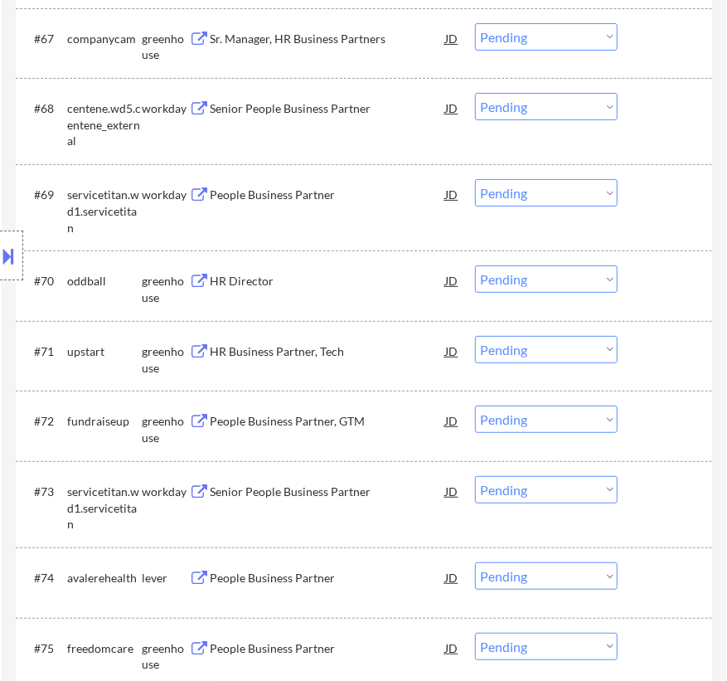
scroll to position [5426, 0]
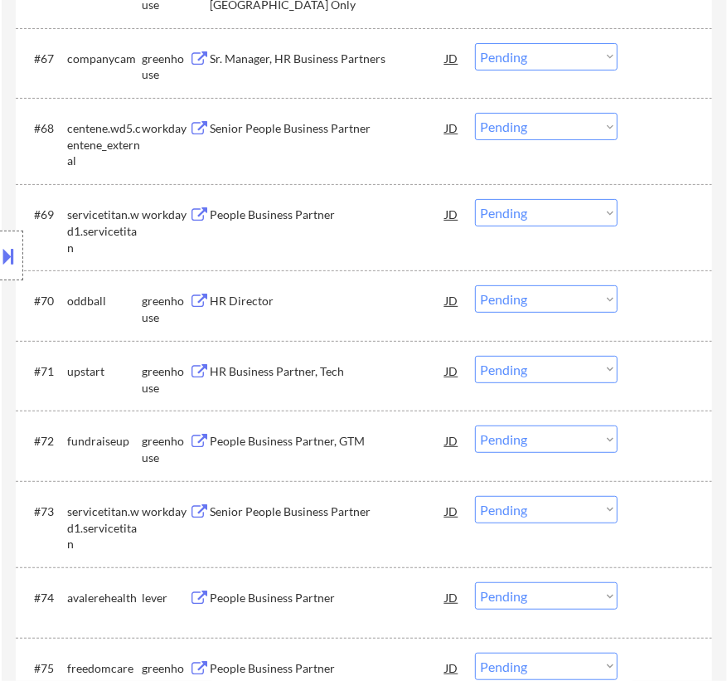
click at [305, 513] on div "Senior People Business Partner" at bounding box center [327, 511] width 235 height 17
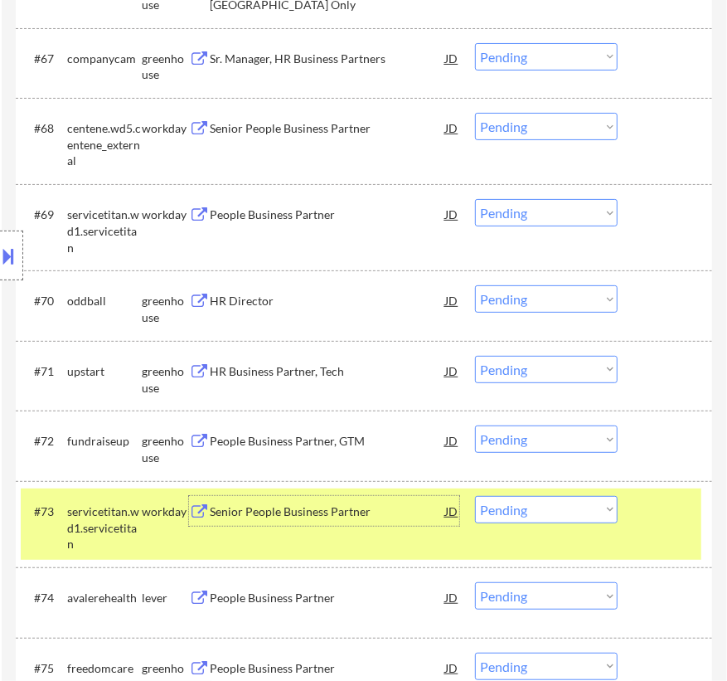
click at [550, 505] on select "Choose an option... Pending Applied Excluded (Questions) Excluded (Expired) Exc…" at bounding box center [546, 509] width 143 height 27
click at [475, 496] on select "Choose an option... Pending Applied Excluded (Questions) Excluded (Expired) Exc…" at bounding box center [546, 509] width 143 height 27
select select ""pending""
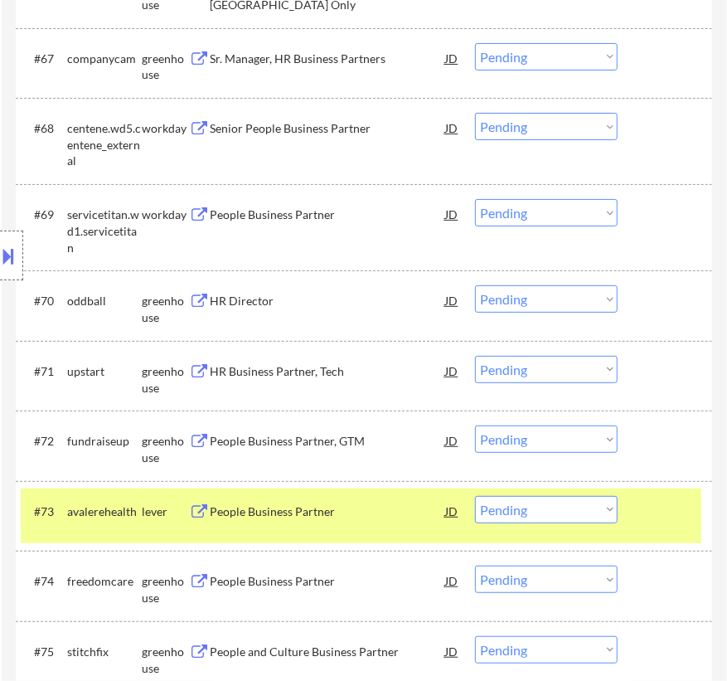
click at [341, 211] on div "People Business Partner" at bounding box center [327, 214] width 235 height 17
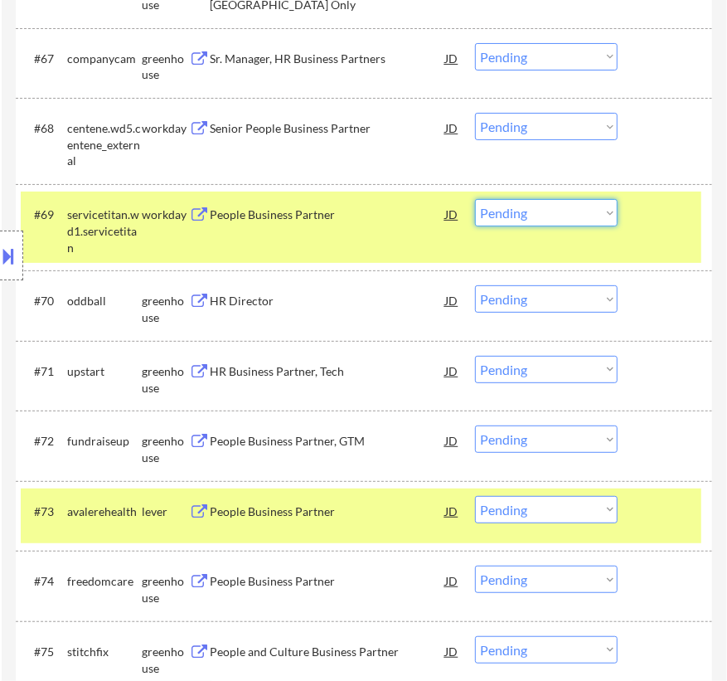
click at [537, 209] on select "Choose an option... Pending Applied Excluded (Questions) Excluded (Expired) Exc…" at bounding box center [546, 212] width 143 height 27
click at [475, 199] on select "Choose an option... Pending Applied Excluded (Questions) Excluded (Expired) Exc…" at bounding box center [546, 212] width 143 height 27
select select ""pending""
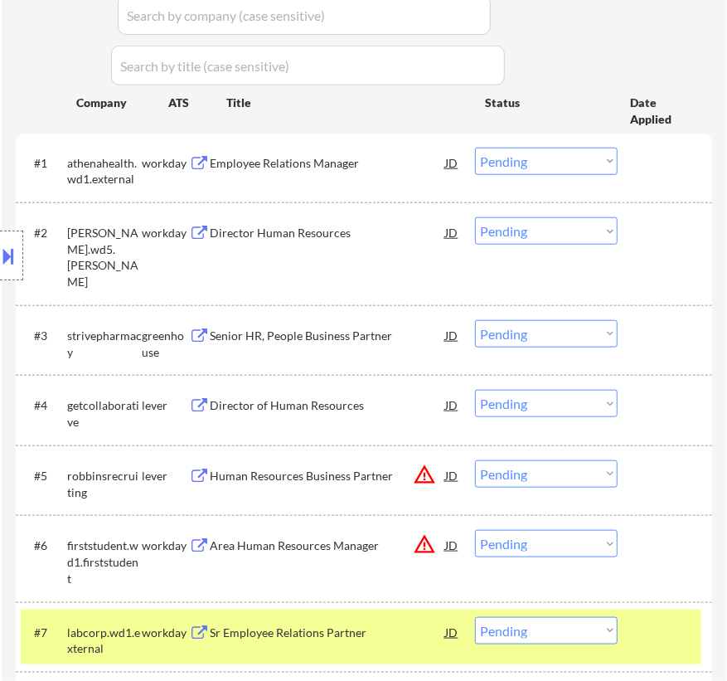
scroll to position [452, 0]
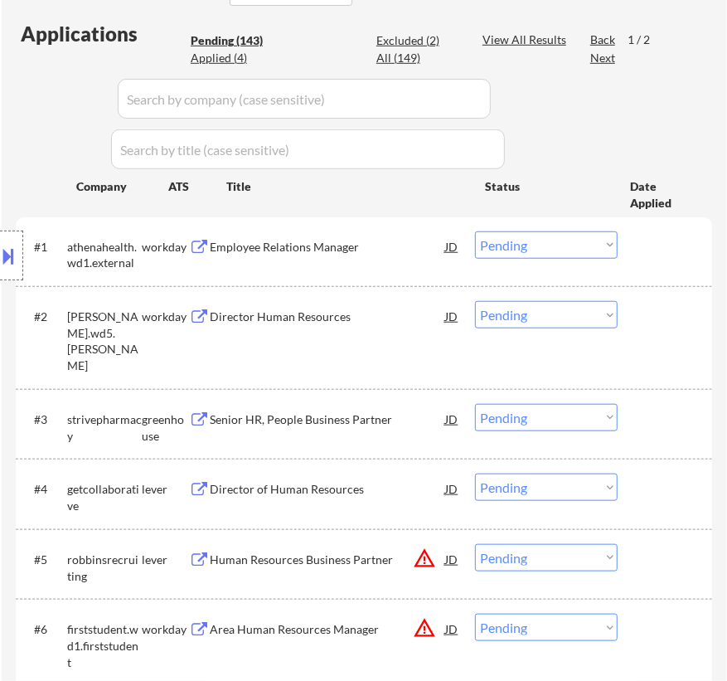
click at [338, 239] on div "Employee Relations Manager" at bounding box center [327, 247] width 235 height 17
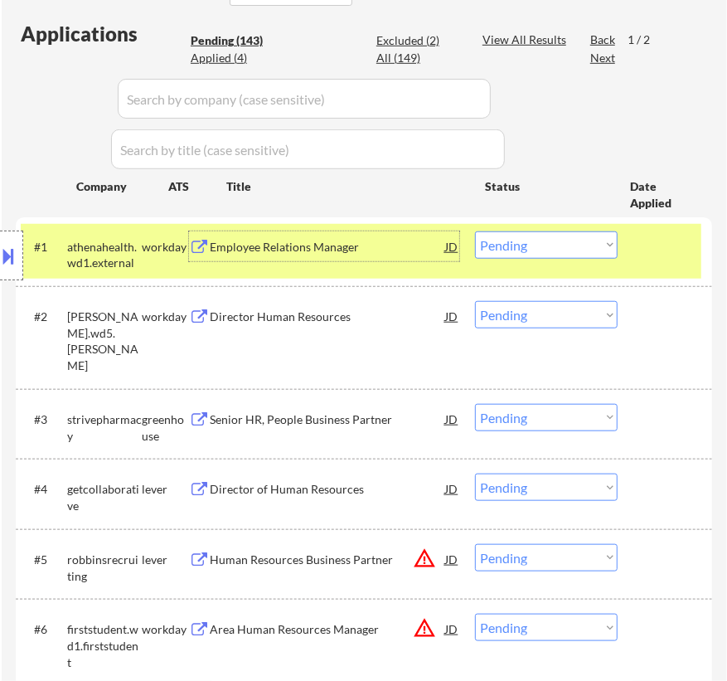
click at [414, 260] on div "#1 athenahealth.wd1.external workday Employee Relations Manager [PERSON_NAME] a…" at bounding box center [361, 251] width 681 height 55
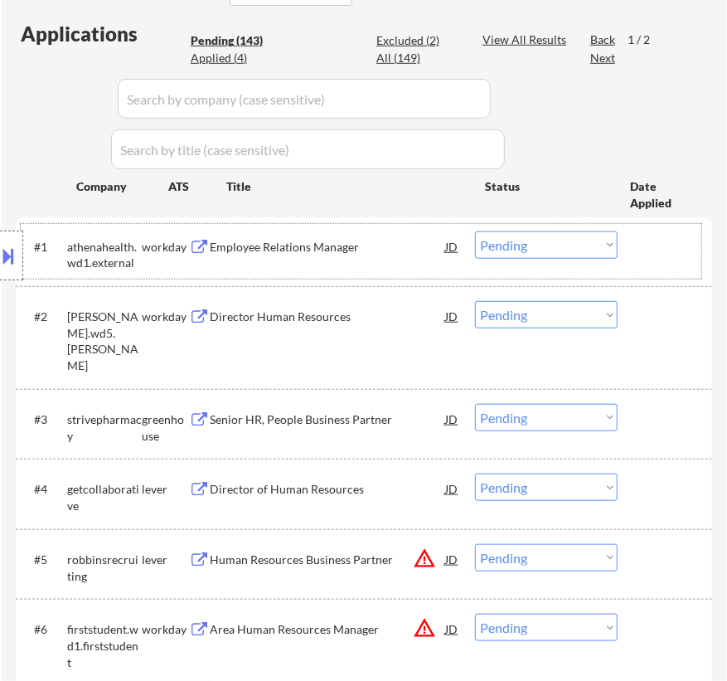
click at [575, 243] on select "Choose an option... Pending Applied Excluded (Questions) Excluded (Expired) Exc…" at bounding box center [546, 244] width 143 height 27
click at [475, 231] on select "Choose an option... Pending Applied Excluded (Questions) Excluded (Expired) Exc…" at bounding box center [546, 244] width 143 height 27
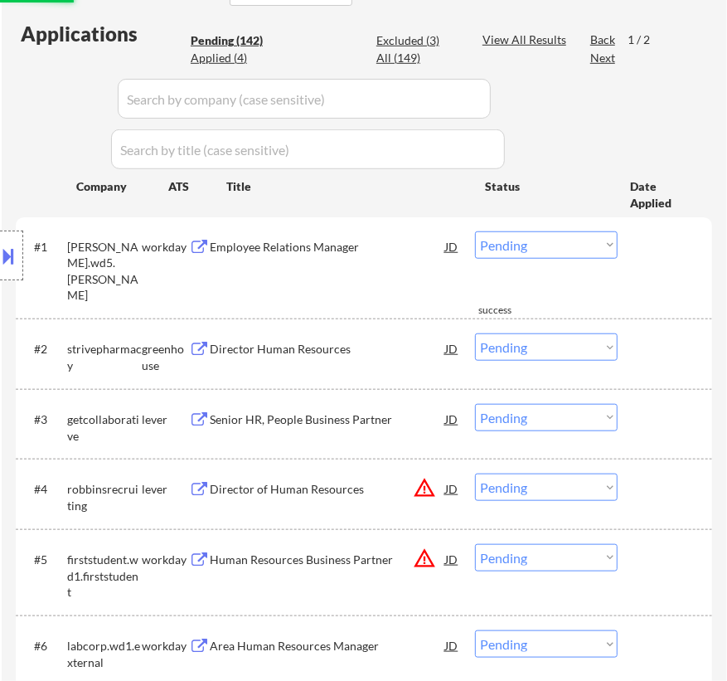
click at [378, 250] on div "Employee Relations Manager" at bounding box center [327, 247] width 235 height 17
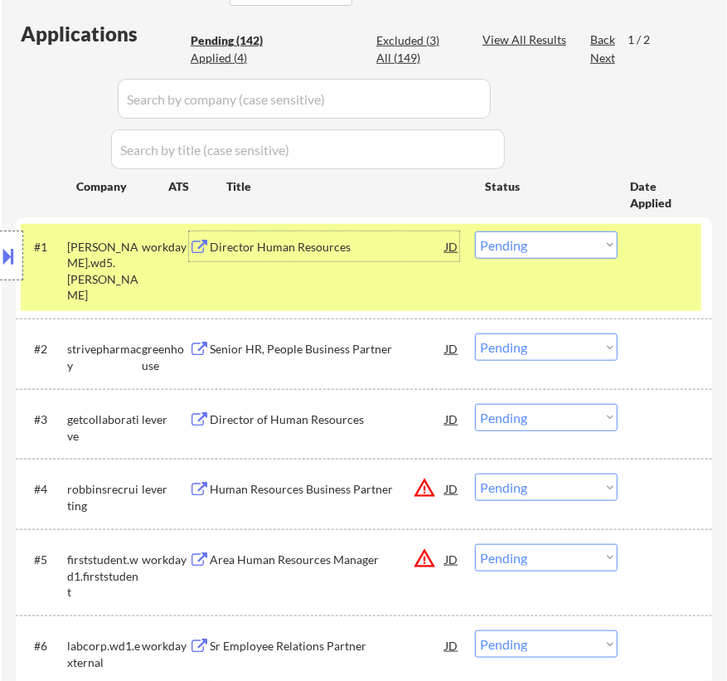
click at [550, 241] on select "Choose an option... Pending Applied Excluded (Questions) Excluded (Expired) Exc…" at bounding box center [546, 244] width 143 height 27
click at [475, 231] on select "Choose an option... Pending Applied Excluded (Questions) Excluded (Expired) Exc…" at bounding box center [546, 244] width 143 height 27
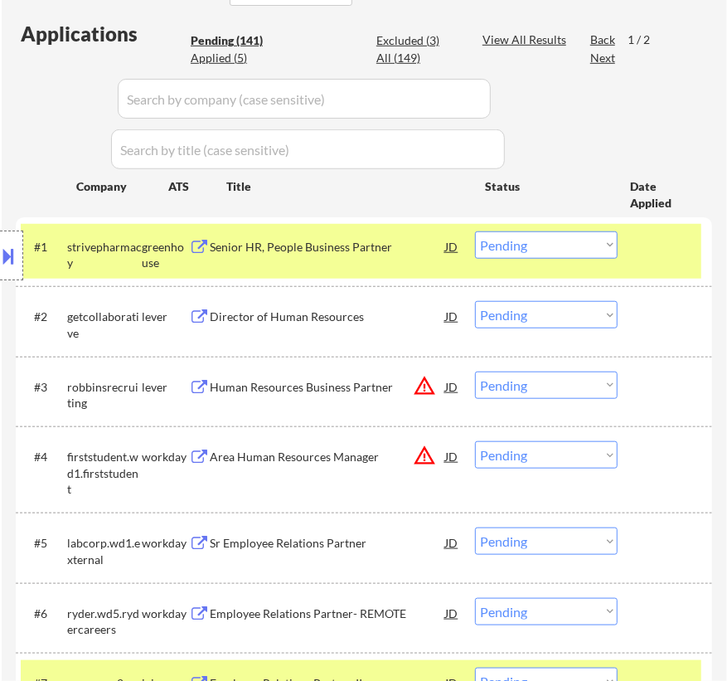
click at [342, 250] on div "Senior HR, People Business Partner" at bounding box center [327, 247] width 235 height 17
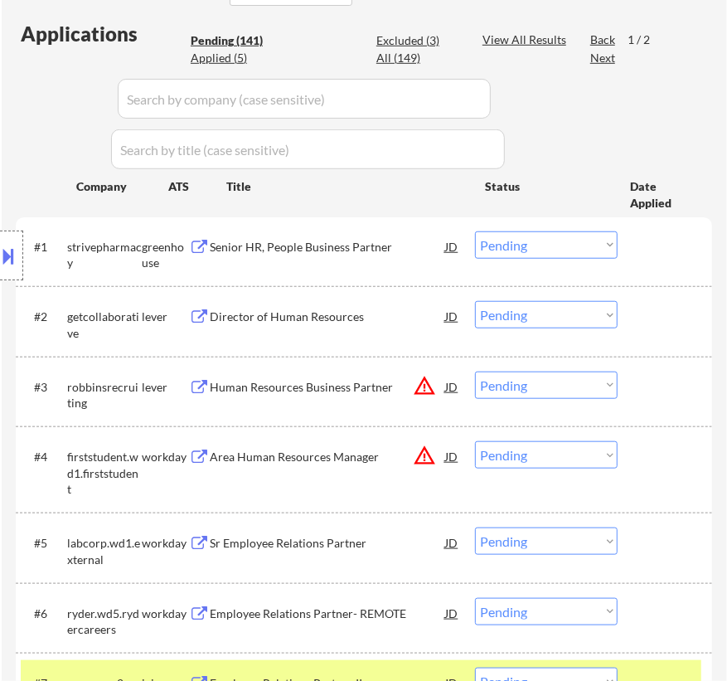
click at [8, 264] on button at bounding box center [9, 255] width 18 height 27
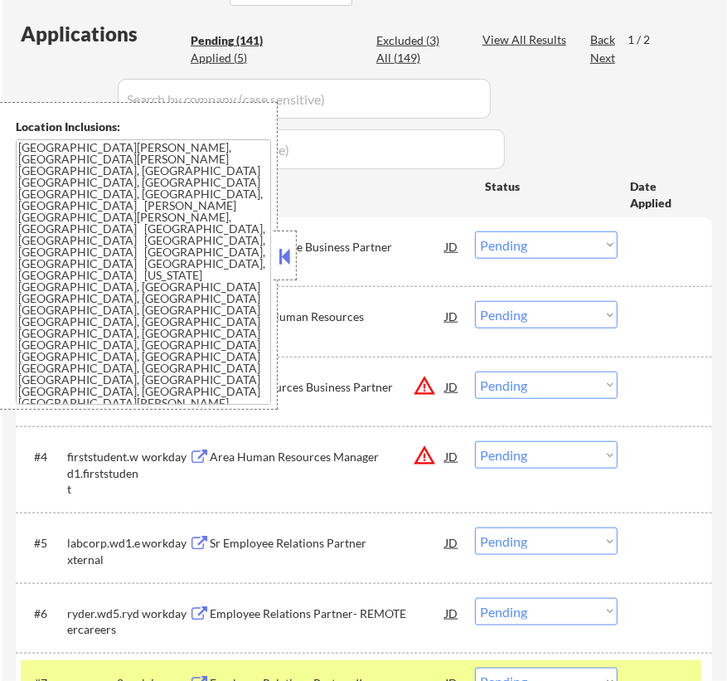
click at [290, 249] on button at bounding box center [285, 256] width 18 height 25
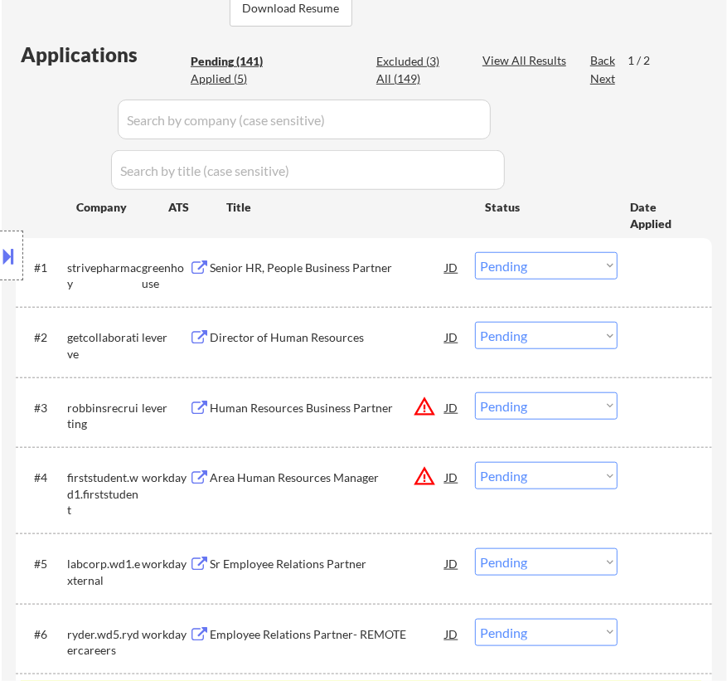
scroll to position [376, 0]
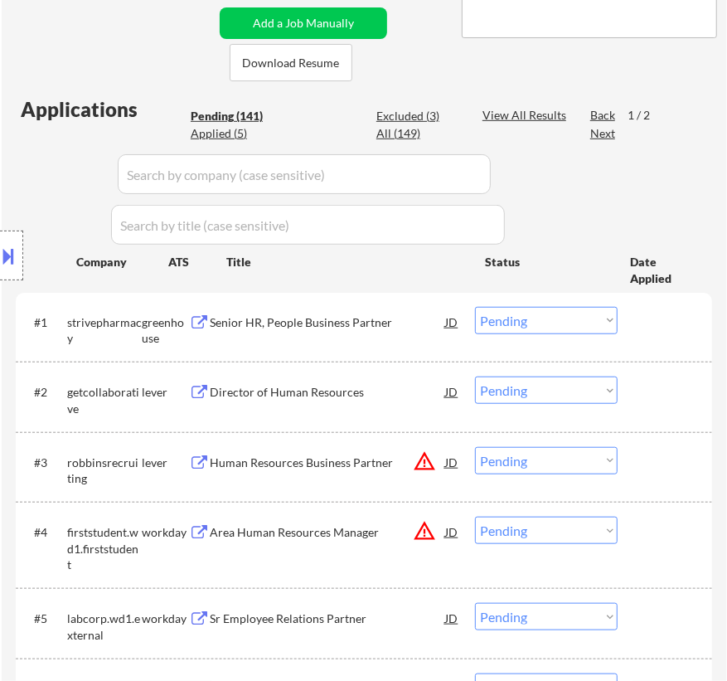
click at [514, 322] on select "Choose an option... Pending Applied Excluded (Questions) Excluded (Expired) Exc…" at bounding box center [546, 320] width 143 height 27
click at [475, 307] on select "Choose an option... Pending Applied Excluded (Questions) Excluded (Expired) Exc…" at bounding box center [546, 320] width 143 height 27
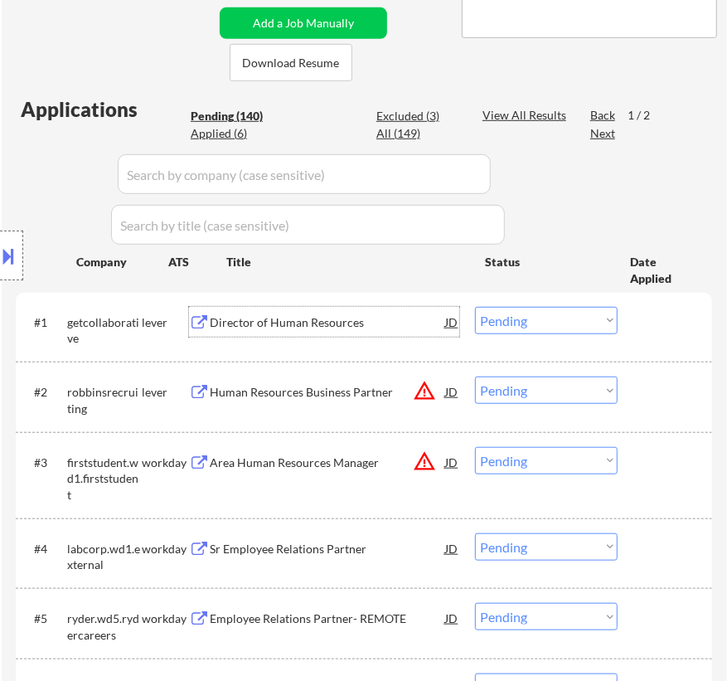
click at [370, 323] on div "Director of Human Resources" at bounding box center [327, 322] width 235 height 17
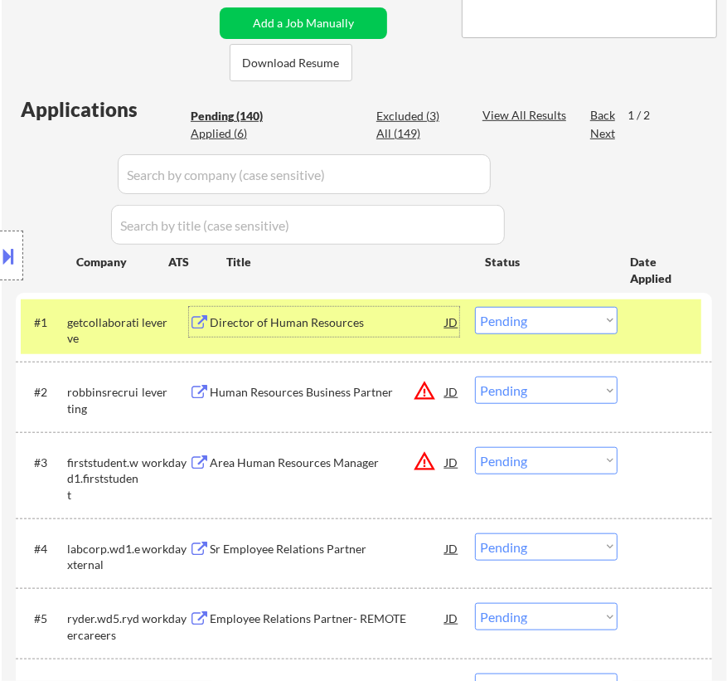
click at [512, 315] on select "Choose an option... Pending Applied Excluded (Questions) Excluded (Expired) Exc…" at bounding box center [546, 320] width 143 height 27
click at [475, 307] on select "Choose an option... Pending Applied Excluded (Questions) Excluded (Expired) Exc…" at bounding box center [546, 320] width 143 height 27
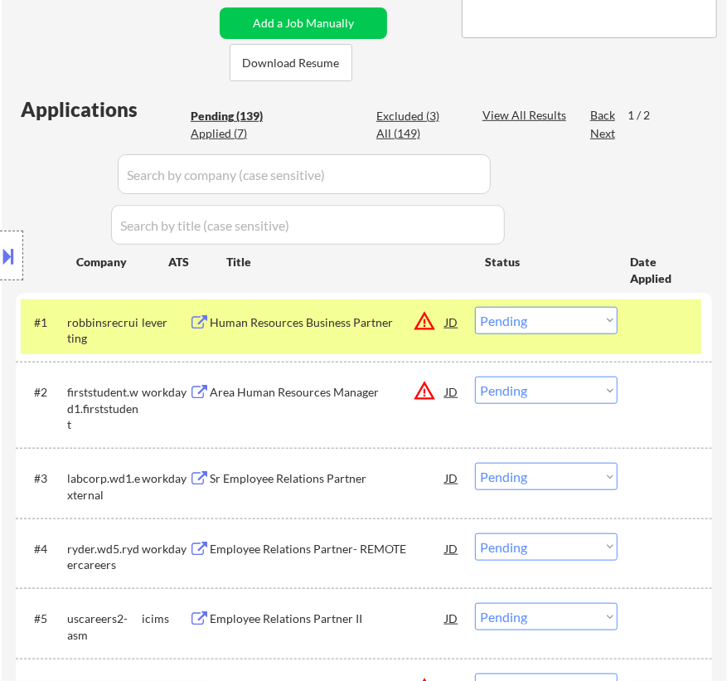
click at [356, 323] on div "Human Resources Business Partner" at bounding box center [327, 322] width 235 height 17
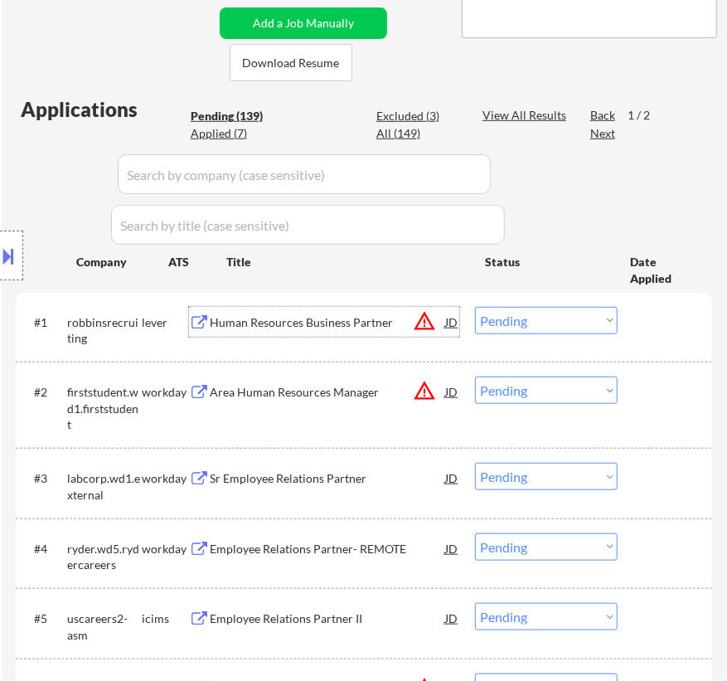
click at [560, 328] on select "Choose an option... Pending Applied Excluded (Questions) Excluded (Expired) Exc…" at bounding box center [546, 320] width 143 height 27
click at [475, 307] on select "Choose an option... Pending Applied Excluded (Questions) Excluded (Expired) Exc…" at bounding box center [546, 320] width 143 height 27
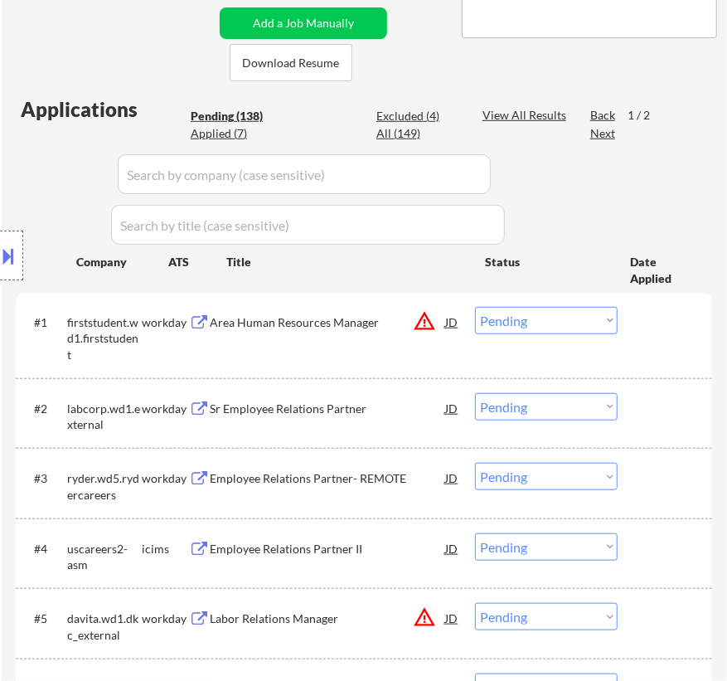
click at [359, 323] on div "Area Human Resources Manager" at bounding box center [327, 322] width 235 height 17
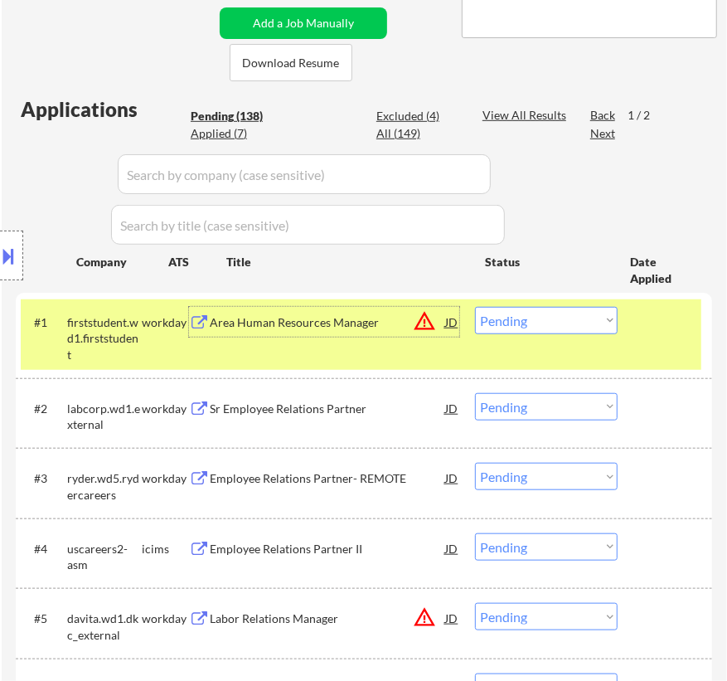
click at [521, 321] on select "Choose an option... Pending Applied Excluded (Questions) Excluded (Expired) Exc…" at bounding box center [546, 320] width 143 height 27
click at [475, 307] on select "Choose an option... Pending Applied Excluded (Questions) Excluded (Expired) Exc…" at bounding box center [546, 320] width 143 height 27
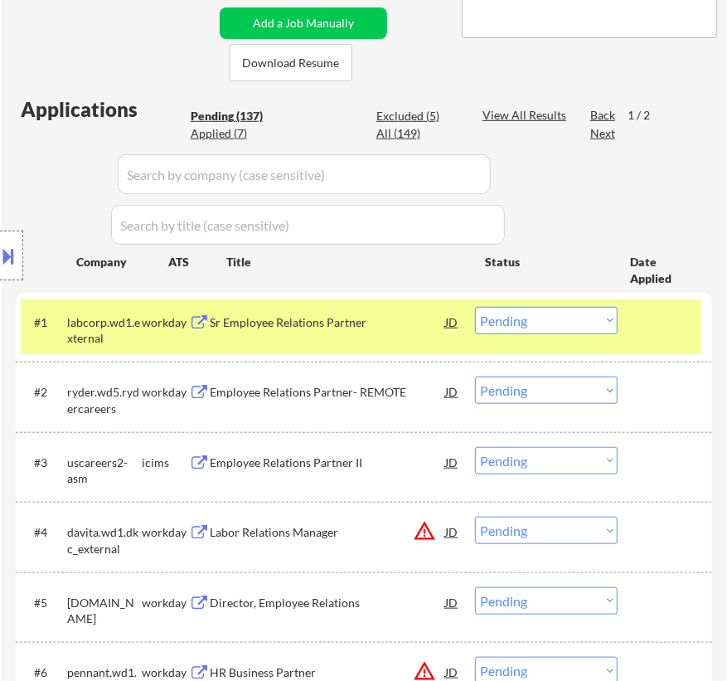
click at [413, 332] on div "Sr Employee Relations Partner" at bounding box center [327, 322] width 235 height 30
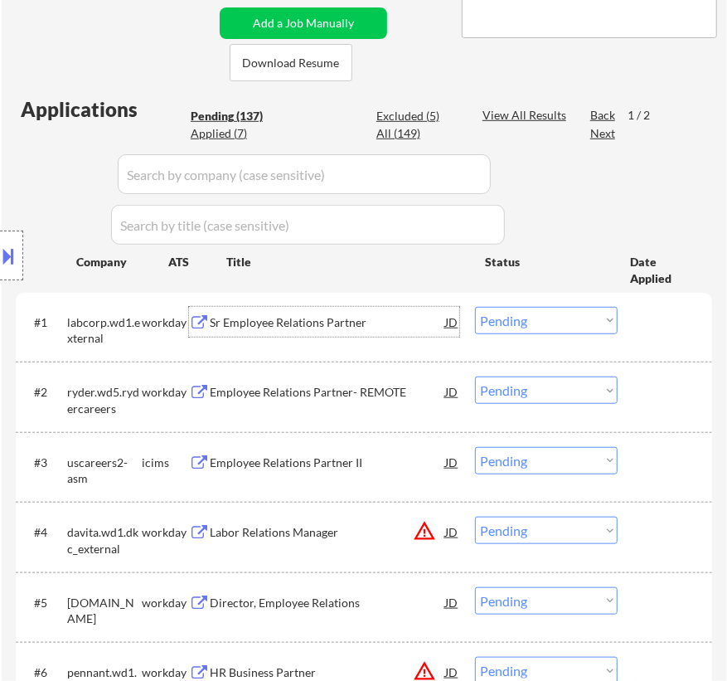
click at [530, 311] on select "Choose an option... Pending Applied Excluded (Questions) Excluded (Expired) Exc…" at bounding box center [546, 320] width 143 height 27
click at [475, 307] on select "Choose an option... Pending Applied Excluded (Questions) Excluded (Expired) Exc…" at bounding box center [546, 320] width 143 height 27
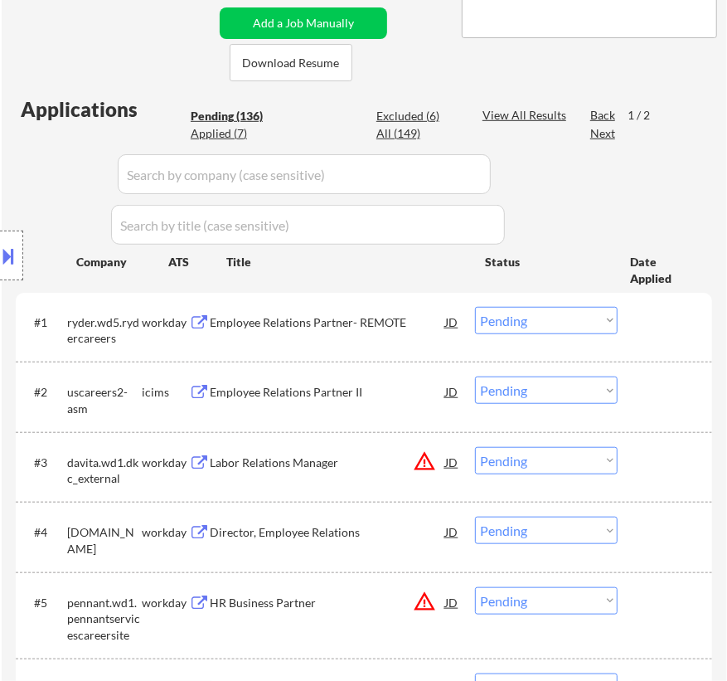
click at [413, 318] on div "Employee Relations Partner- REMOTE" at bounding box center [327, 322] width 235 height 17
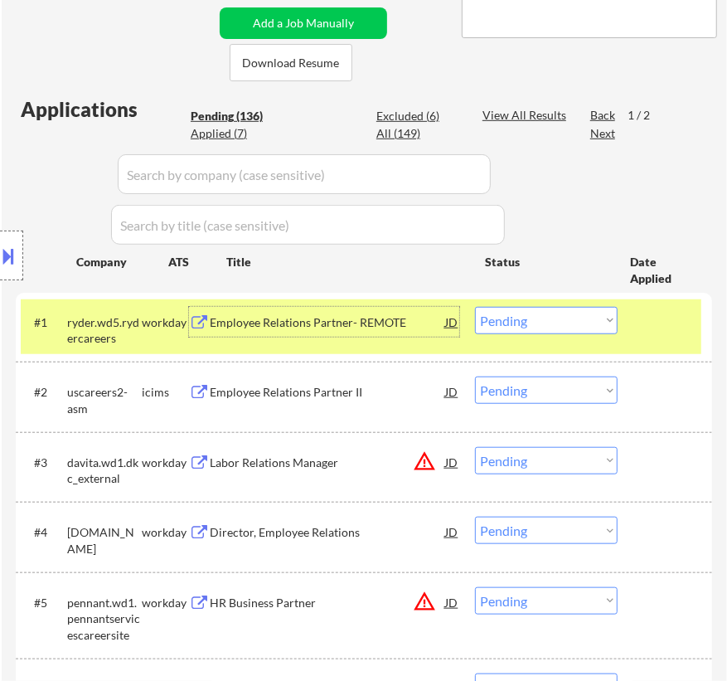
click at [542, 323] on select "Choose an option... Pending Applied Excluded (Questions) Excluded (Expired) Exc…" at bounding box center [546, 320] width 143 height 27
click at [475, 307] on select "Choose an option... Pending Applied Excluded (Questions) Excluded (Expired) Exc…" at bounding box center [546, 320] width 143 height 27
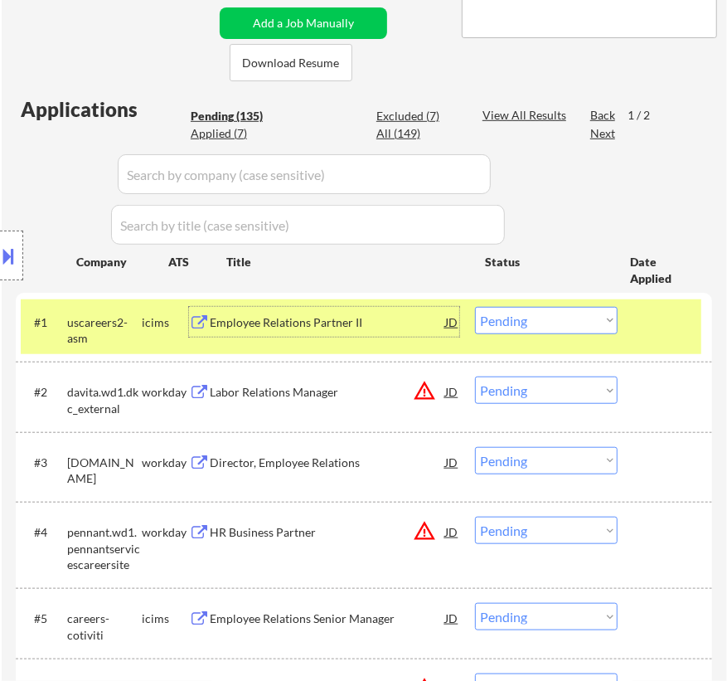
click at [329, 319] on div "Employee Relations Partner II" at bounding box center [327, 322] width 235 height 17
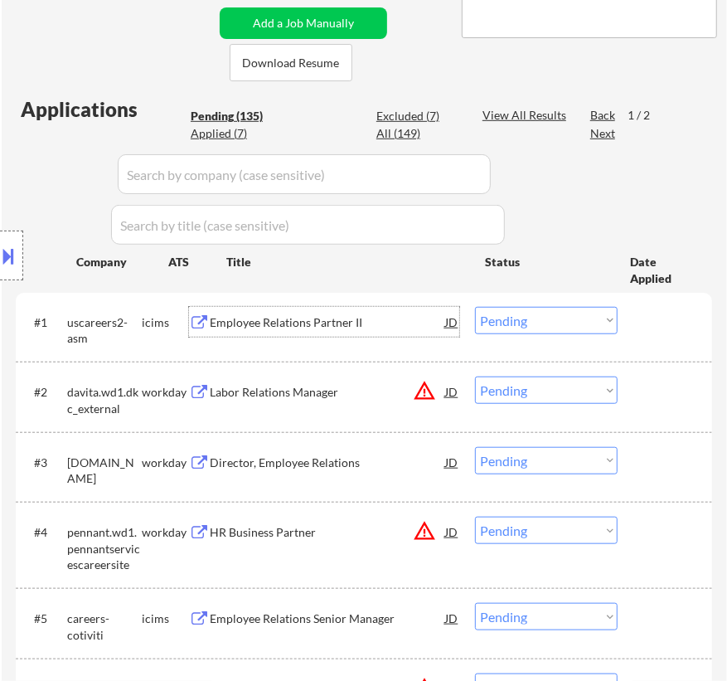
click at [555, 322] on select "Choose an option... Pending Applied Excluded (Questions) Excluded (Expired) Exc…" at bounding box center [546, 320] width 143 height 27
click at [475, 307] on select "Choose an option... Pending Applied Excluded (Questions) Excluded (Expired) Exc…" at bounding box center [546, 320] width 143 height 27
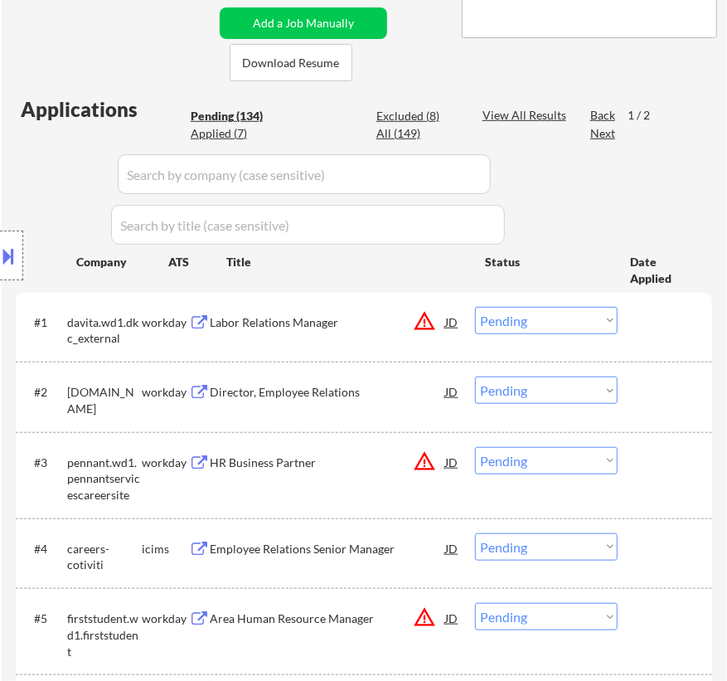
click at [331, 328] on div "Labor Relations Manager" at bounding box center [327, 322] width 235 height 17
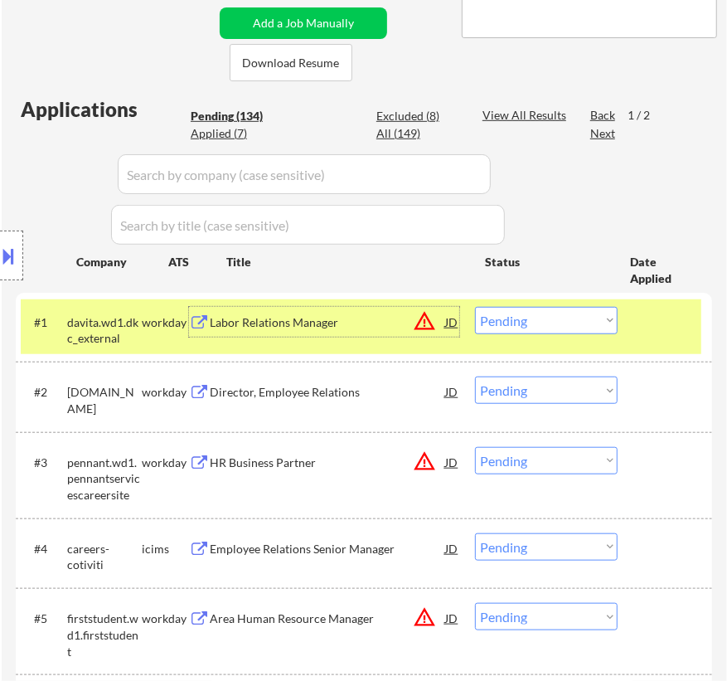
click at [539, 325] on select "Choose an option... Pending Applied Excluded (Questions) Excluded (Expired) Exc…" at bounding box center [546, 320] width 143 height 27
click at [475, 307] on select "Choose an option... Pending Applied Excluded (Questions) Excluded (Expired) Exc…" at bounding box center [546, 320] width 143 height 27
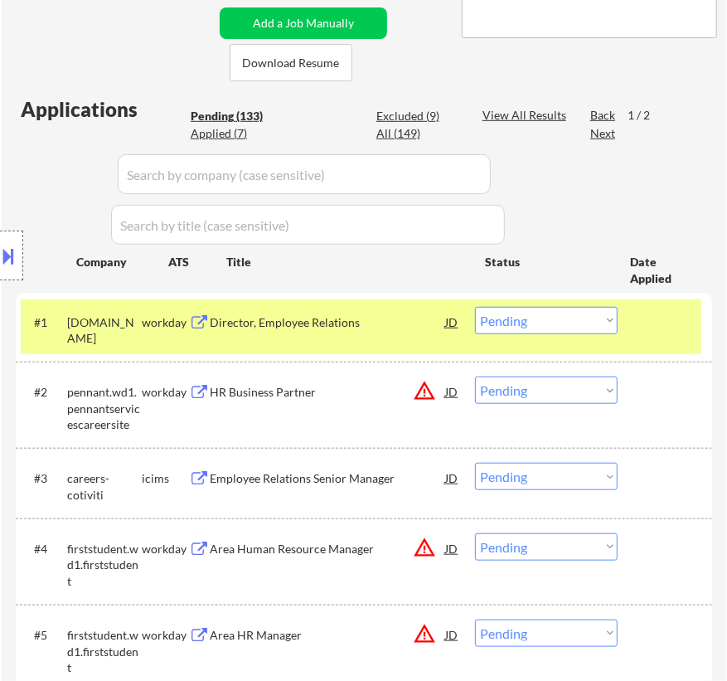
click at [346, 330] on div "Director, Employee Relations" at bounding box center [327, 322] width 235 height 30
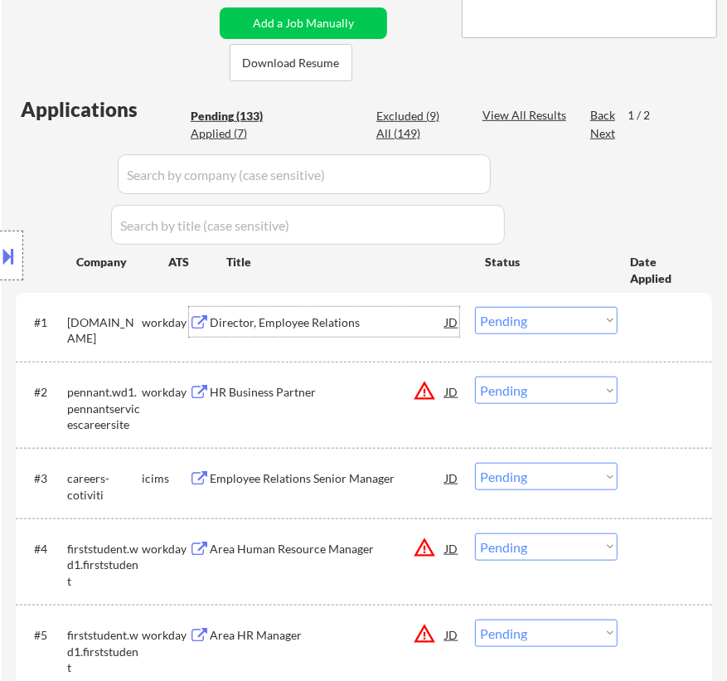
click at [516, 315] on select "Choose an option... Pending Applied Excluded (Questions) Excluded (Expired) Exc…" at bounding box center [546, 320] width 143 height 27
click at [475, 307] on select "Choose an option... Pending Applied Excluded (Questions) Excluded (Expired) Exc…" at bounding box center [546, 320] width 143 height 27
select select ""pending""
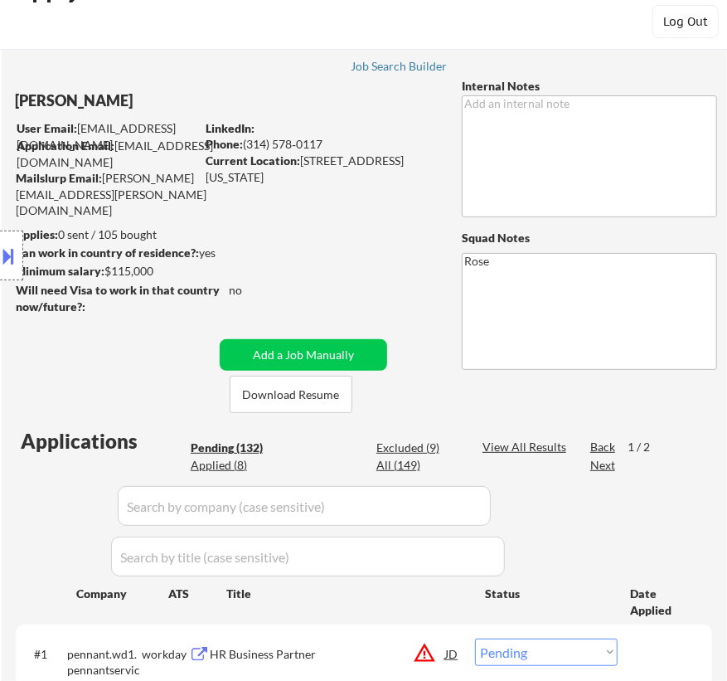
scroll to position [0, 0]
